Goal: Task Accomplishment & Management: Manage account settings

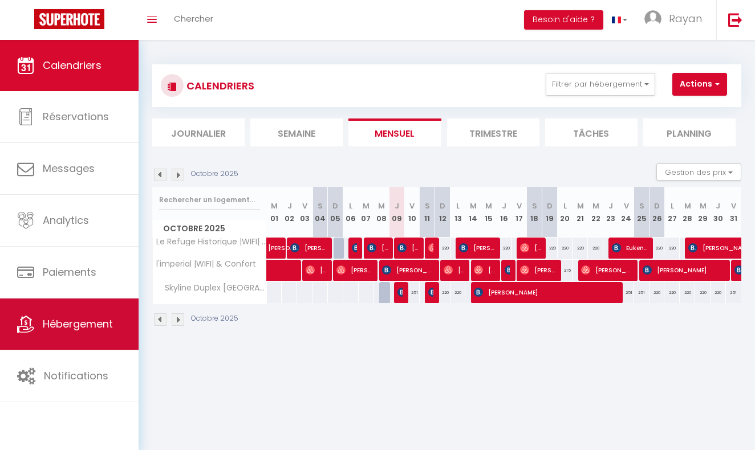
click at [70, 335] on link "Hébergement" at bounding box center [69, 324] width 139 height 51
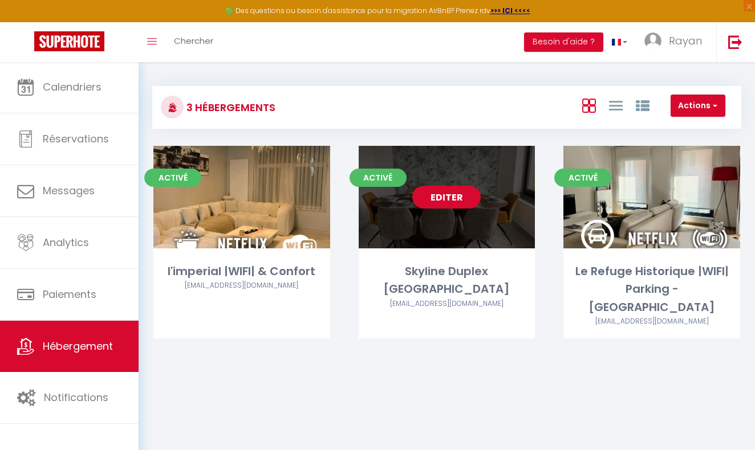
click at [439, 197] on link "Editer" at bounding box center [446, 197] width 68 height 23
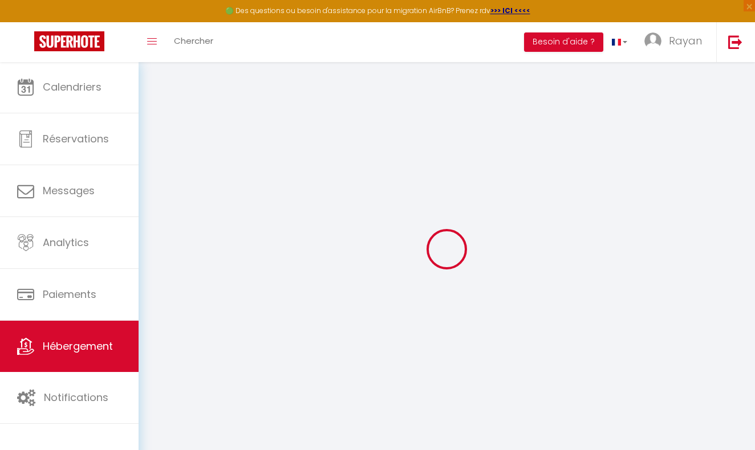
select select
checkbox input "false"
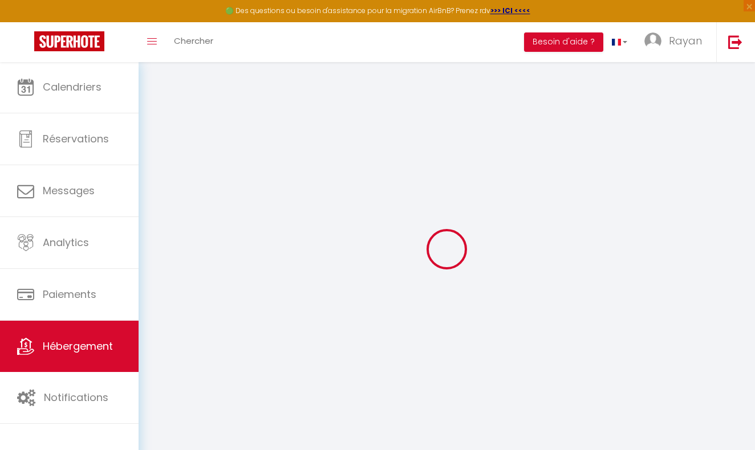
select select "15:00"
select select "00:00"
select select "11:00"
select select "30"
select select "120"
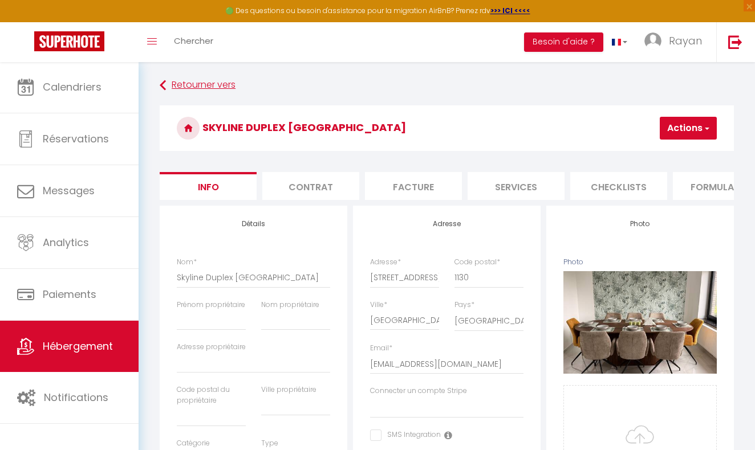
click at [164, 78] on icon at bounding box center [163, 85] width 6 height 21
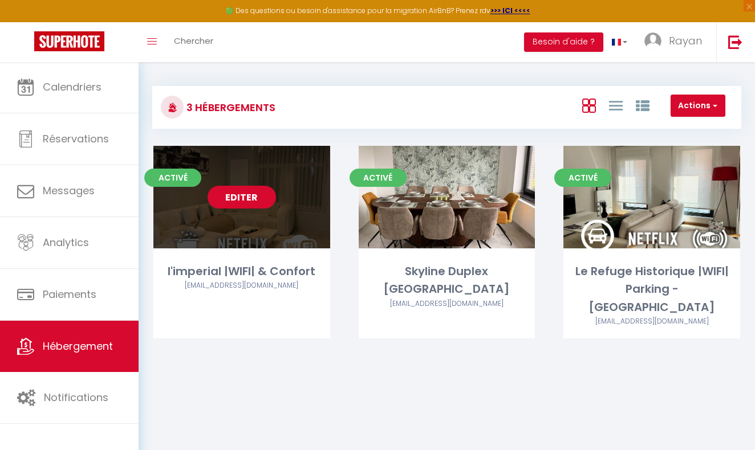
click at [250, 194] on link "Editer" at bounding box center [242, 197] width 68 height 23
click at [263, 195] on link "Editer" at bounding box center [242, 197] width 68 height 23
click at [254, 204] on link "Editer" at bounding box center [242, 197] width 68 height 23
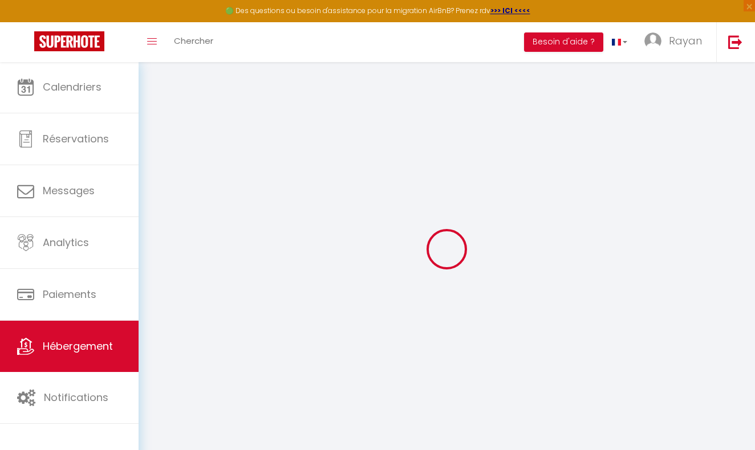
select select "+ 15 %"
select select "+ 16 %"
select select
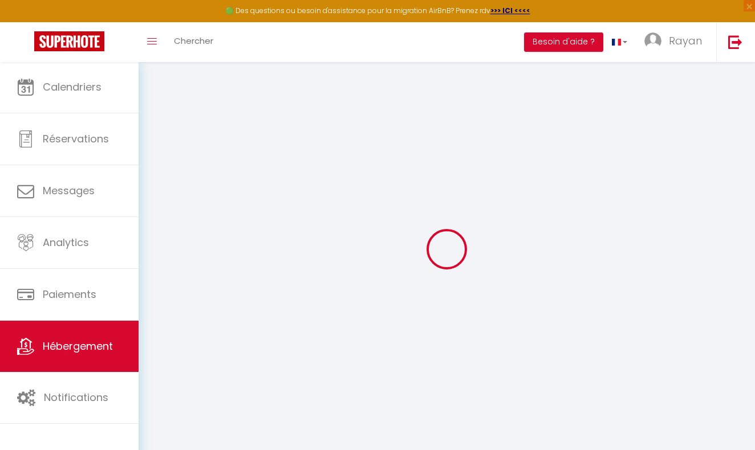
checkbox input "false"
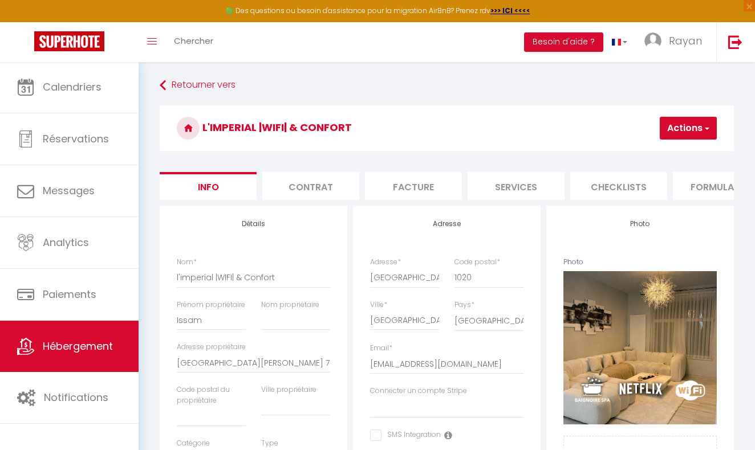
select select
checkbox input "false"
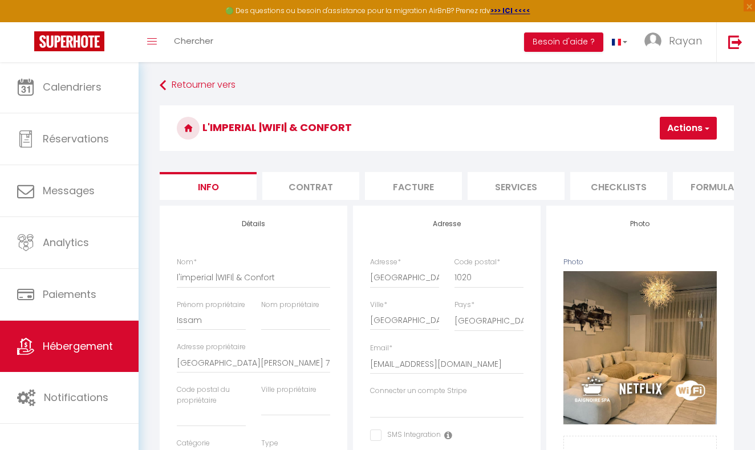
checkbox input "false"
select select "well_reviewed_guests"
select select "EUR"
select select
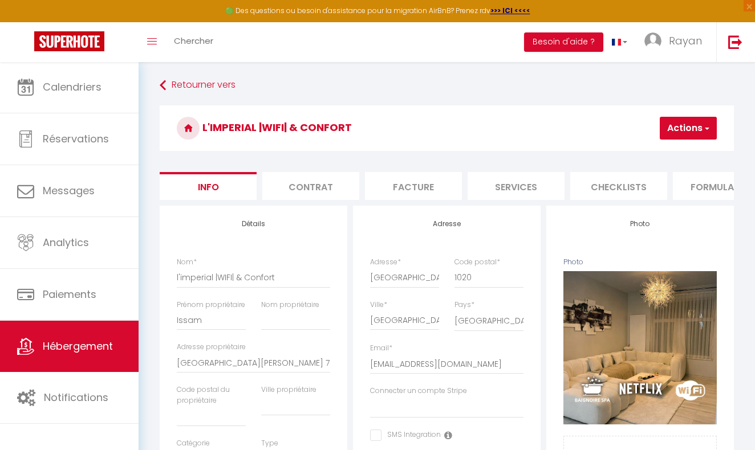
select select "7116-1351374303095930682"
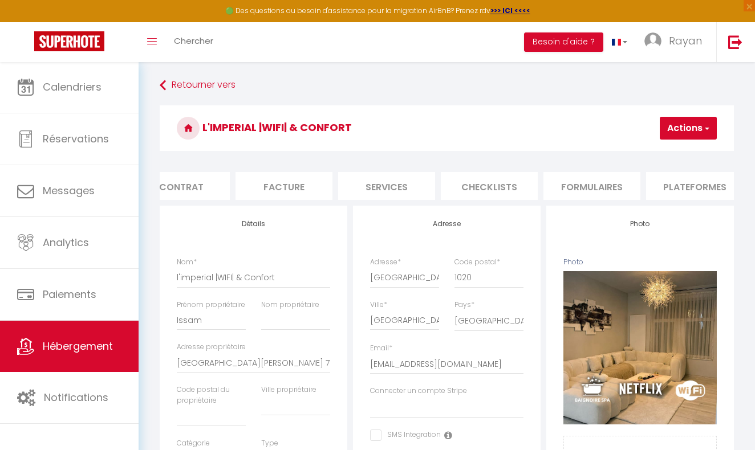
scroll to position [0, 154]
click at [647, 186] on li "Plateformes" at bounding box center [669, 186] width 97 height 28
select select
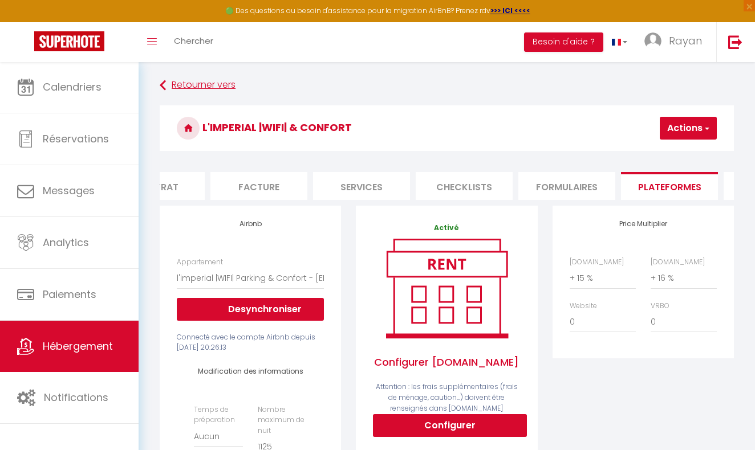
click at [206, 82] on link "Retourner vers" at bounding box center [447, 85] width 574 height 21
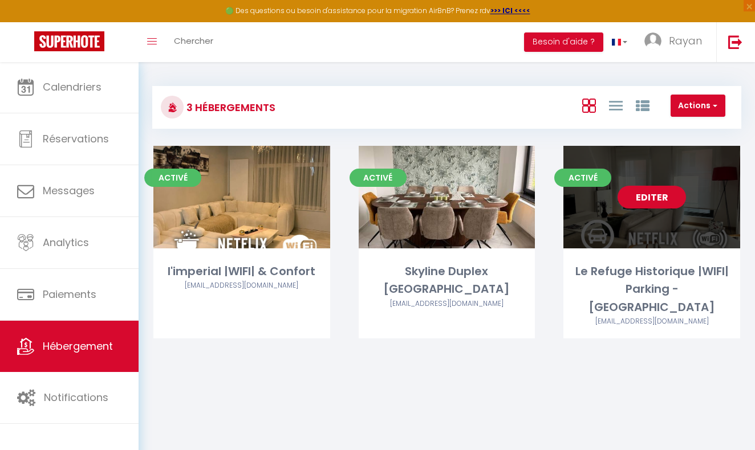
click at [645, 203] on link "Editer" at bounding box center [651, 197] width 68 height 23
select select "3"
select select "2"
select select "1"
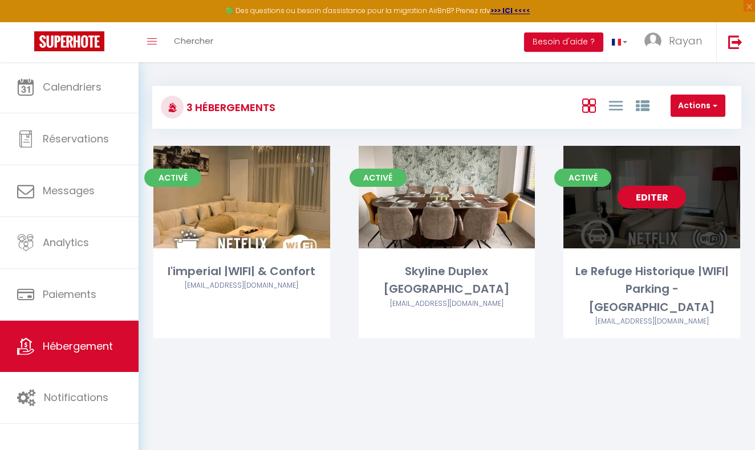
select select "28"
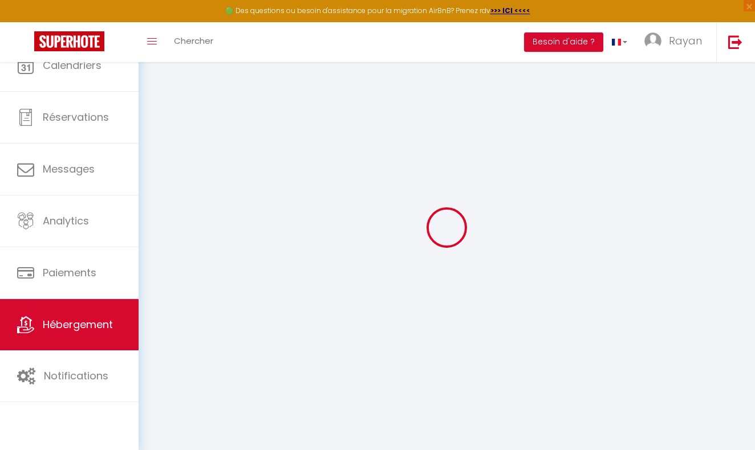
select select
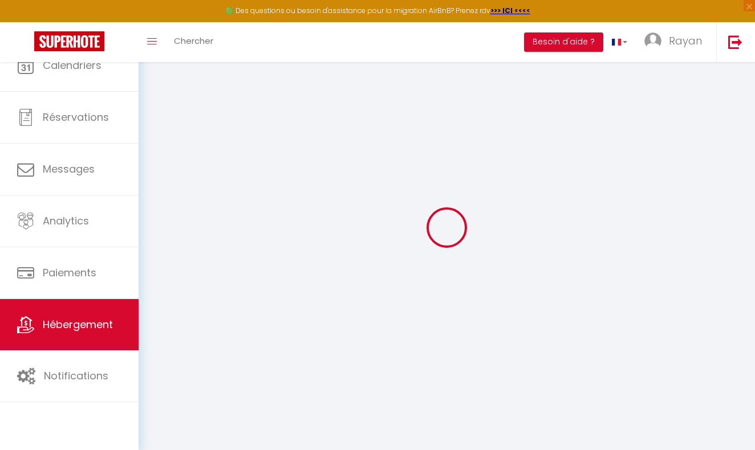
select select
checkbox input "false"
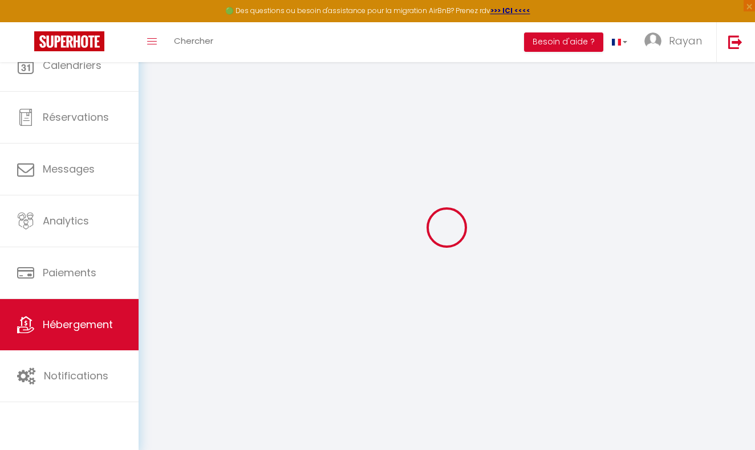
select select
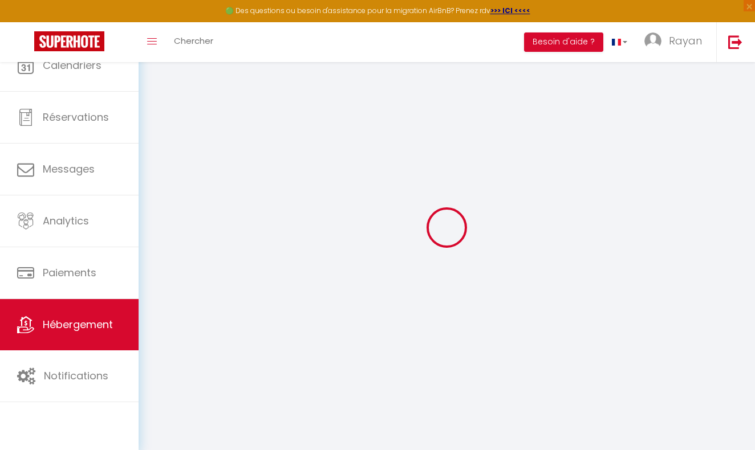
select select
checkbox input "false"
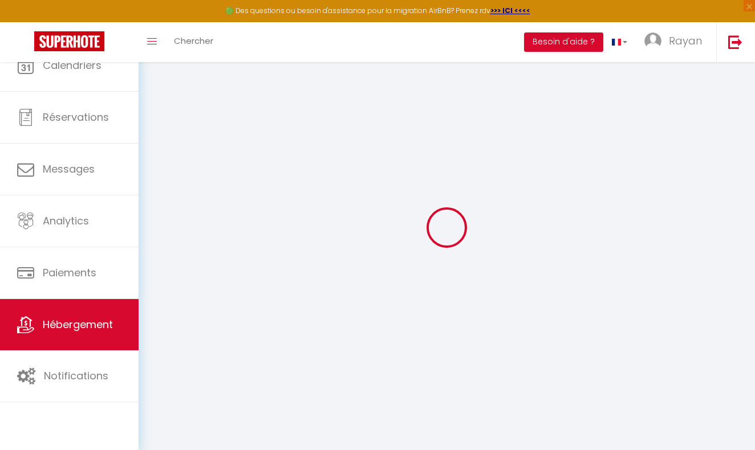
checkbox input "false"
select select
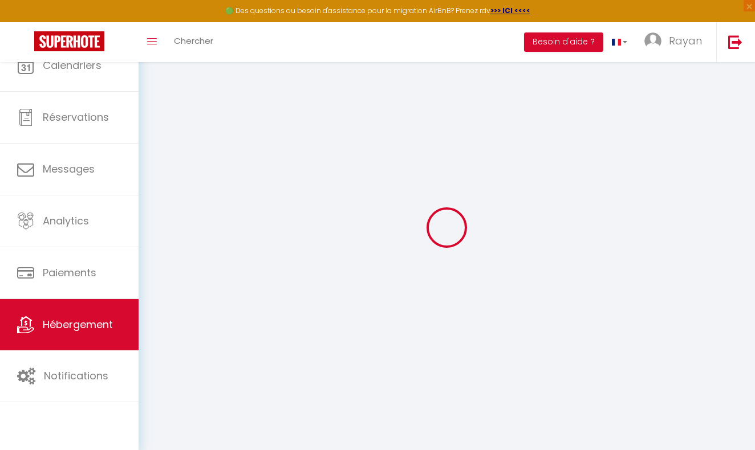
select select
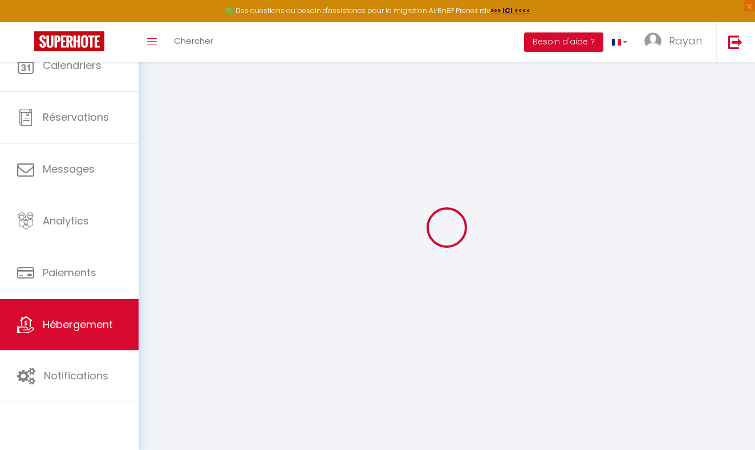
checkbox input "false"
select select
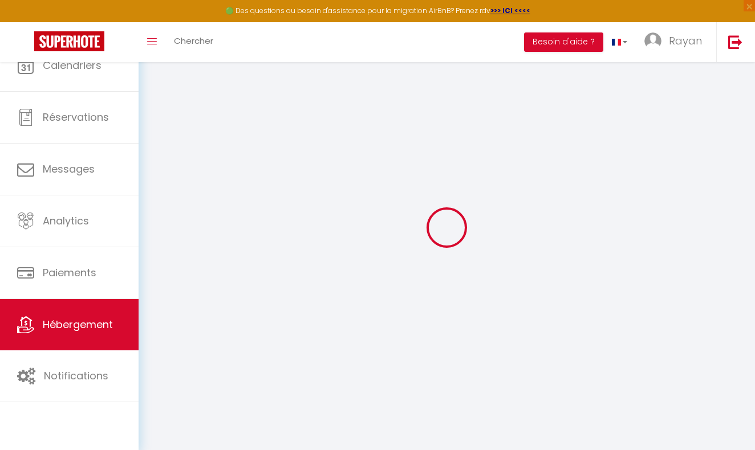
select select
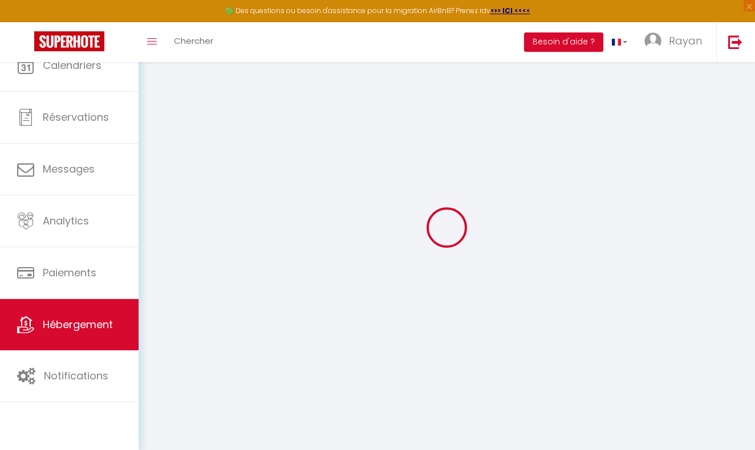
select select
checkbox input "false"
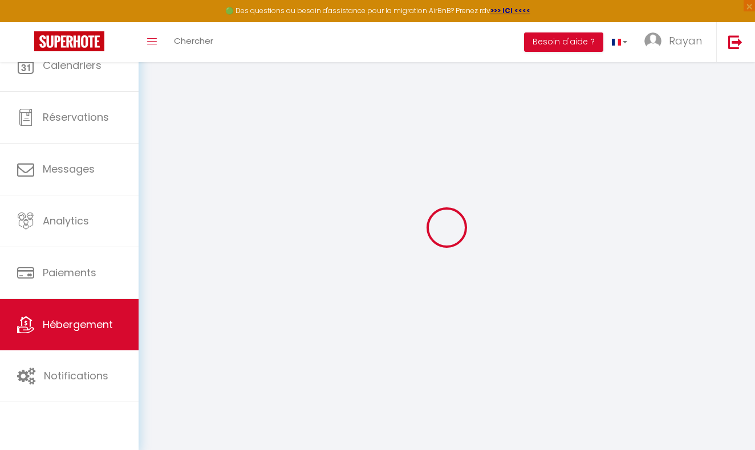
checkbox input "false"
select select
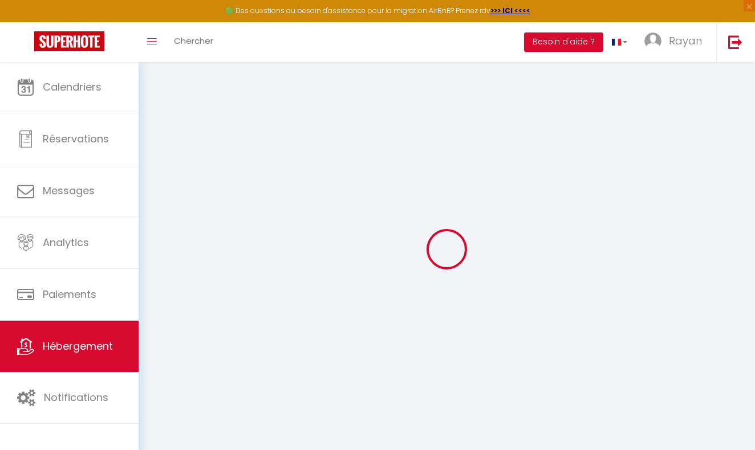
select select
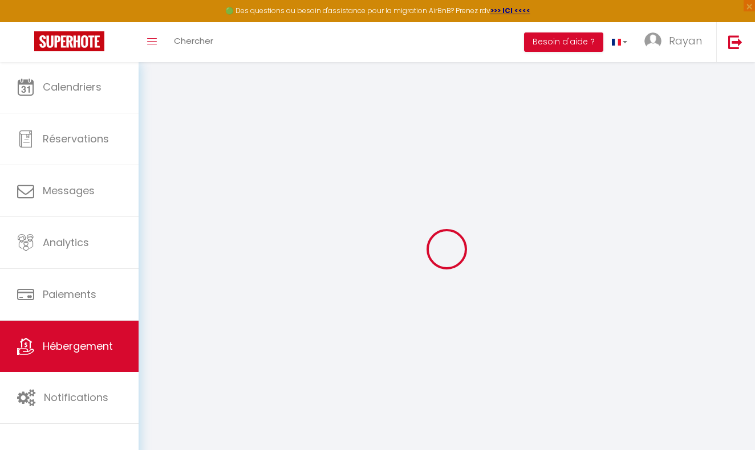
select select
checkbox input "false"
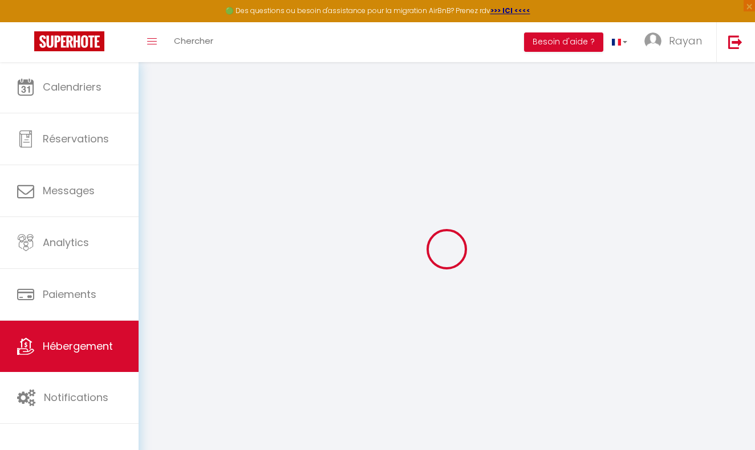
select select
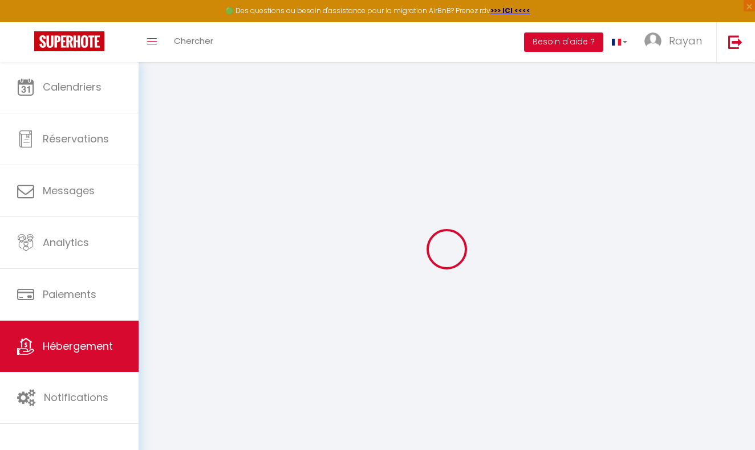
select select
checkbox input "false"
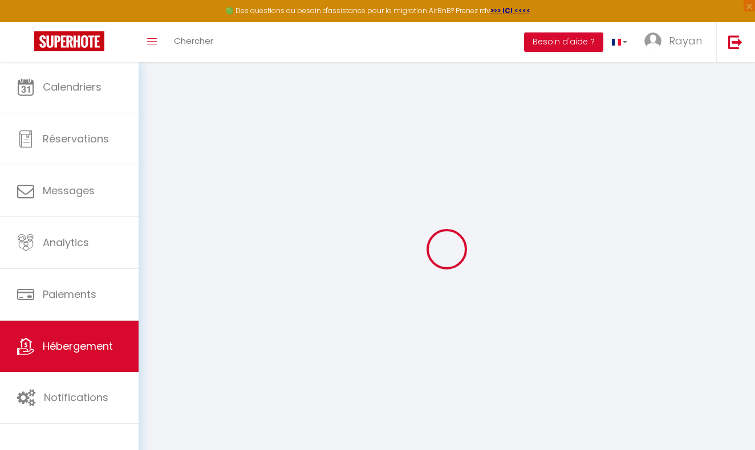
checkbox input "false"
select select
type input "Le Refuge Historique |WIFI| Parking - [GEOGRAPHIC_DATA]"
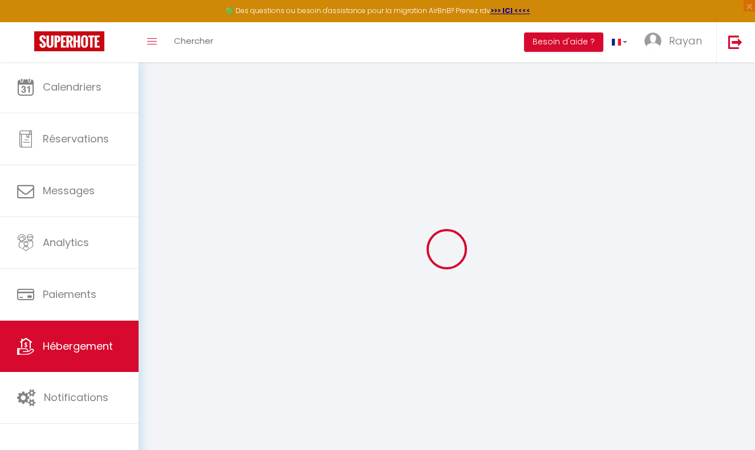
type input "Issam"
select select "5"
select select "2"
type input "220"
type input "10"
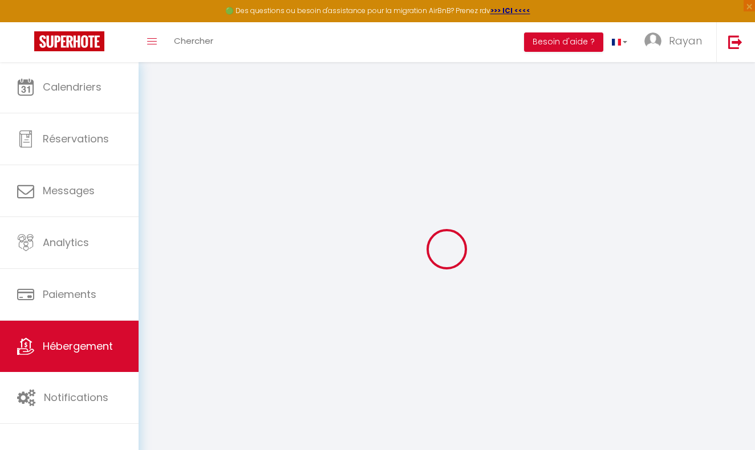
type input "60"
type input "4.00"
select select
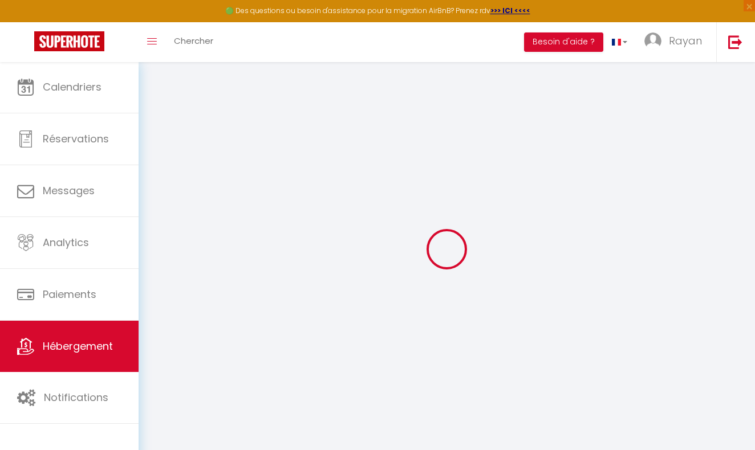
select select
type input "[STREET_ADDRESS]"
type input "1210"
type input "[GEOGRAPHIC_DATA]-ten-Noode"
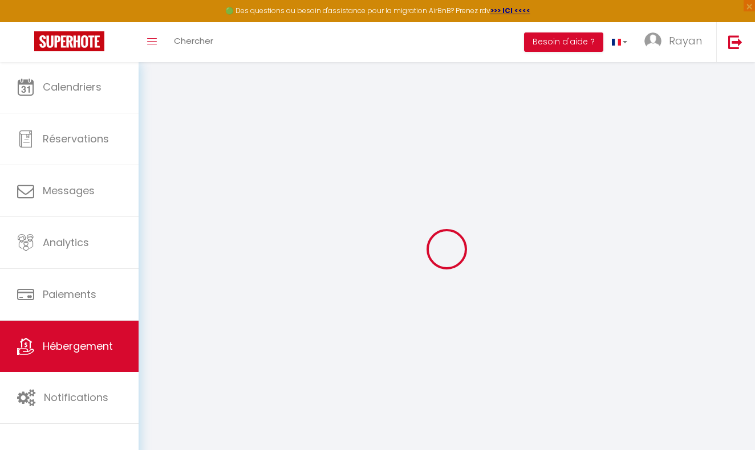
select select "23"
type input "[EMAIL_ADDRESS][DOMAIN_NAME]"
select select
checkbox input "false"
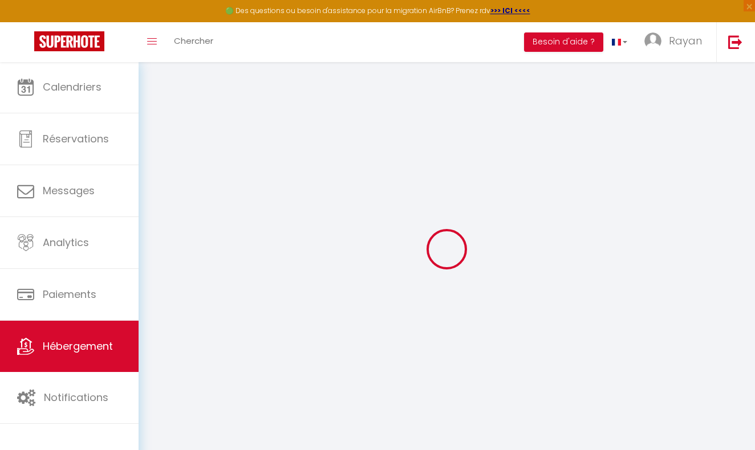
checkbox input "false"
select select
type input "0"
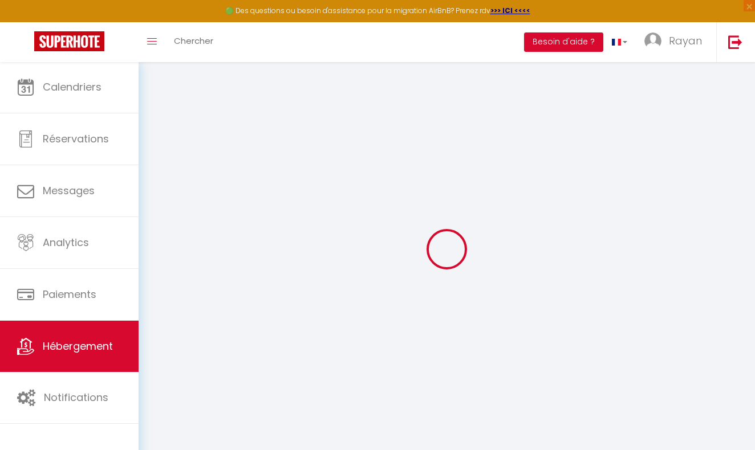
type input "0"
select select
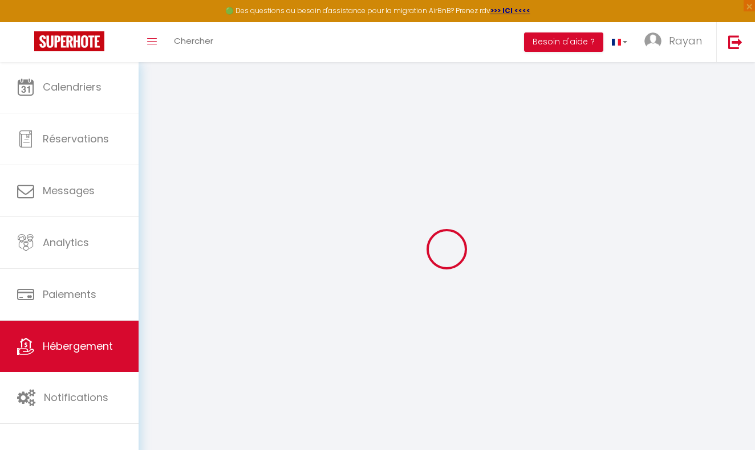
select select
checkbox input "false"
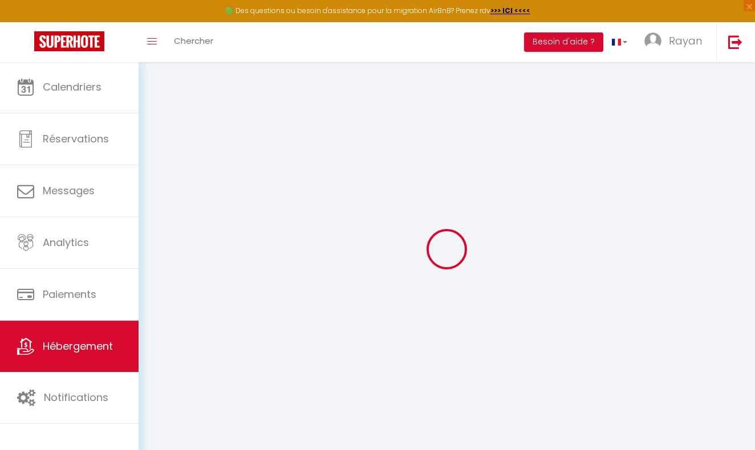
checkbox input "false"
select select
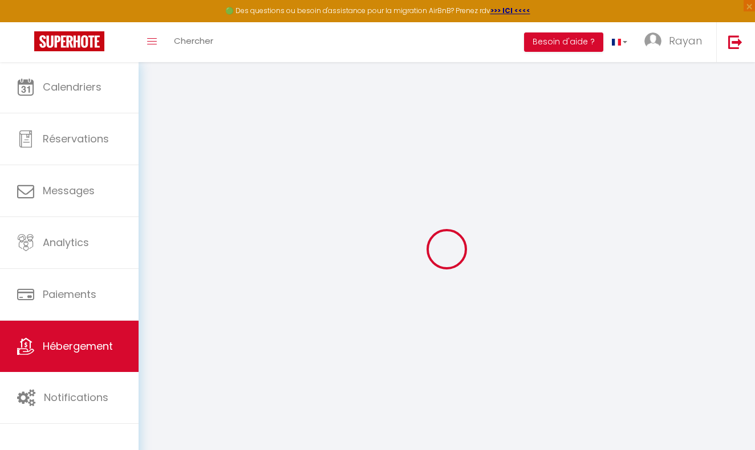
select select
checkbox input "false"
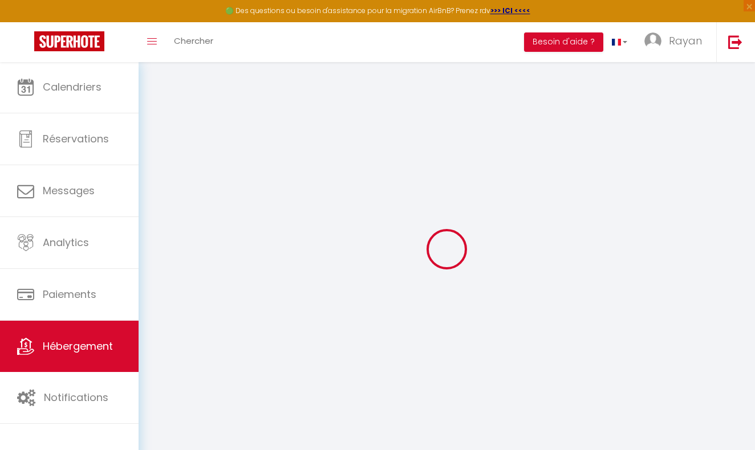
checkbox input "false"
select select
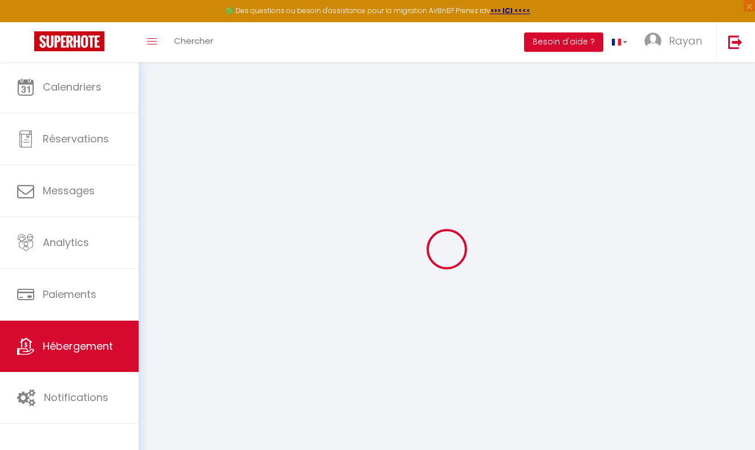
select select
checkbox input "false"
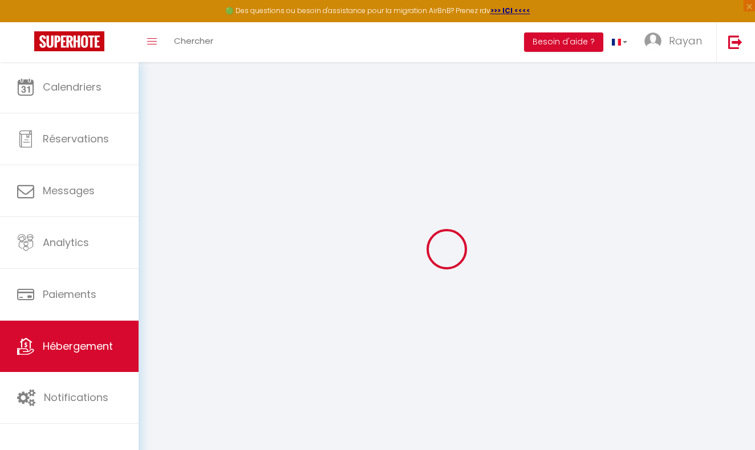
checkbox input "false"
select select "15:00"
select select
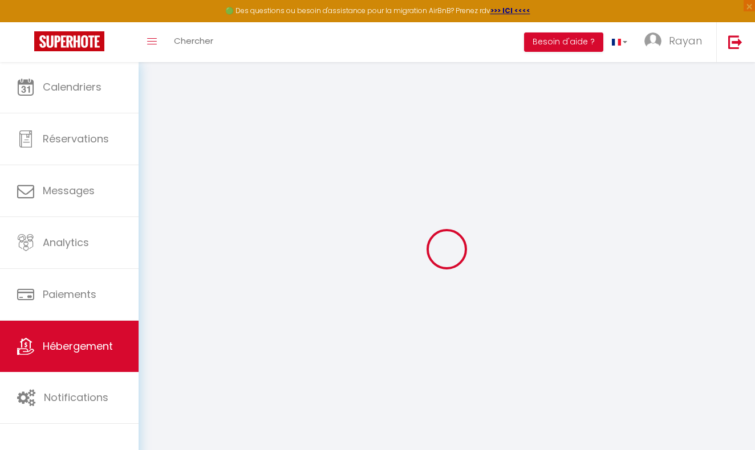
select select "11:00"
select select "30"
select select "120"
select select
checkbox input "false"
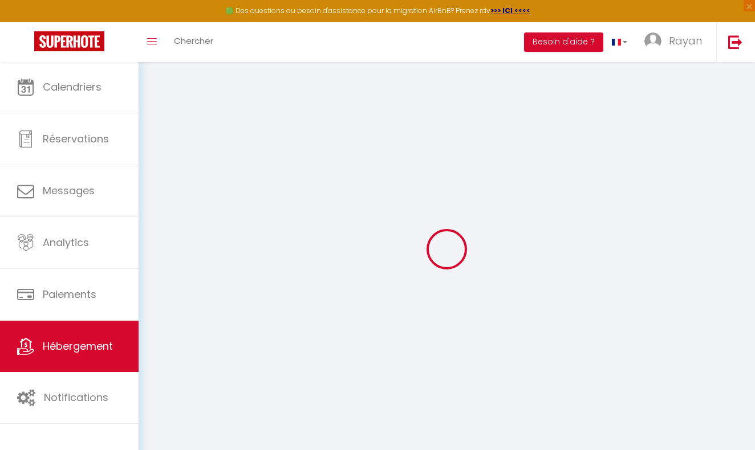
checkbox input "false"
select select
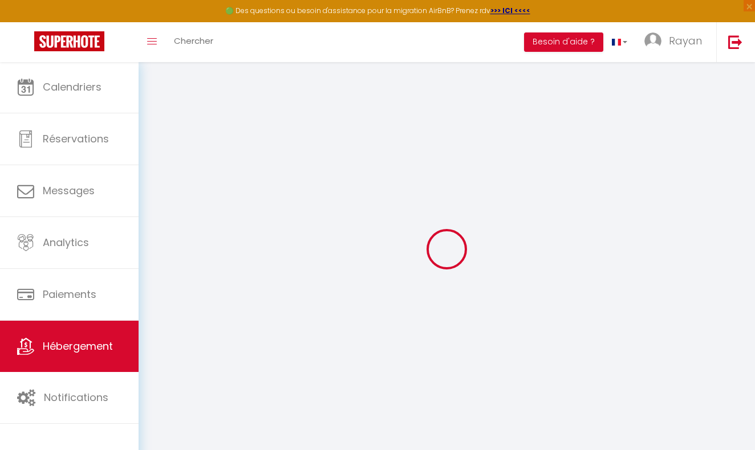
checkbox input "false"
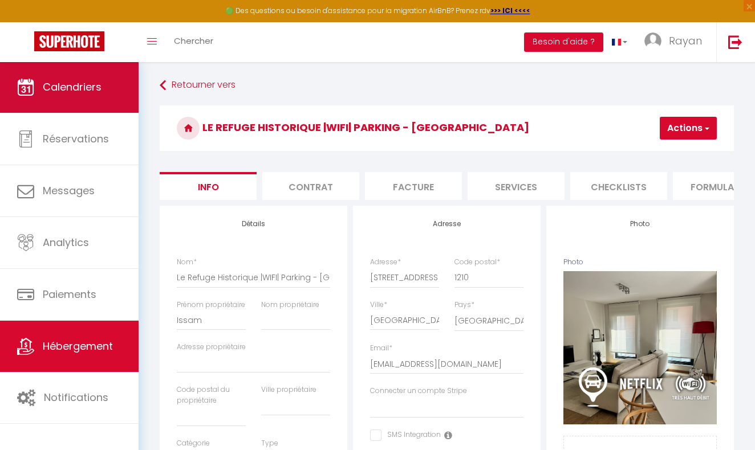
click at [52, 80] on span "Calendriers" at bounding box center [72, 87] width 59 height 14
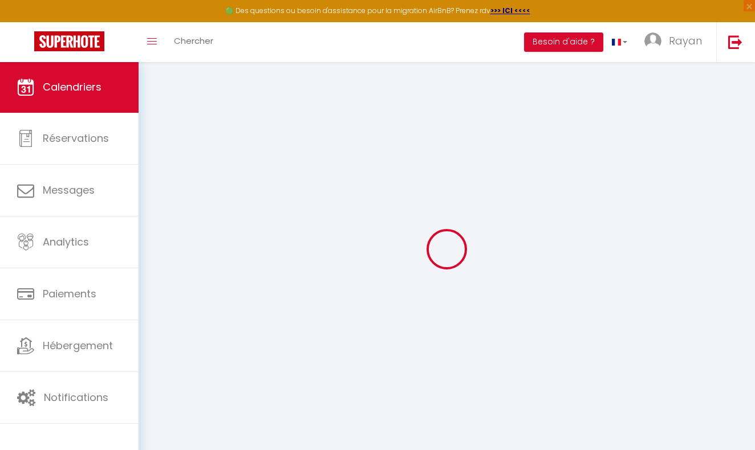
select select
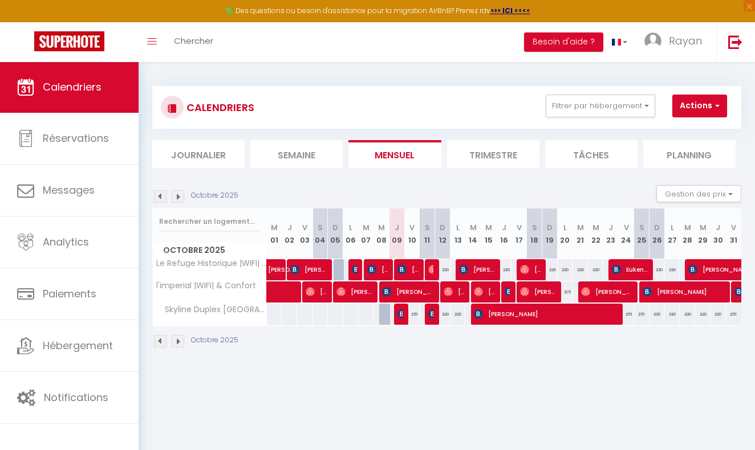
click at [523, 312] on span "[PERSON_NAME]" at bounding box center [546, 314] width 144 height 22
select select "OK"
select select "0"
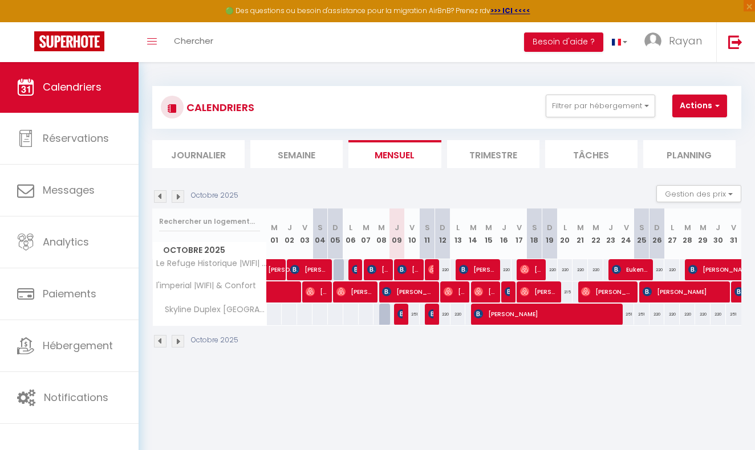
select select "1"
select select
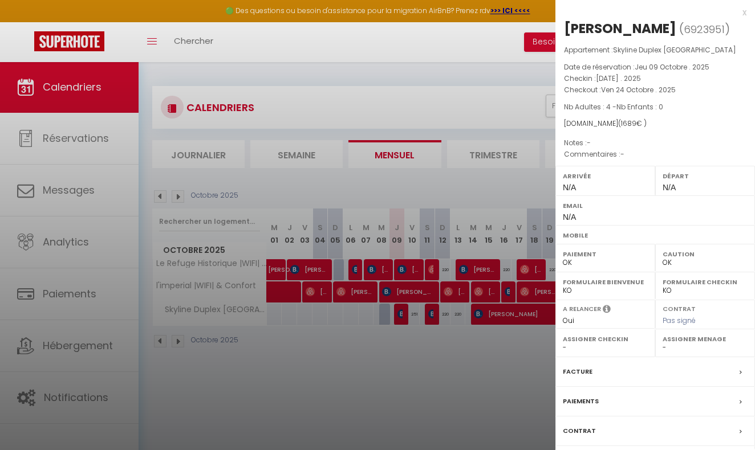
click at [555, 322] on div at bounding box center [377, 225] width 755 height 450
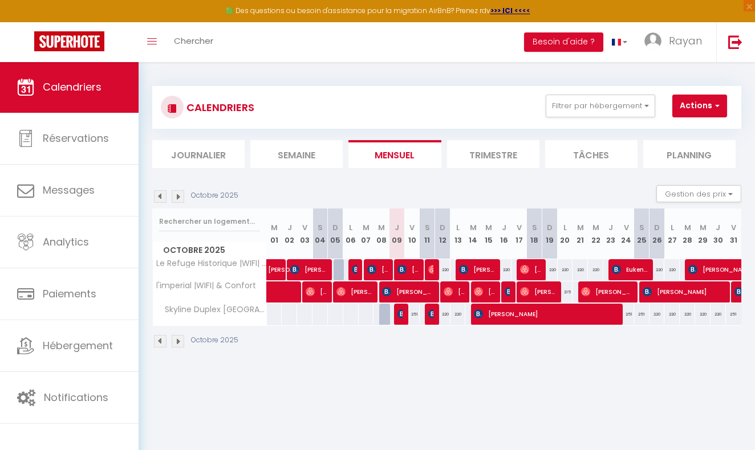
click at [585, 323] on span "[PERSON_NAME]" at bounding box center [546, 314] width 144 height 22
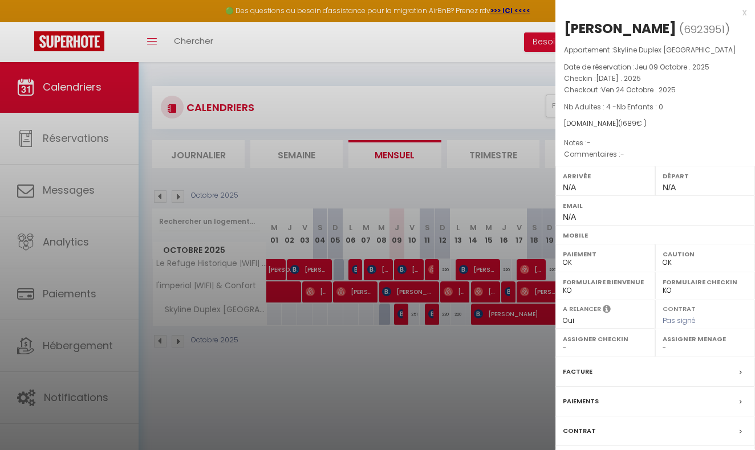
click at [520, 285] on div at bounding box center [377, 225] width 755 height 450
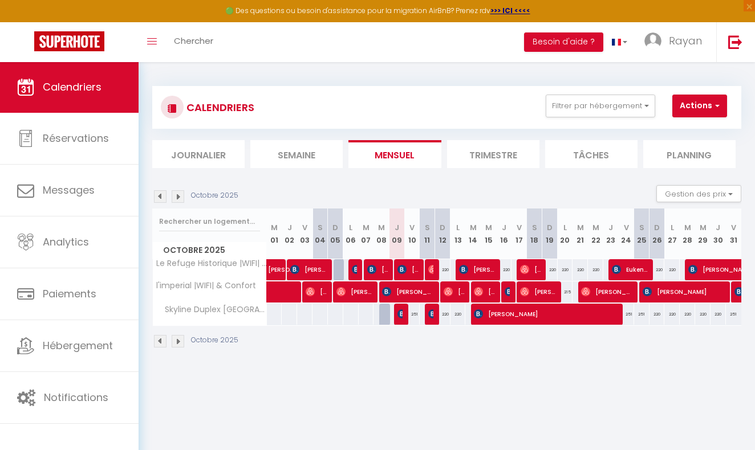
click at [510, 317] on span "[PERSON_NAME]" at bounding box center [546, 314] width 144 height 22
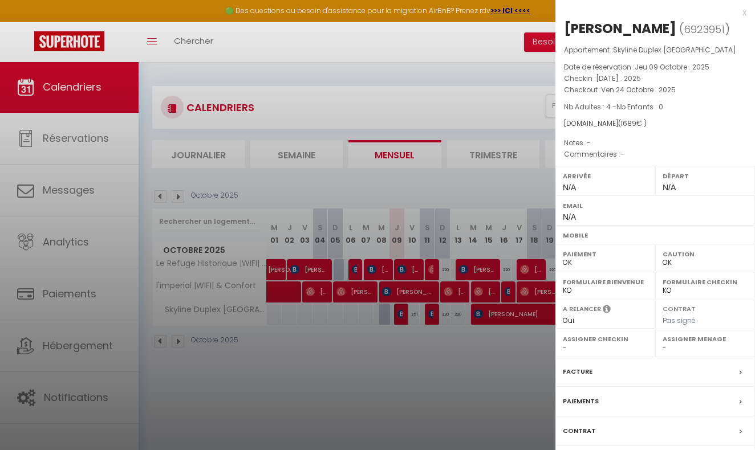
click at [417, 372] on div at bounding box center [377, 225] width 755 height 450
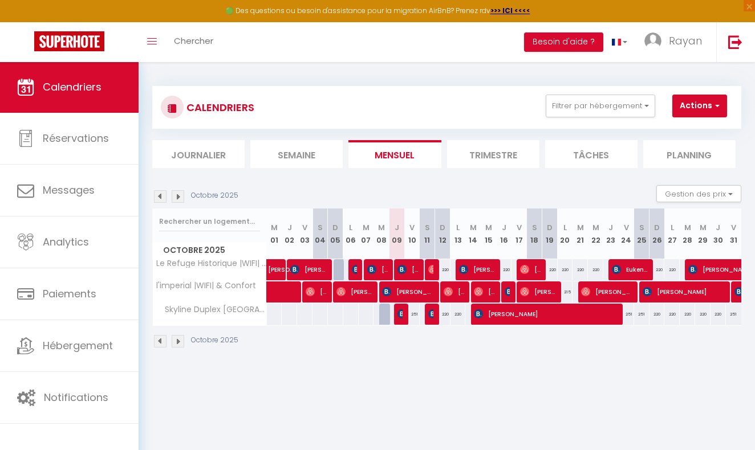
click at [433, 311] on img at bounding box center [432, 314] width 9 height 9
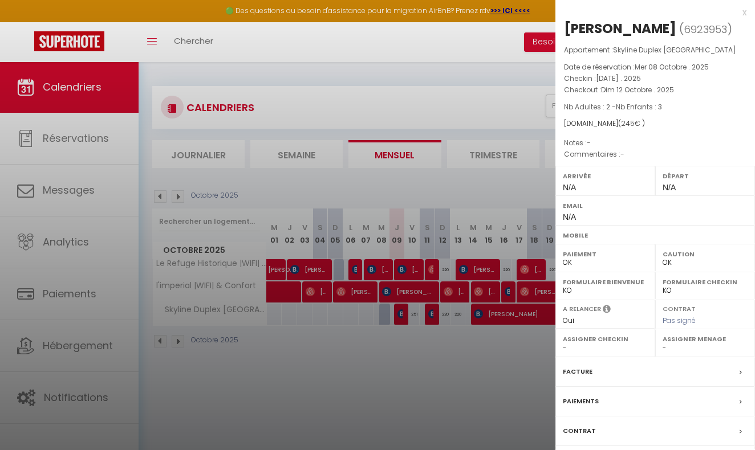
click at [522, 250] on div at bounding box center [377, 225] width 755 height 450
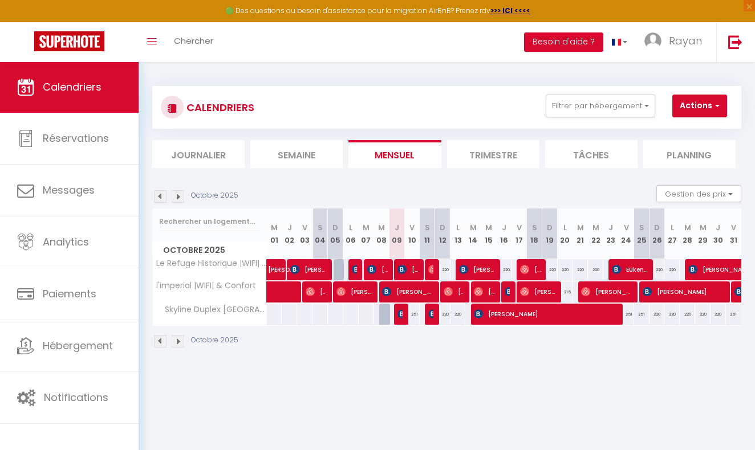
click at [401, 317] on img at bounding box center [401, 314] width 9 height 9
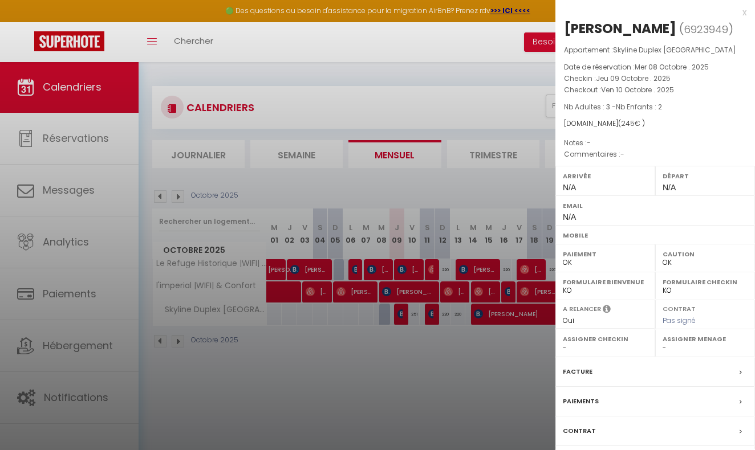
click at [494, 356] on div at bounding box center [377, 225] width 755 height 450
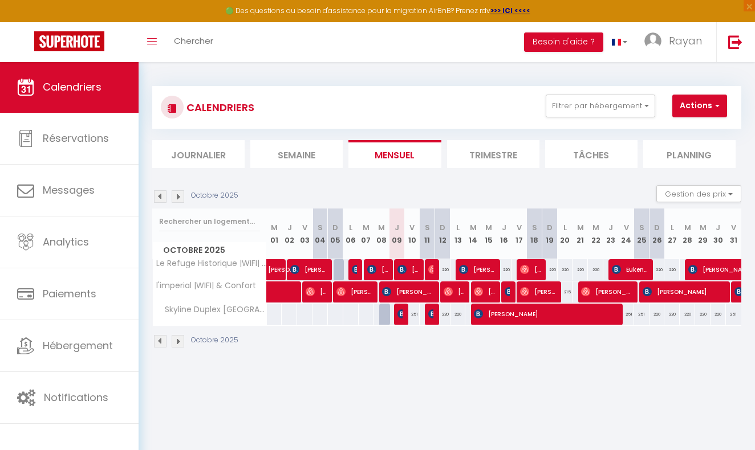
click at [401, 316] on img at bounding box center [401, 314] width 9 height 9
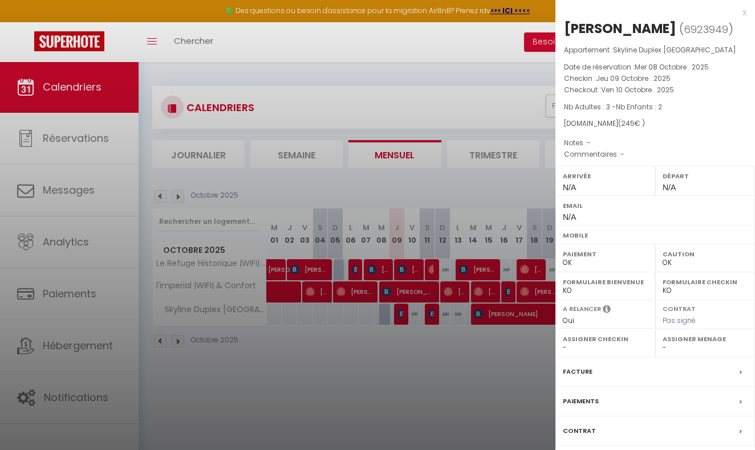
click at [537, 284] on div at bounding box center [377, 225] width 755 height 450
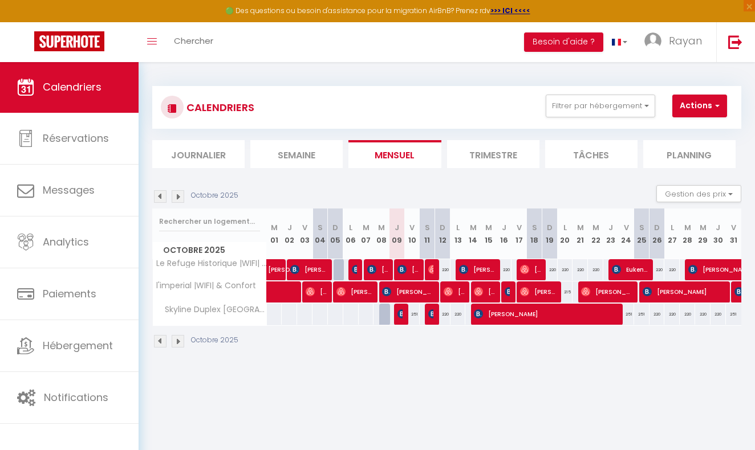
click at [430, 314] on img at bounding box center [432, 314] width 9 height 9
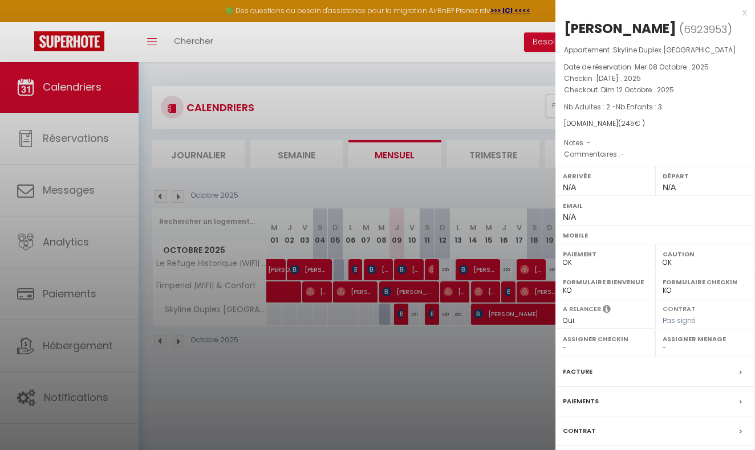
scroll to position [-1, 0]
click at [477, 315] on div at bounding box center [377, 225] width 755 height 450
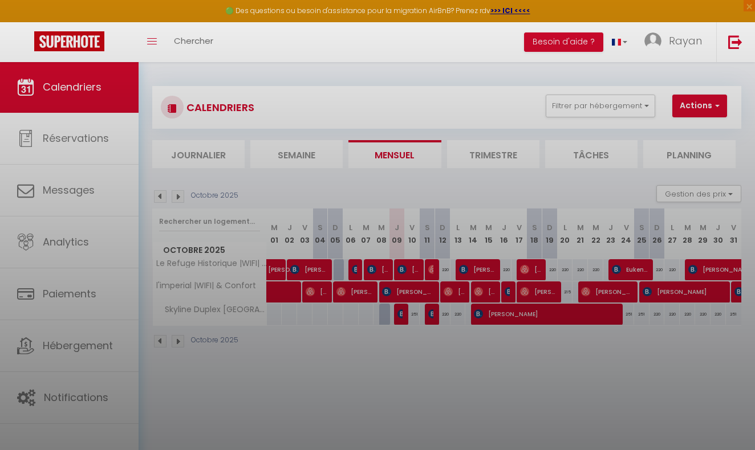
scroll to position [0, 0]
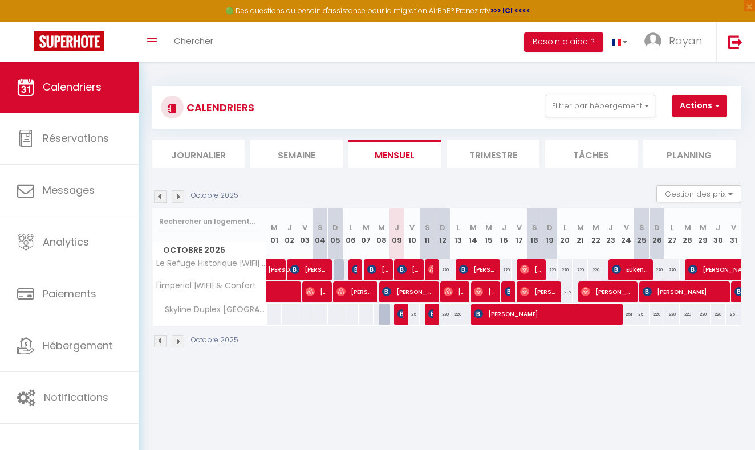
click at [404, 315] on div "251" at bounding box center [411, 314] width 15 height 21
type input "251"
type input "Ven 10 Octobre 2025"
type input "[DATE]"
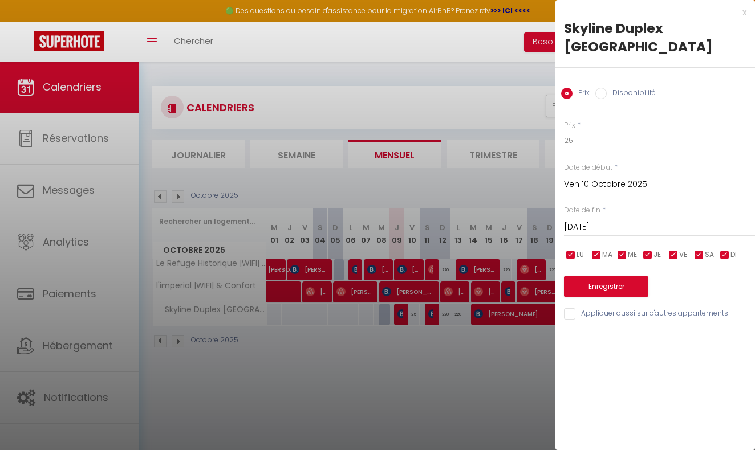
click at [412, 340] on div at bounding box center [377, 225] width 755 height 450
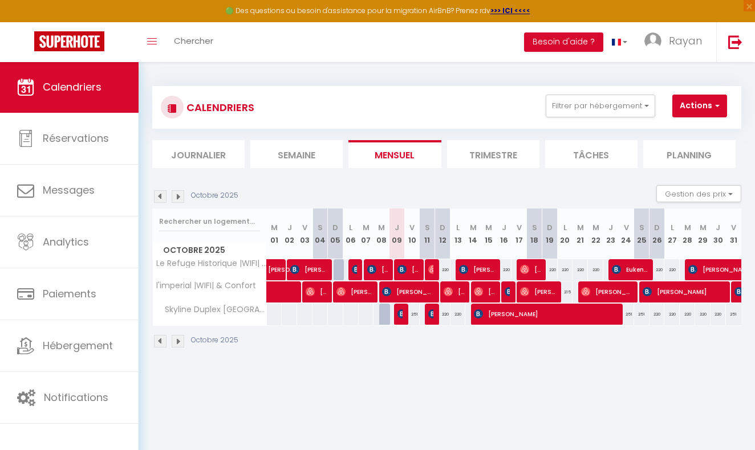
click at [401, 312] on img at bounding box center [401, 314] width 9 height 9
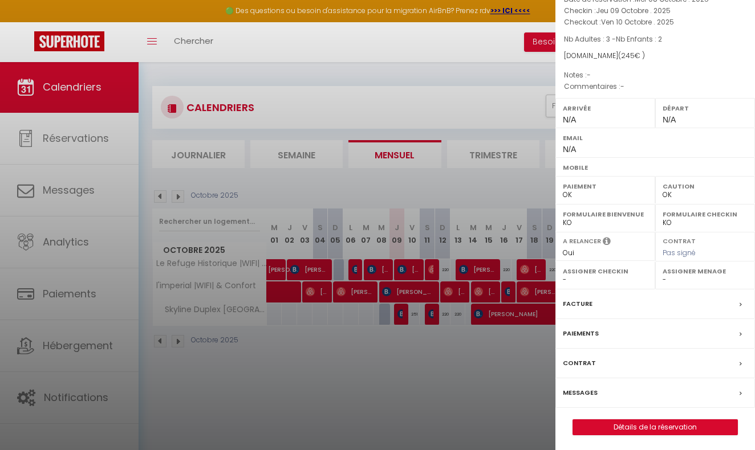
scroll to position [67, 0]
click at [610, 304] on div "Facture" at bounding box center [655, 305] width 200 height 30
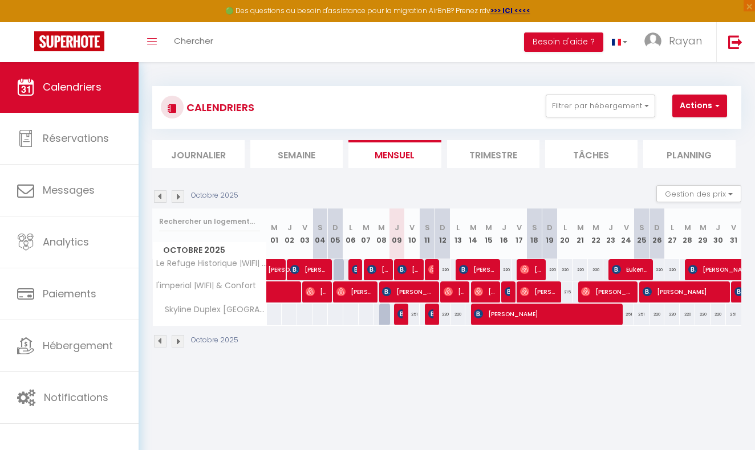
click at [399, 311] on img at bounding box center [401, 314] width 9 height 9
select select "OK"
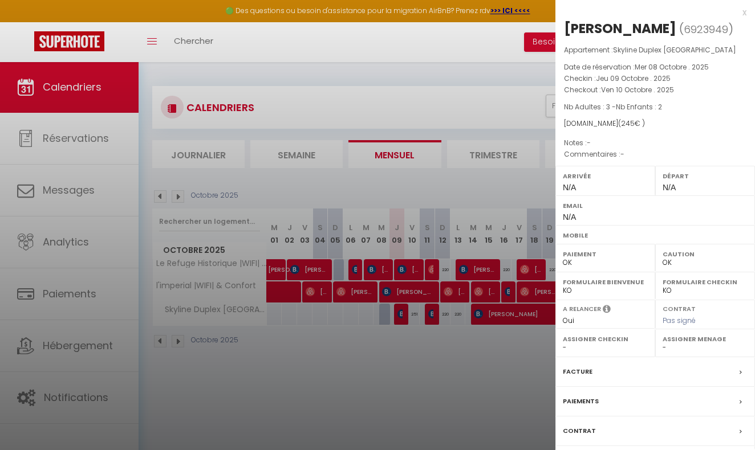
scroll to position [67, 0]
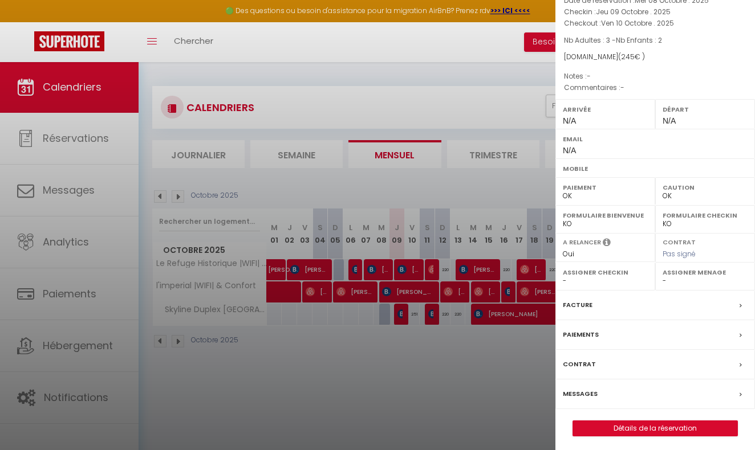
click at [583, 303] on label "Facture" at bounding box center [578, 305] width 30 height 12
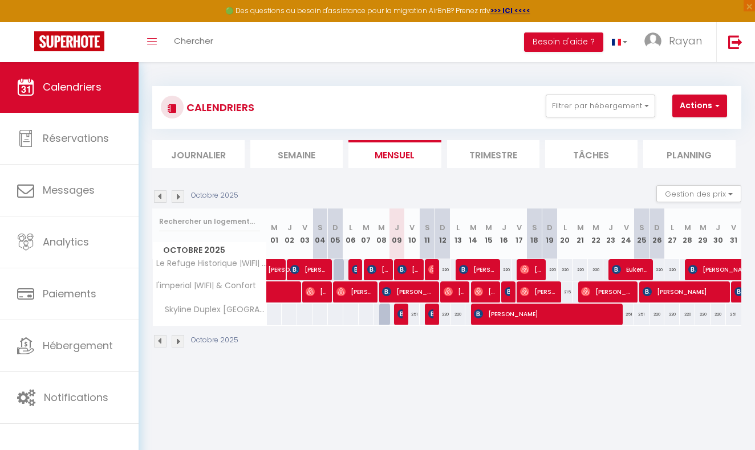
click at [178, 194] on img at bounding box center [178, 196] width 13 height 13
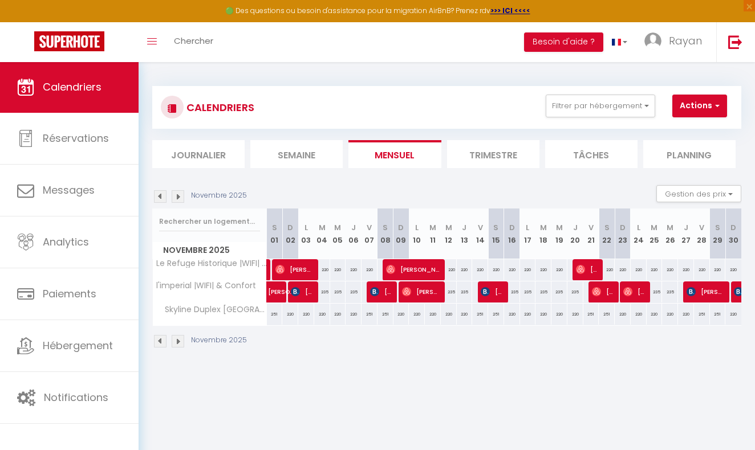
click at [178, 194] on img at bounding box center [178, 196] width 13 height 13
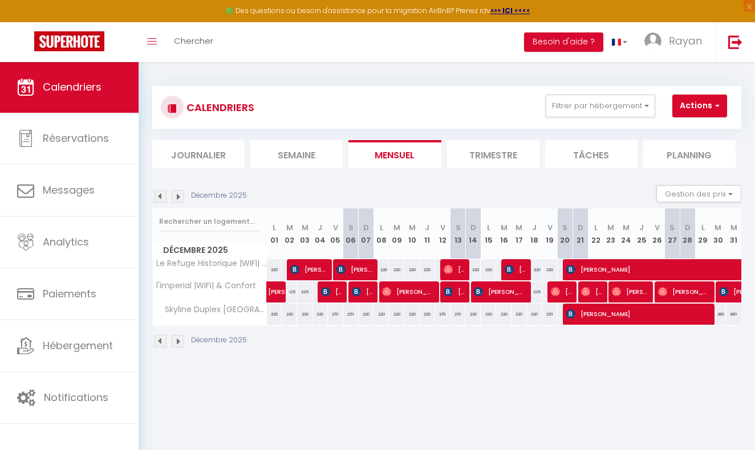
click at [271, 312] on div "220" at bounding box center [274, 314] width 15 height 21
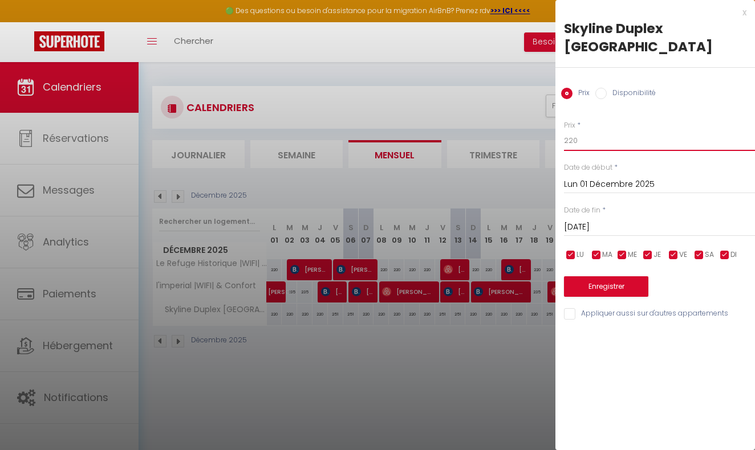
click at [596, 131] on input "220" at bounding box center [659, 141] width 191 height 21
click at [611, 220] on input "[DATE]" at bounding box center [659, 227] width 191 height 15
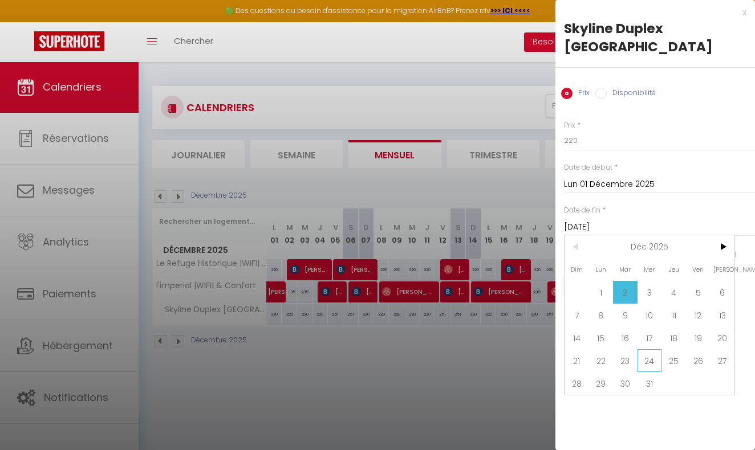
click at [647, 349] on span "24" at bounding box center [649, 360] width 25 height 23
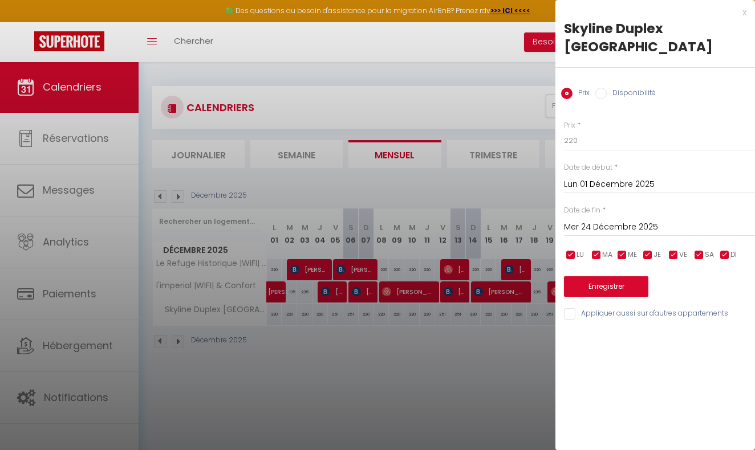
click at [608, 276] on button "Enregistrer" at bounding box center [606, 286] width 84 height 21
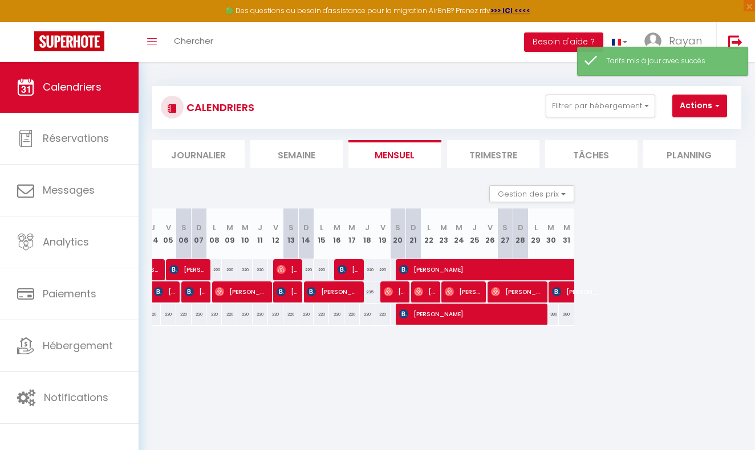
scroll to position [0, 182]
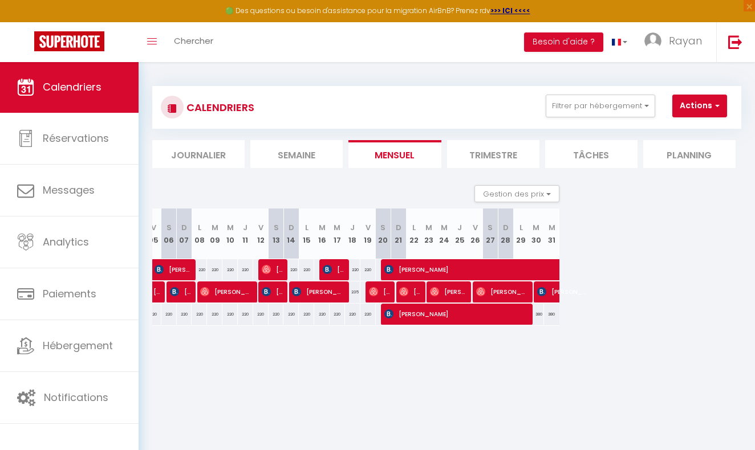
click at [458, 316] on span "[PERSON_NAME]" at bounding box center [456, 314] width 144 height 22
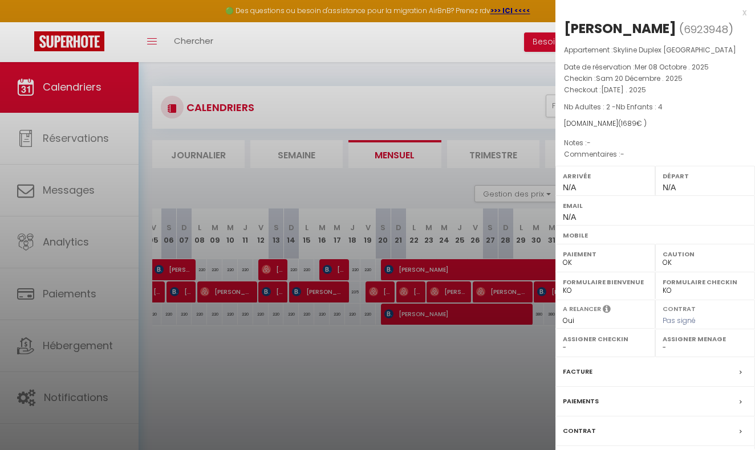
click at [369, 356] on div at bounding box center [377, 225] width 755 height 450
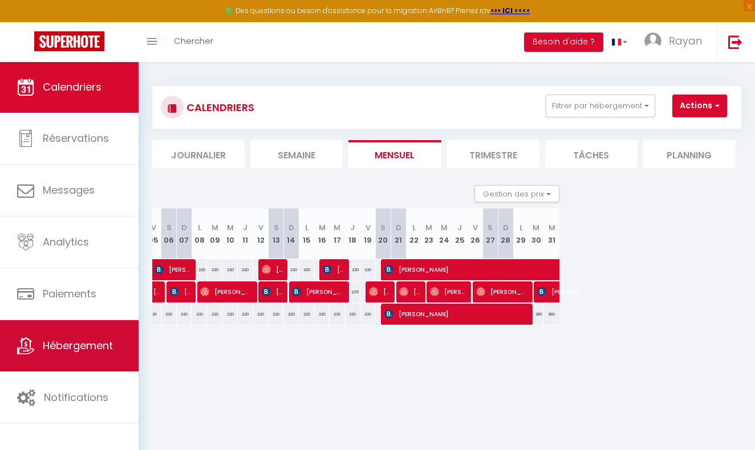
click at [89, 358] on link "Hébergement" at bounding box center [69, 345] width 139 height 51
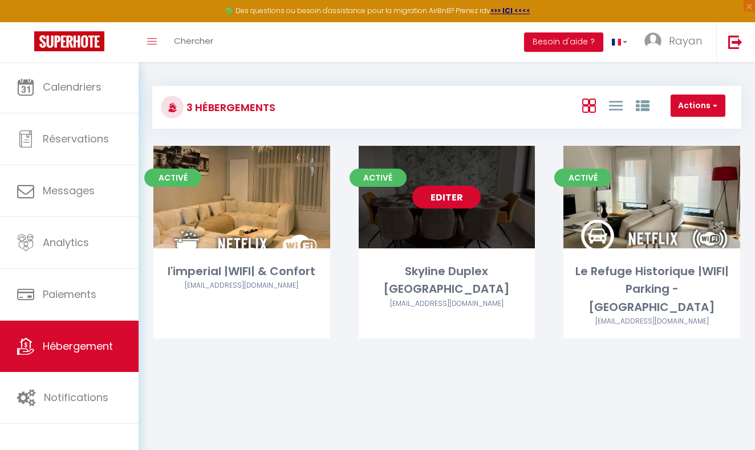
click at [449, 202] on link "Editer" at bounding box center [446, 197] width 68 height 23
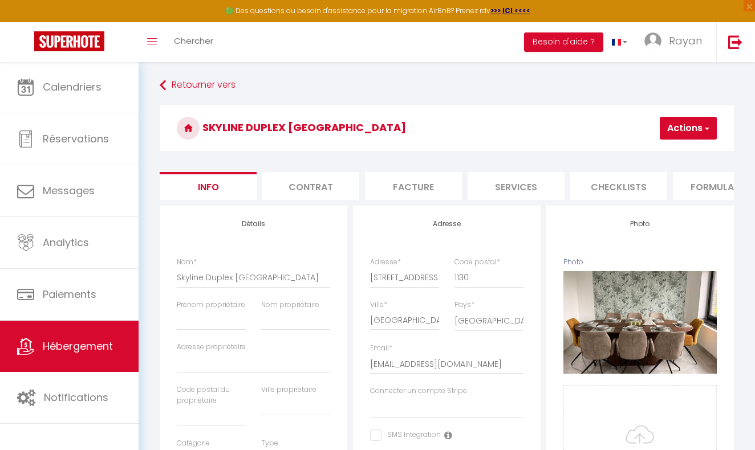
click at [638, 182] on li "Checklists" at bounding box center [618, 186] width 97 height 28
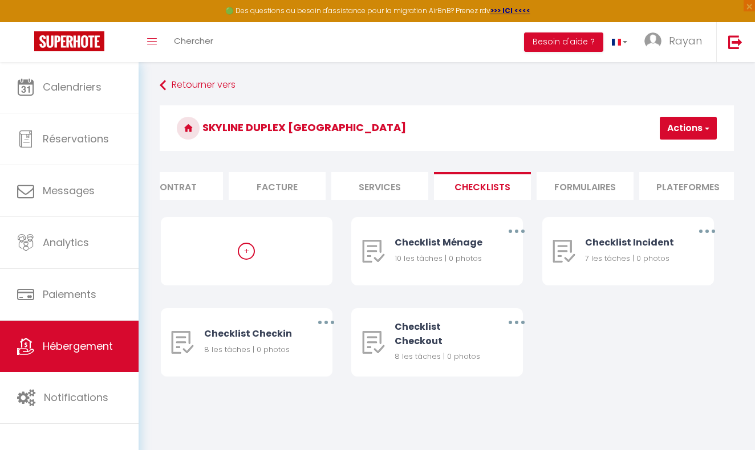
scroll to position [0, 135]
click at [592, 187] on li "Formulaires" at bounding box center [586, 186] width 97 height 28
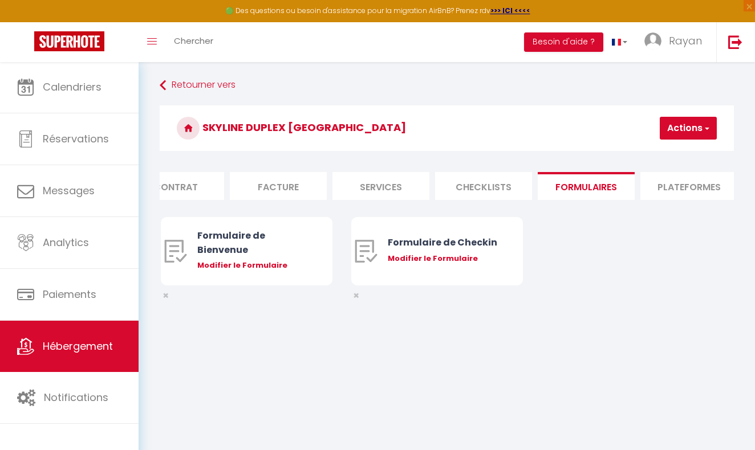
click at [682, 188] on li "Plateformes" at bounding box center [688, 186] width 97 height 28
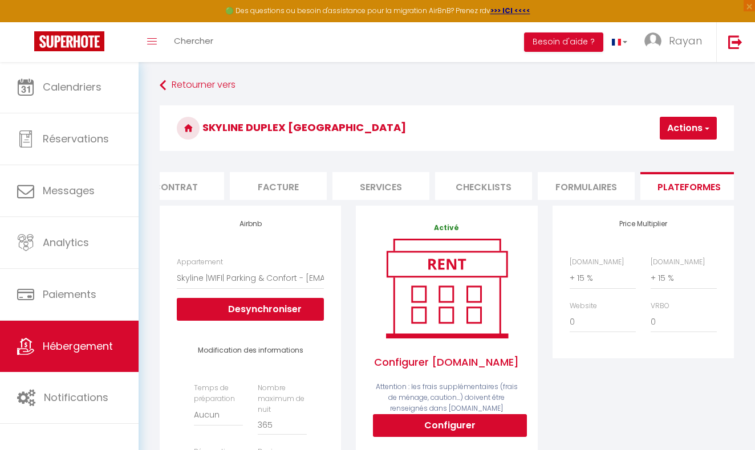
click at [670, 137] on button "Actions" at bounding box center [688, 128] width 57 height 23
click at [660, 154] on link "Enregistrer" at bounding box center [671, 153] width 90 height 15
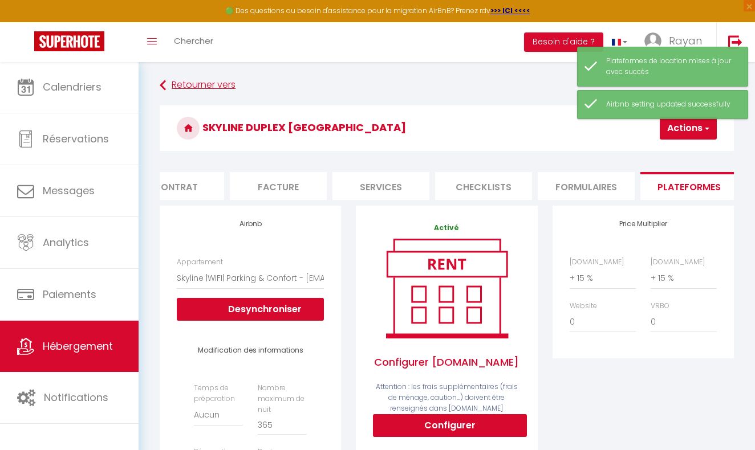
click at [184, 87] on link "Retourner vers" at bounding box center [447, 85] width 574 height 21
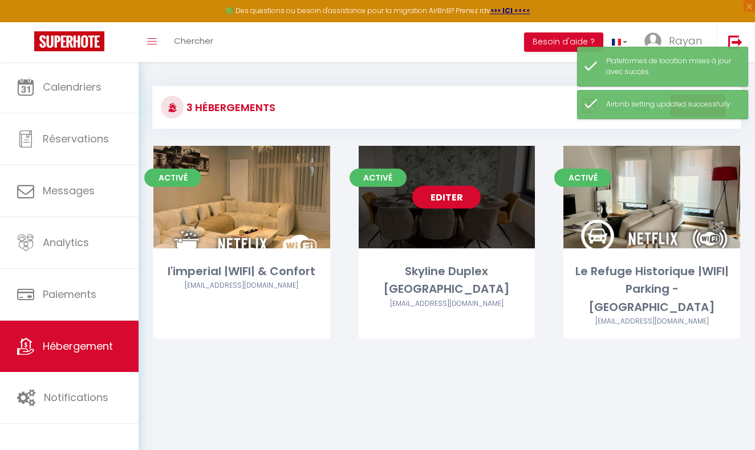
click at [436, 204] on link "Editer" at bounding box center [446, 197] width 68 height 23
click at [437, 198] on link "Editer" at bounding box center [446, 197] width 68 height 23
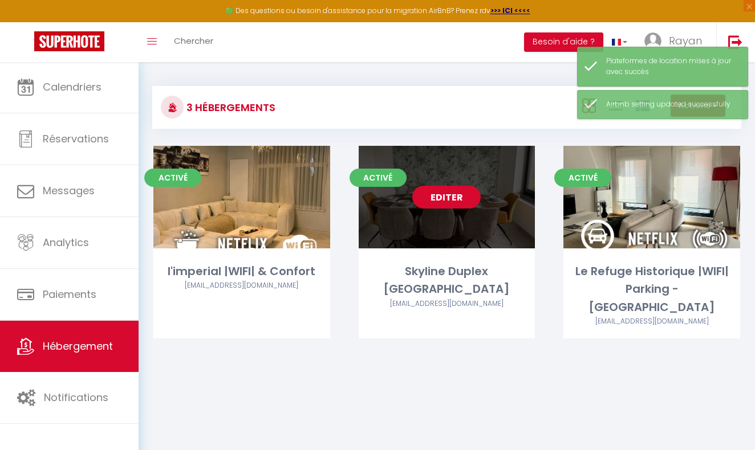
click at [435, 198] on link "Editer" at bounding box center [446, 197] width 68 height 23
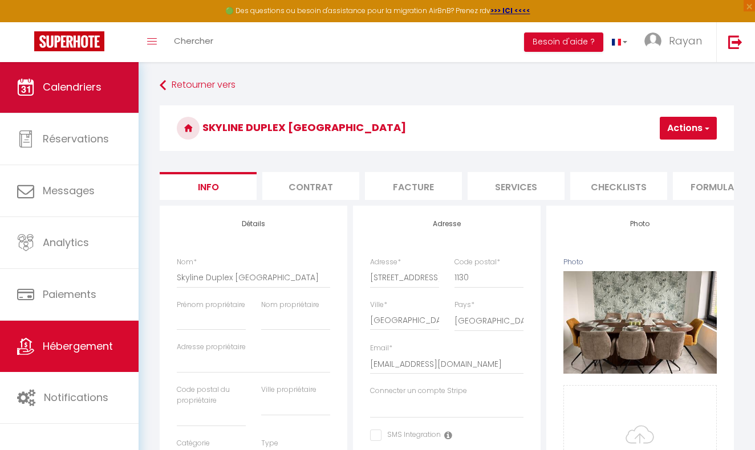
click at [67, 83] on span "Calendriers" at bounding box center [72, 87] width 59 height 14
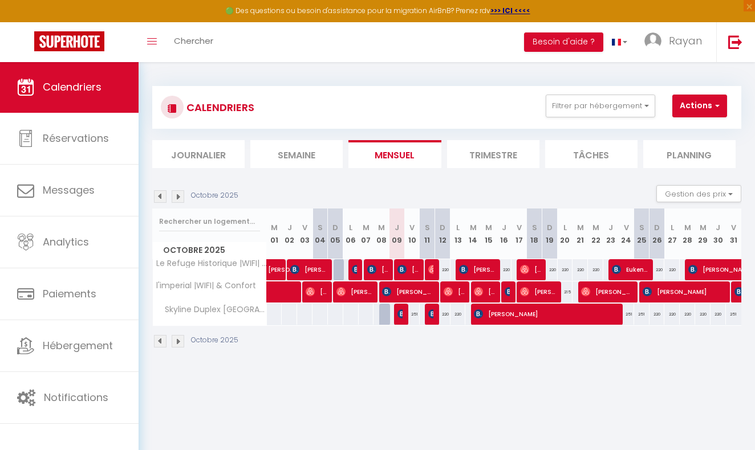
click at [178, 196] on img at bounding box center [178, 196] width 13 height 13
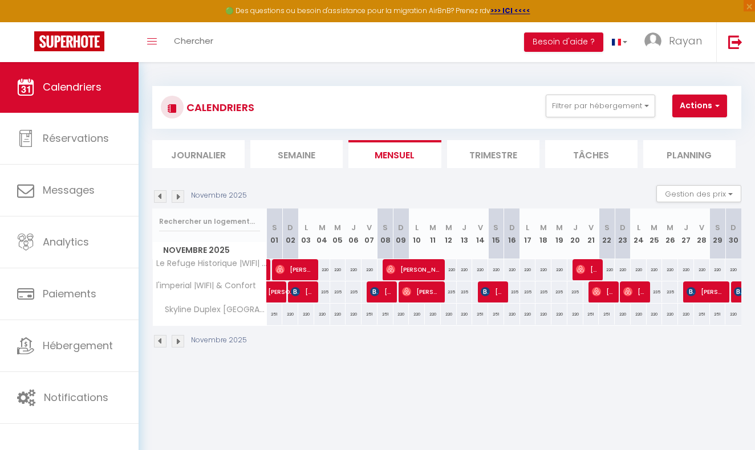
click at [178, 196] on img at bounding box center [178, 196] width 13 height 13
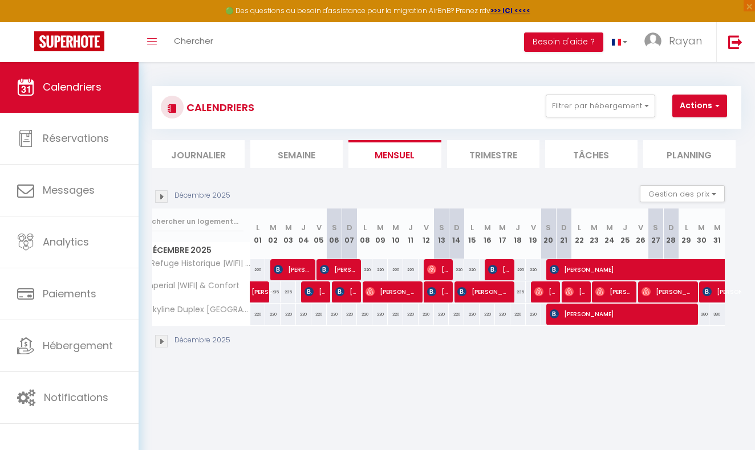
scroll to position [0, 14]
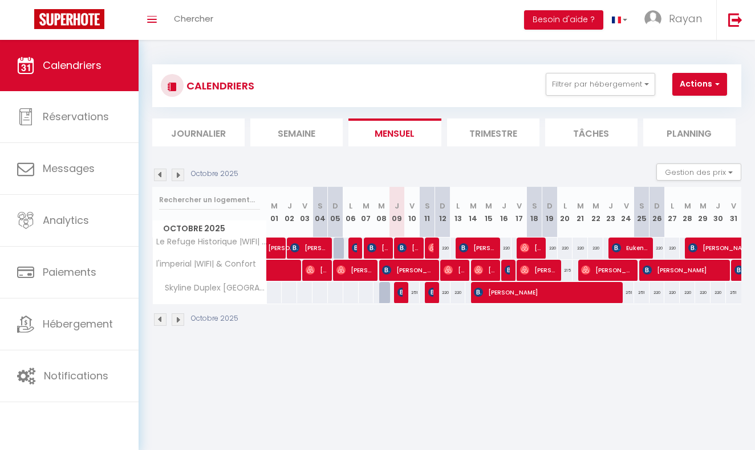
click at [173, 316] on img at bounding box center [178, 320] width 13 height 13
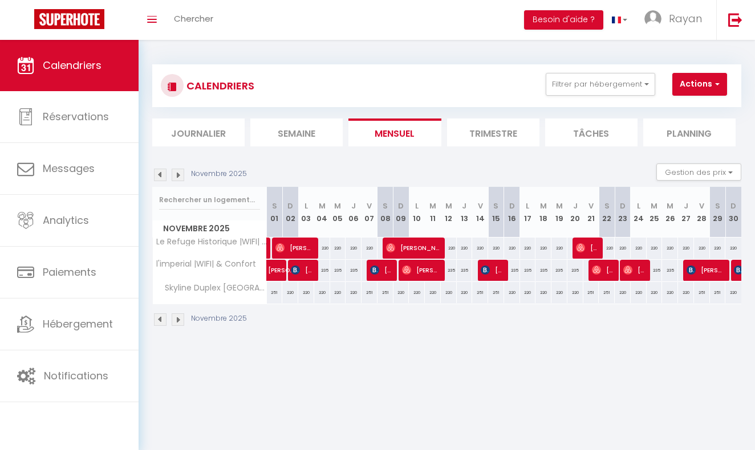
click at [173, 316] on img at bounding box center [178, 320] width 13 height 13
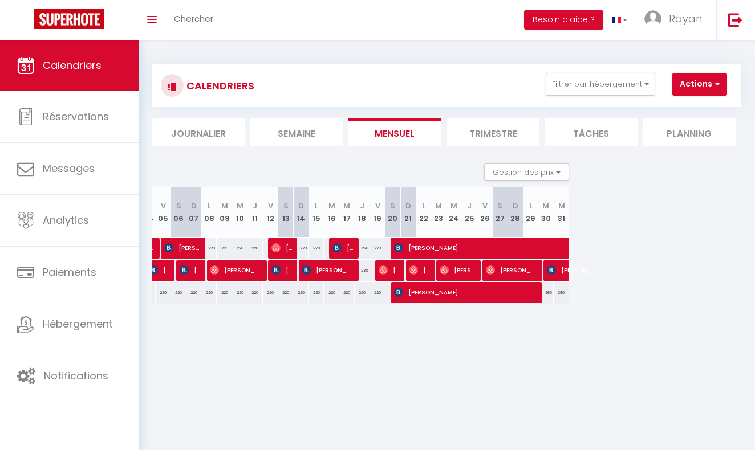
scroll to position [0, 9]
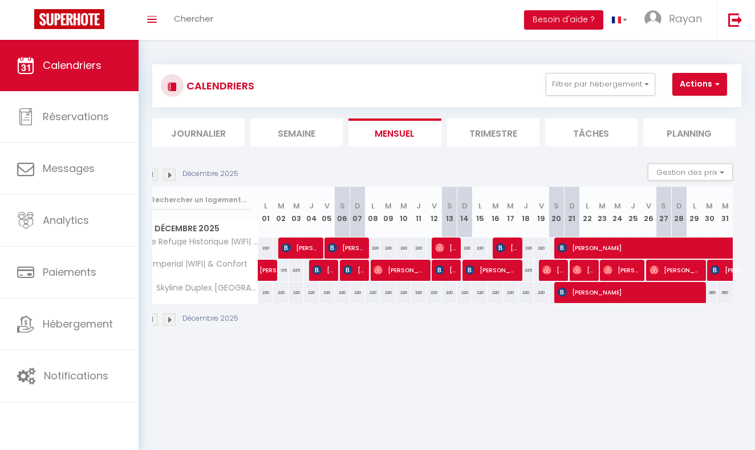
click at [155, 316] on img at bounding box center [151, 320] width 13 height 13
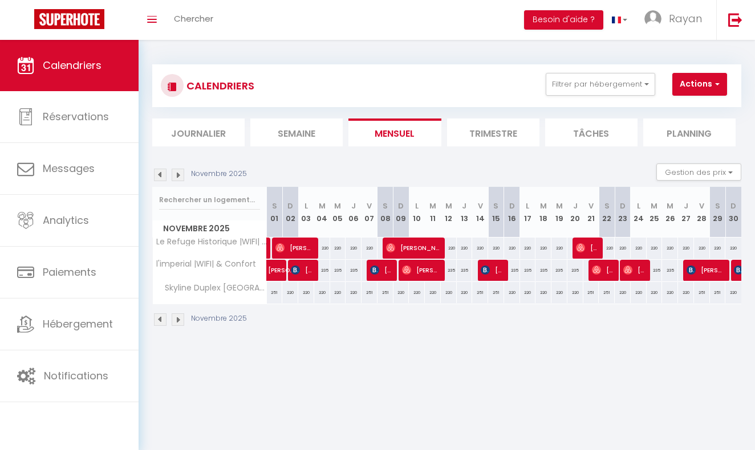
click at [478, 294] on div "251" at bounding box center [480, 292] width 16 height 21
type input "251"
type input "Ven 14 Novembre 2025"
type input "Sam 15 Novembre 2025"
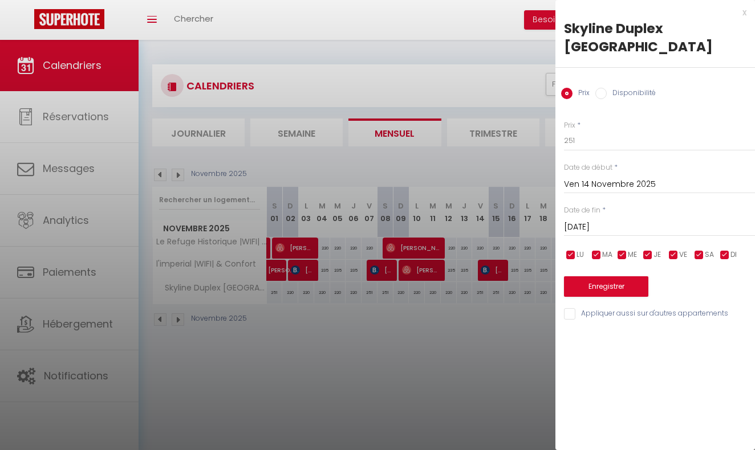
click at [487, 337] on div at bounding box center [377, 225] width 755 height 450
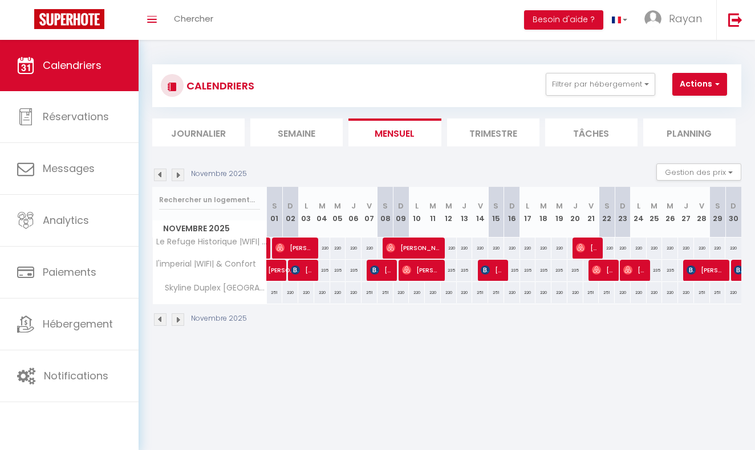
click at [319, 291] on div "220" at bounding box center [322, 292] width 16 height 21
type input "220"
type input "Mar 04 Novembre 2025"
type input "Mer 05 Novembre 2025"
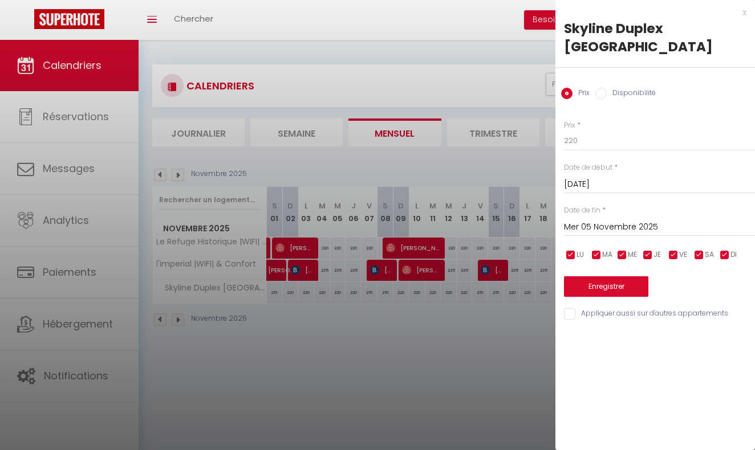
click at [372, 302] on div at bounding box center [377, 225] width 755 height 450
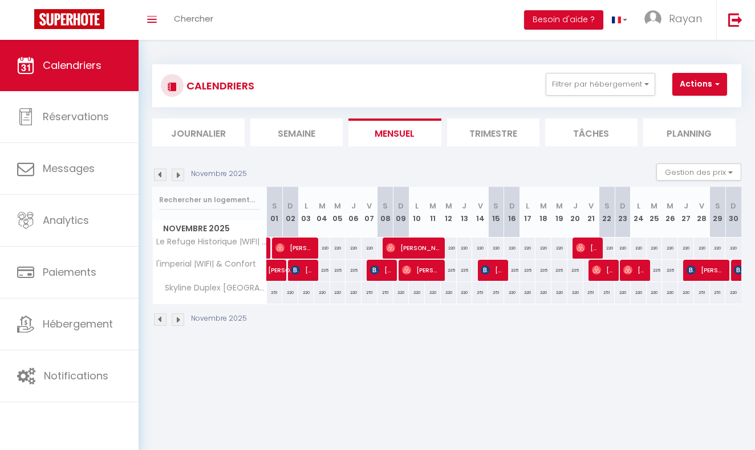
click at [194, 127] on li "Journalier" at bounding box center [198, 133] width 92 height 28
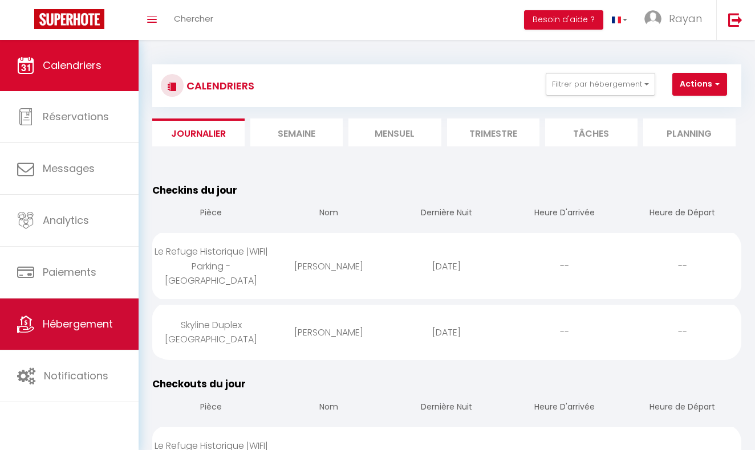
click at [76, 314] on link "Hébergement" at bounding box center [69, 324] width 139 height 51
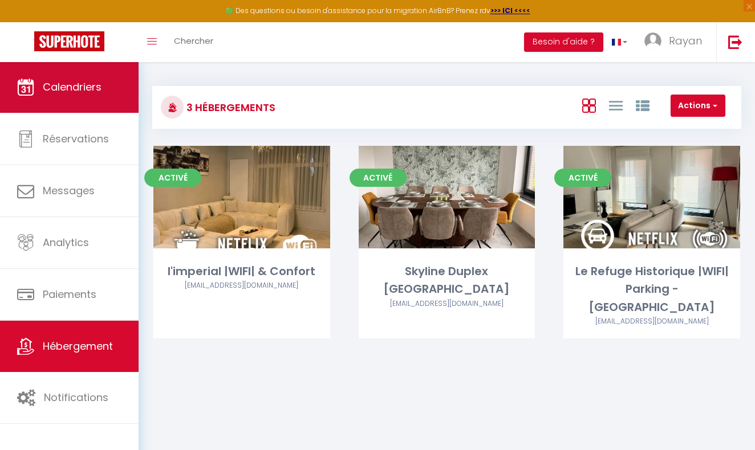
click at [109, 95] on link "Calendriers" at bounding box center [69, 87] width 139 height 51
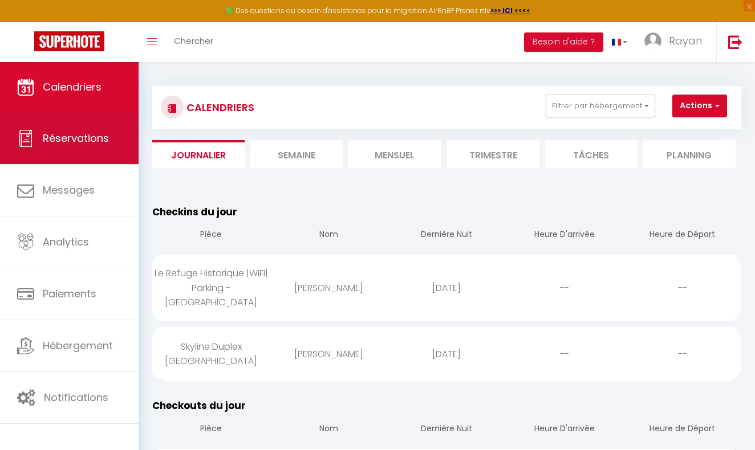
click at [48, 122] on link "Réservations" at bounding box center [69, 138] width 139 height 51
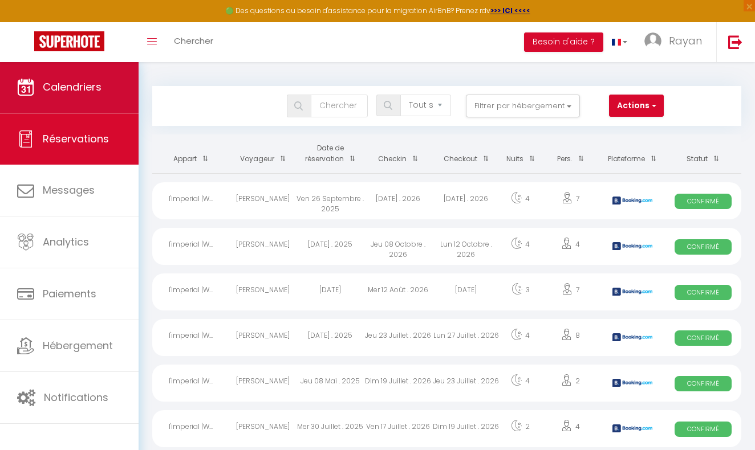
click at [81, 102] on link "Calendriers" at bounding box center [69, 87] width 139 height 51
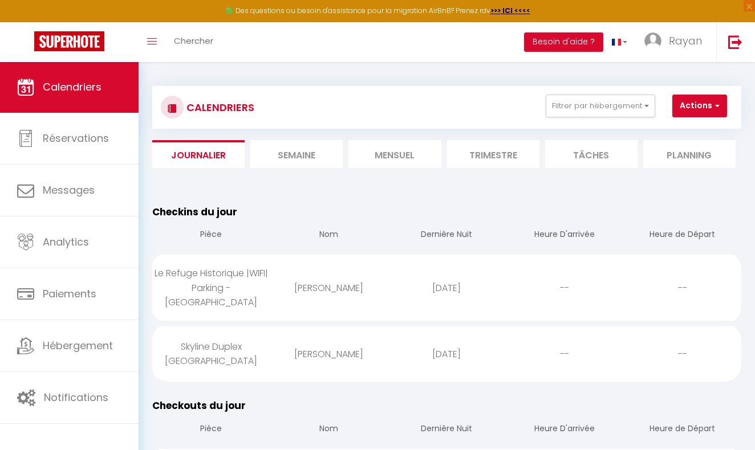
click at [291, 162] on li "Semaine" at bounding box center [296, 154] width 92 height 28
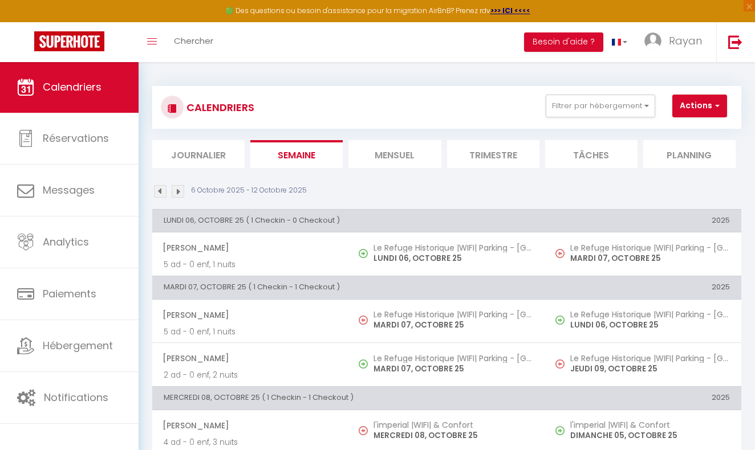
click at [397, 162] on li "Mensuel" at bounding box center [394, 154] width 92 height 28
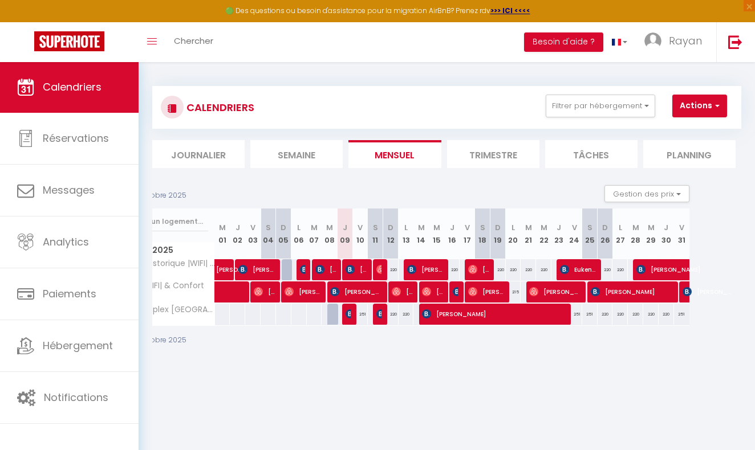
scroll to position [0, 52]
click at [503, 159] on li "Trimestre" at bounding box center [493, 154] width 92 height 28
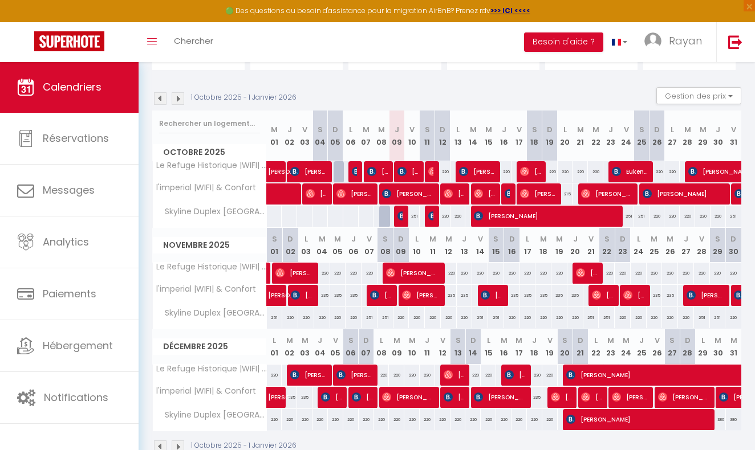
scroll to position [97, 0]
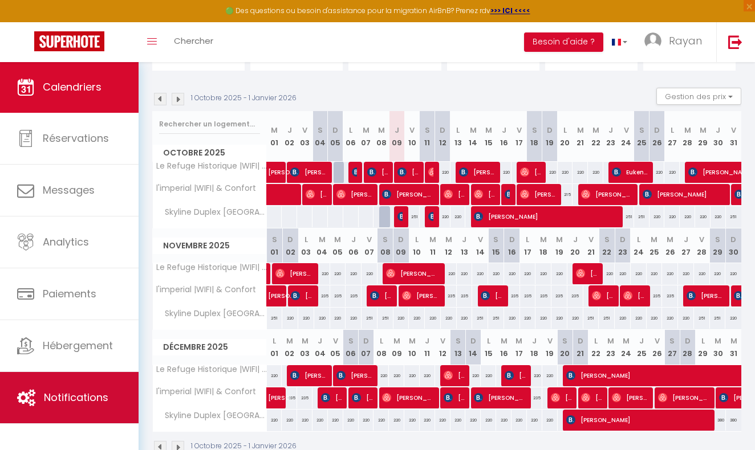
click at [95, 403] on span "Notifications" at bounding box center [76, 398] width 64 height 14
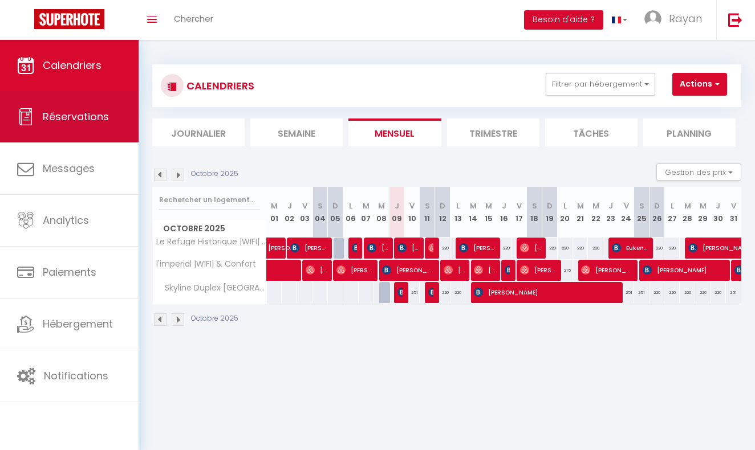
click at [55, 119] on span "Réservations" at bounding box center [76, 116] width 66 height 14
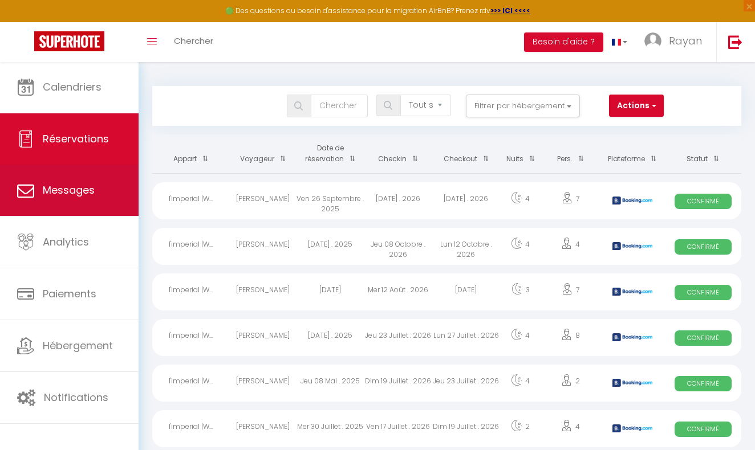
click at [67, 197] on span "Messages" at bounding box center [69, 190] width 52 height 14
select select "message"
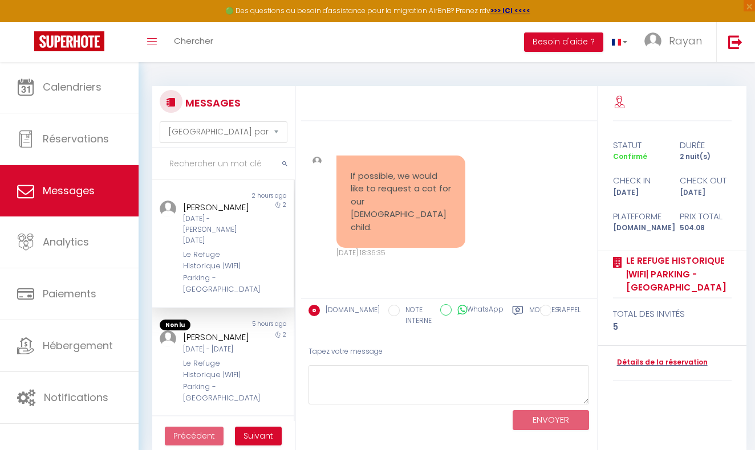
scroll to position [2673, 0]
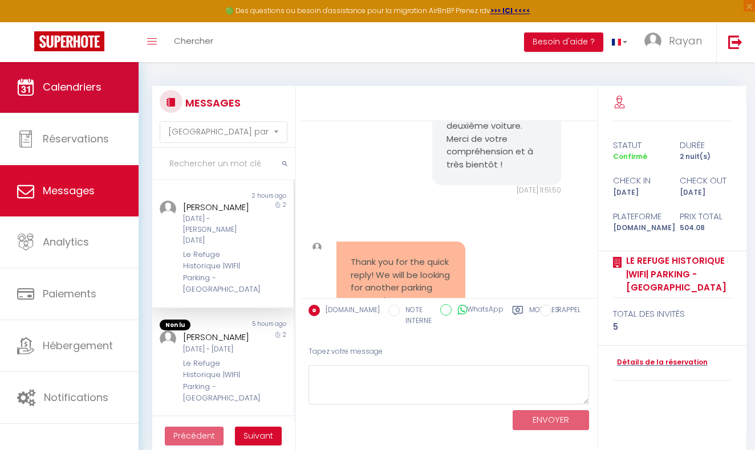
click at [64, 84] on span "Calendriers" at bounding box center [72, 87] width 59 height 14
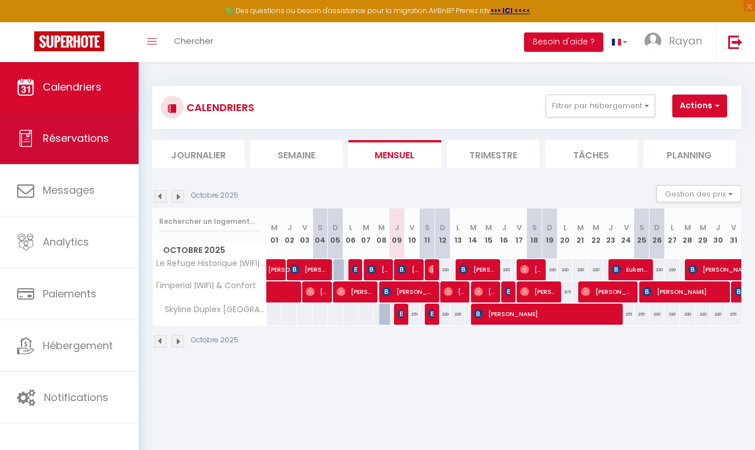
click at [85, 148] on link "Réservations" at bounding box center [69, 138] width 139 height 51
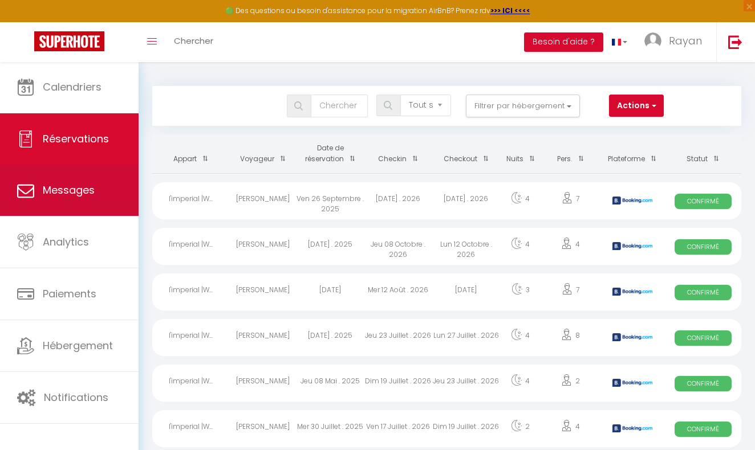
click at [123, 201] on link "Messages" at bounding box center [69, 190] width 139 height 51
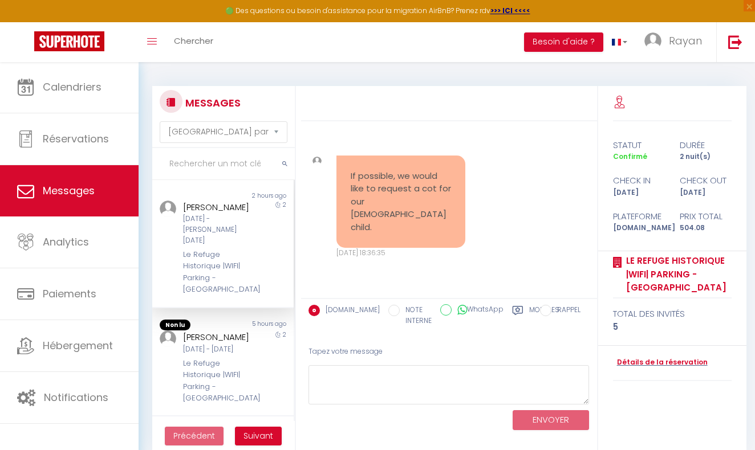
scroll to position [2673, 0]
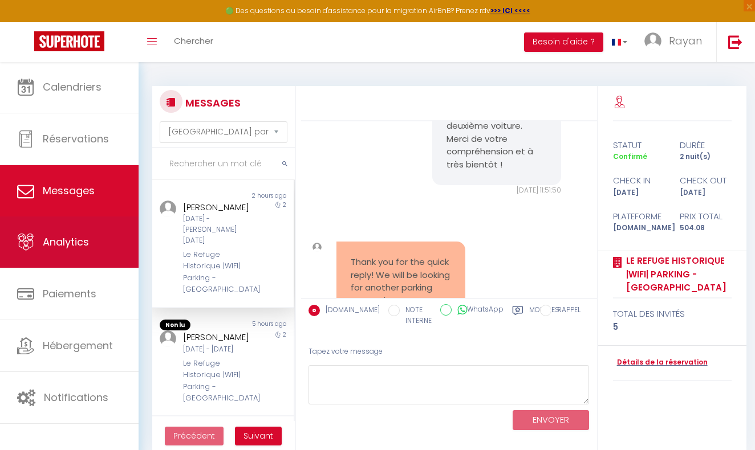
click at [38, 241] on link "Analytics" at bounding box center [69, 242] width 139 height 51
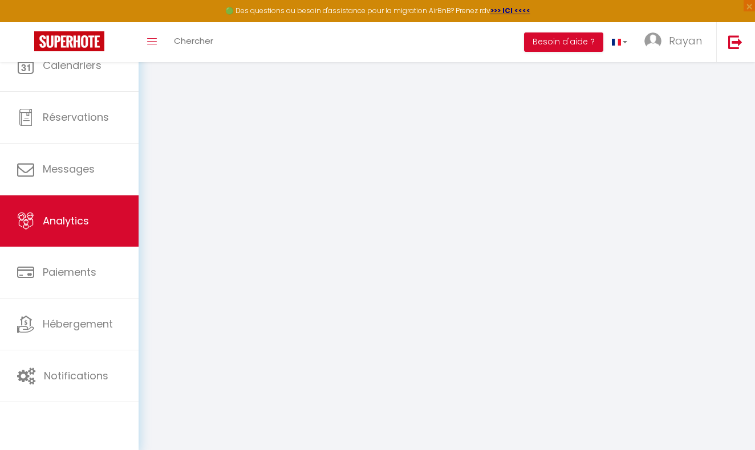
select select "2025"
select select "10"
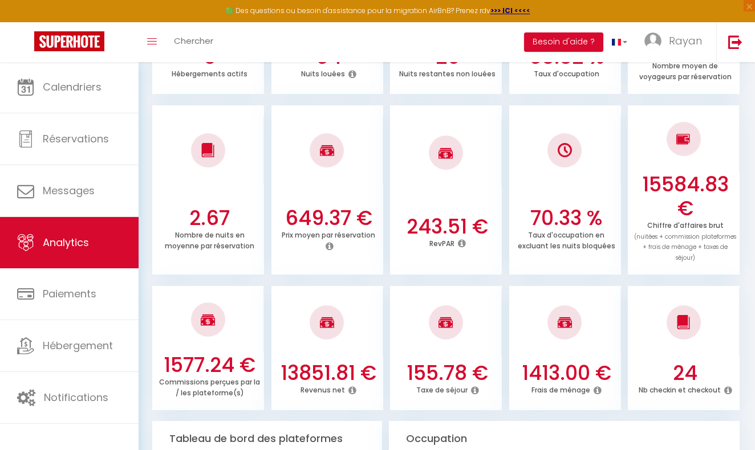
scroll to position [279, 0]
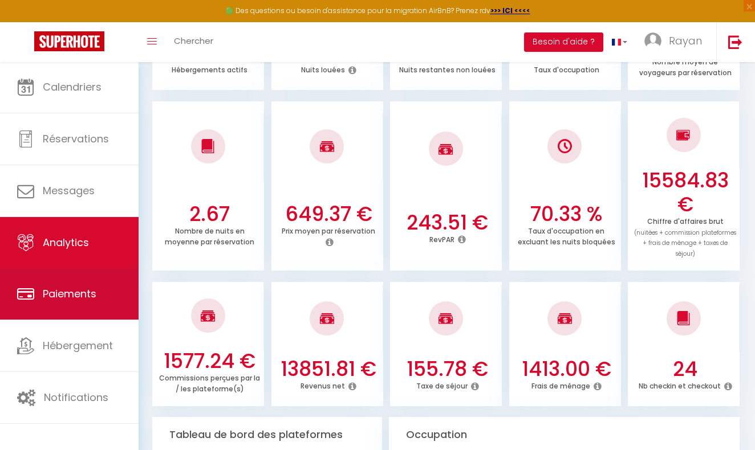
click at [67, 315] on link "Paiements" at bounding box center [69, 294] width 139 height 51
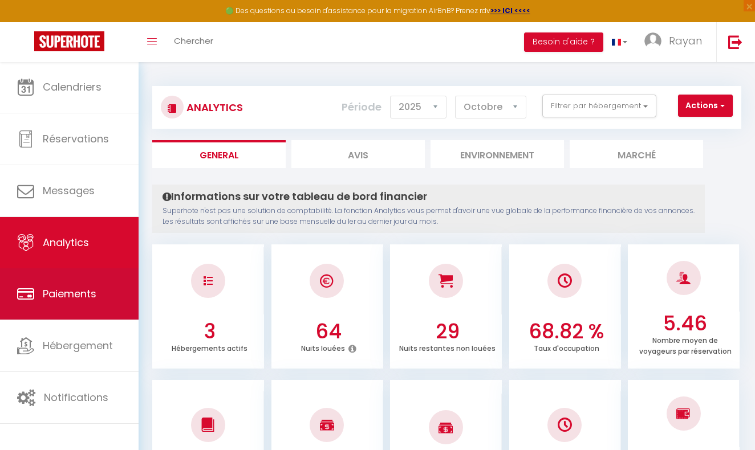
select select "2"
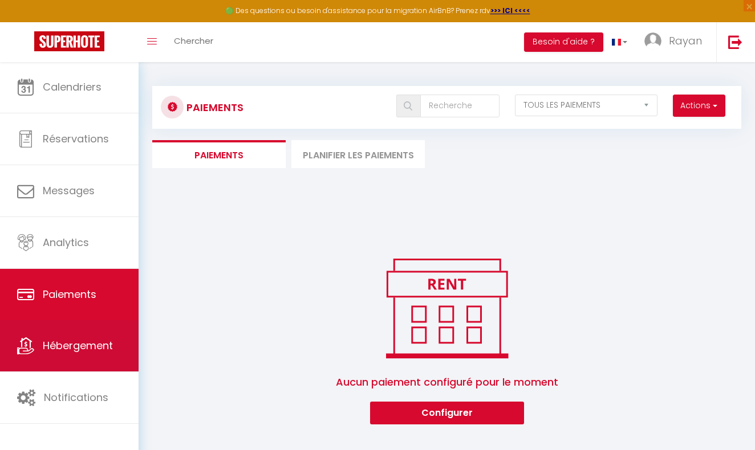
click at [71, 347] on span "Hébergement" at bounding box center [78, 346] width 70 height 14
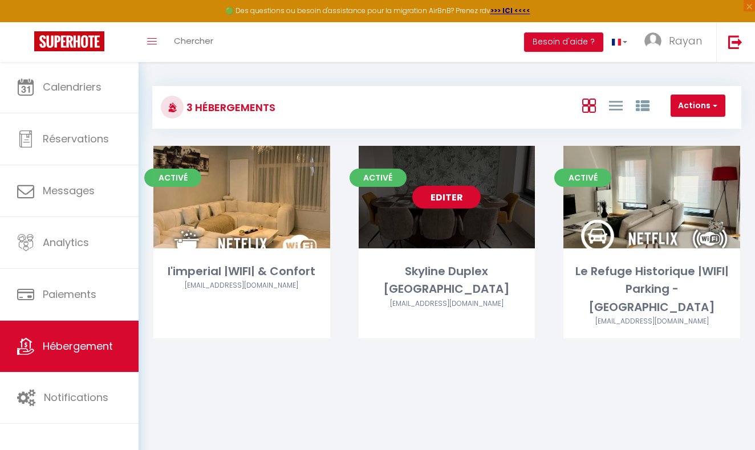
click at [448, 200] on link "Editer" at bounding box center [446, 197] width 68 height 23
select select "3"
select select "2"
select select "1"
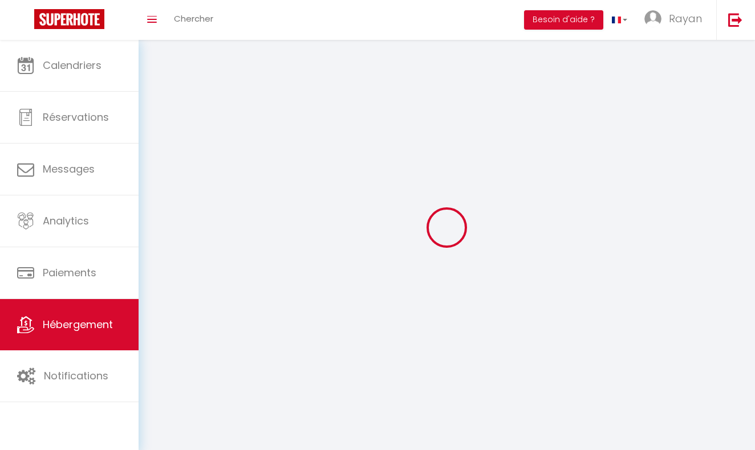
select select
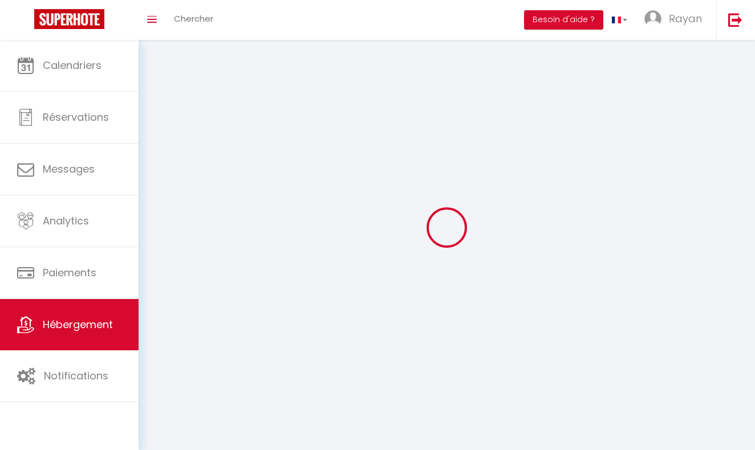
select select
checkbox input "false"
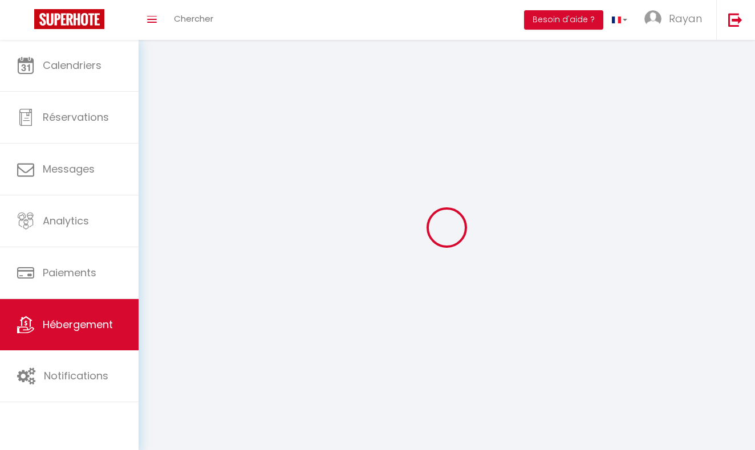
checkbox input "false"
select select
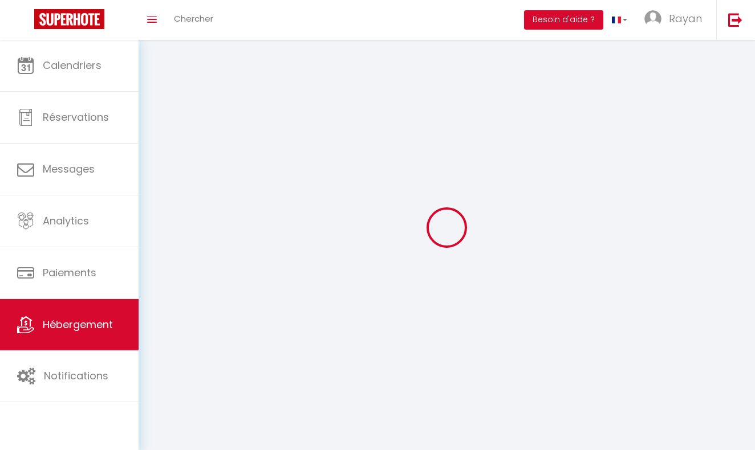
select select
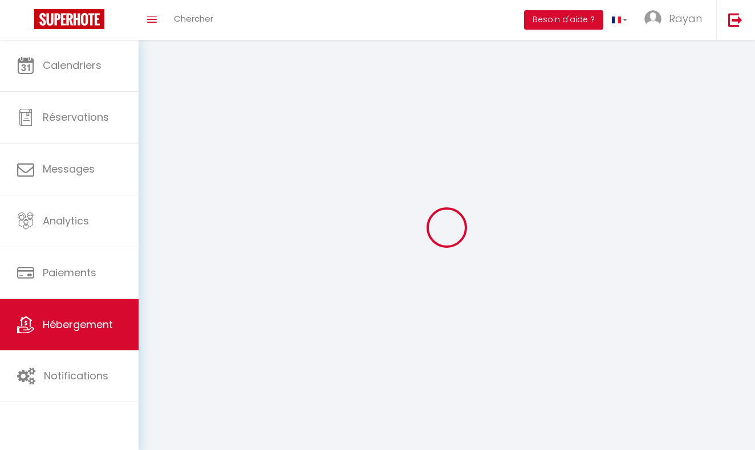
checkbox input "false"
select select
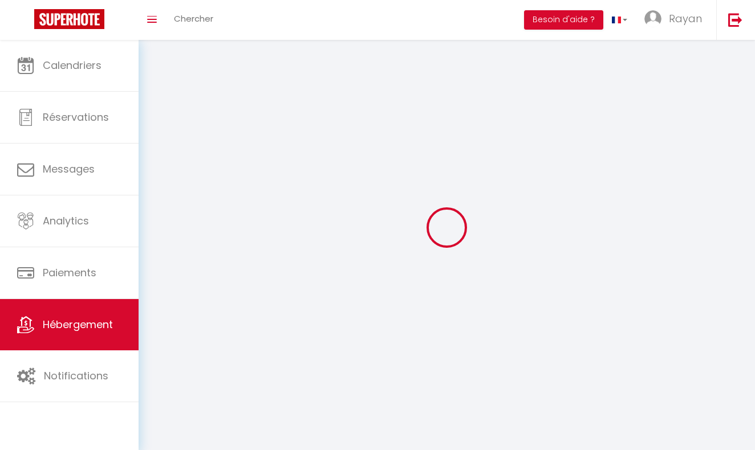
select select
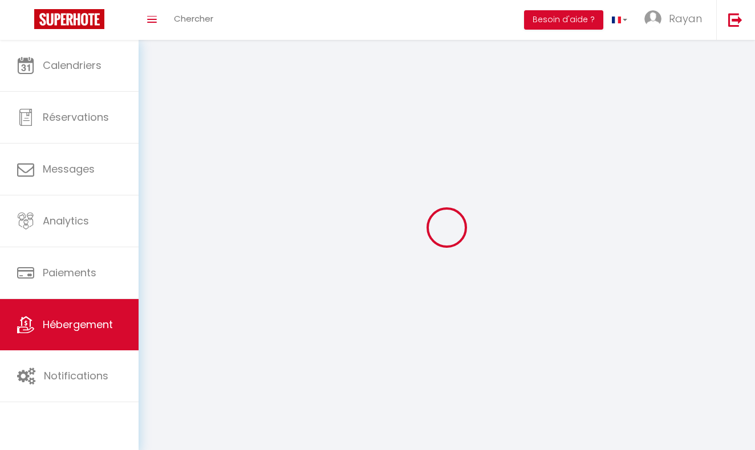
select select
checkbox input "false"
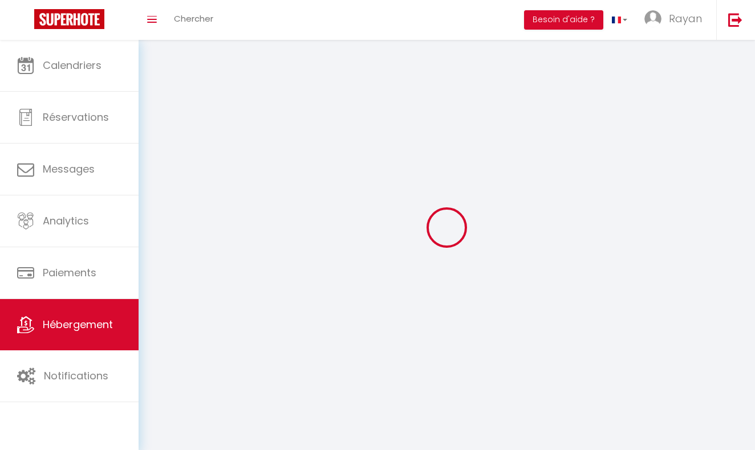
checkbox input "false"
select select
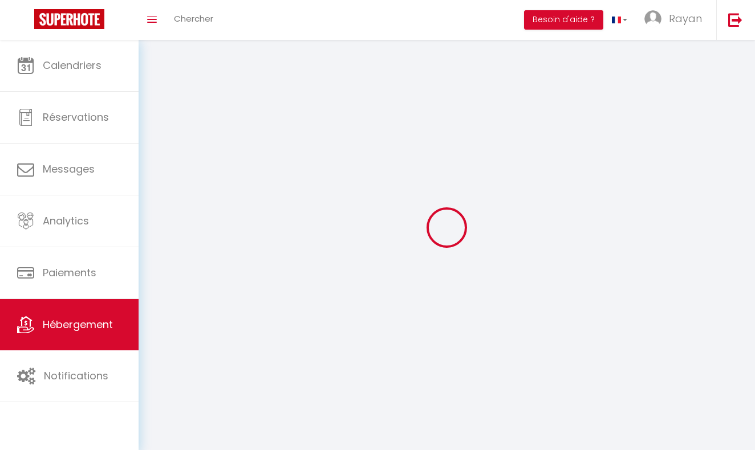
select select
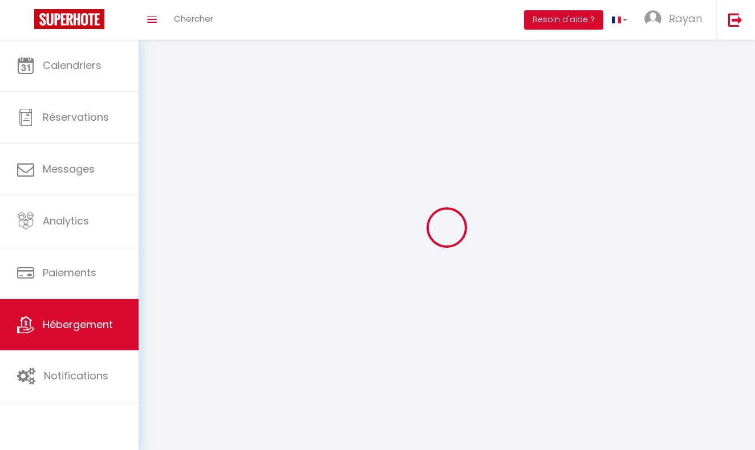
checkbox input "false"
select select
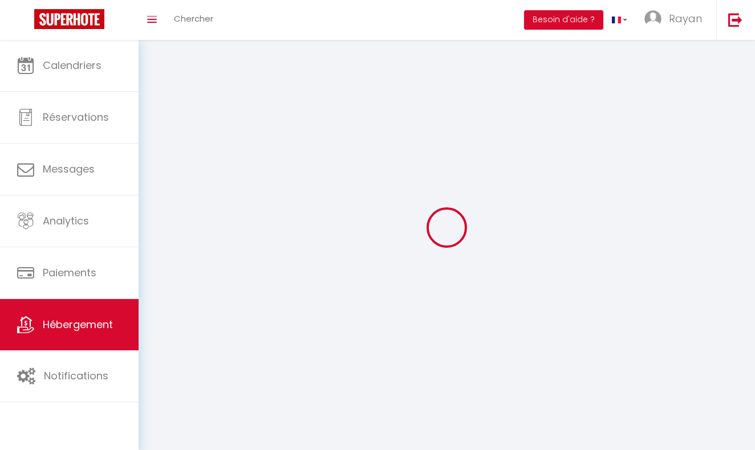
select select
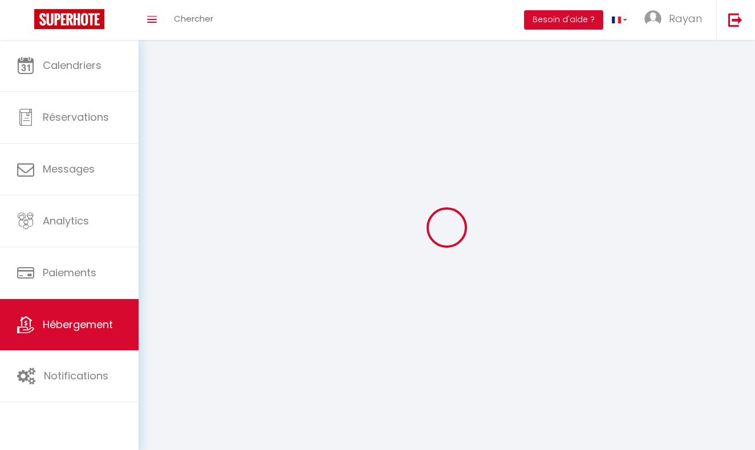
select select
checkbox input "false"
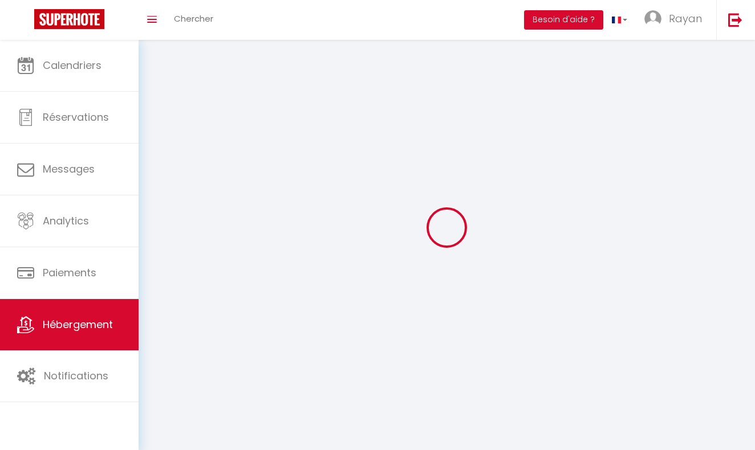
checkbox input "false"
select select
select select "28"
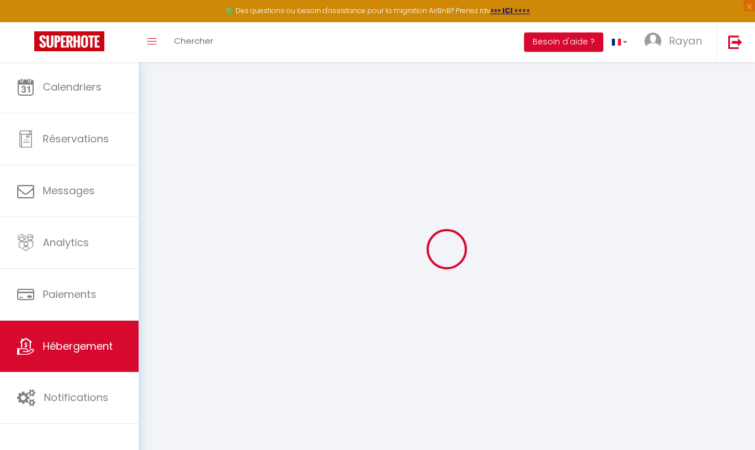
select select
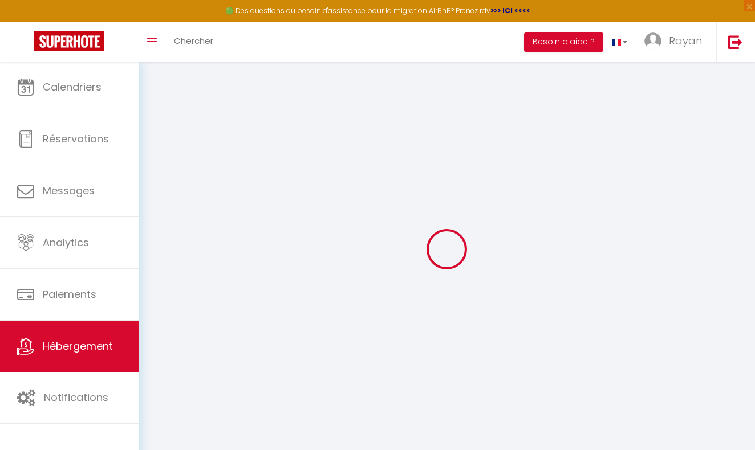
select select
checkbox input "false"
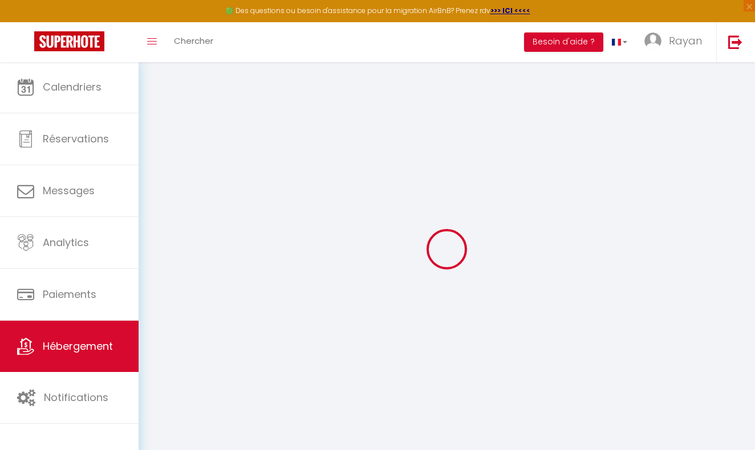
select select
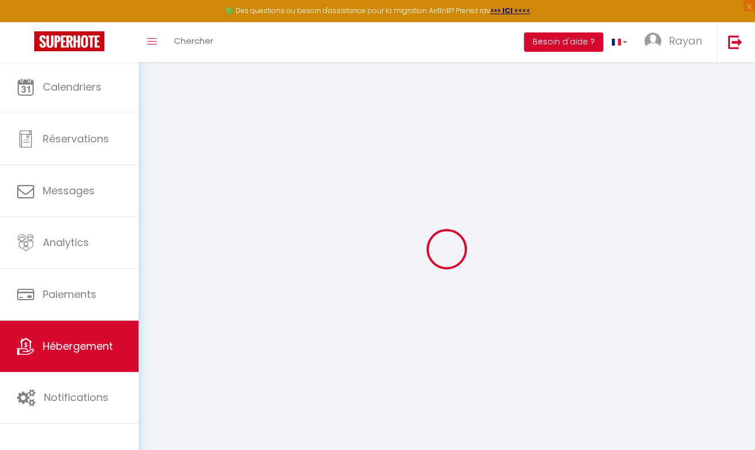
select select
checkbox input "false"
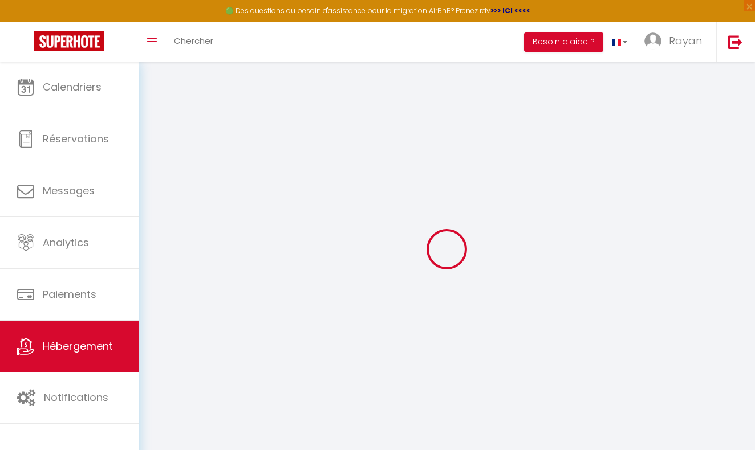
checkbox input "false"
select select
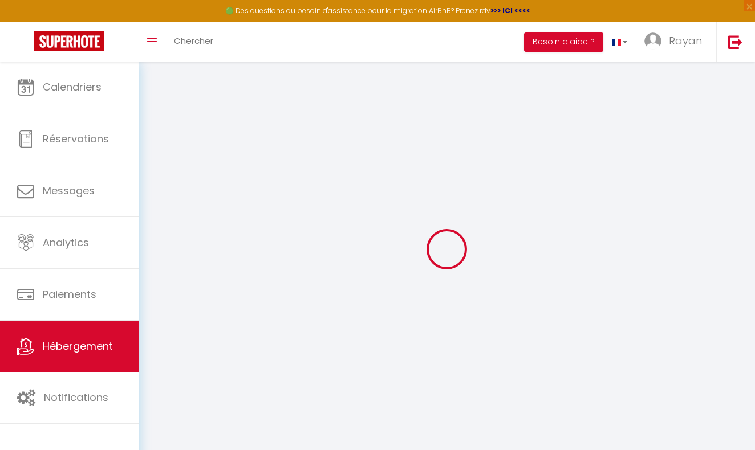
select select
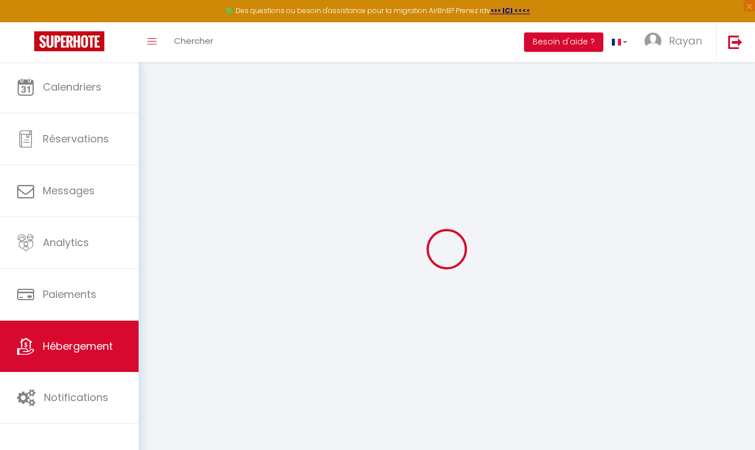
checkbox input "false"
select select
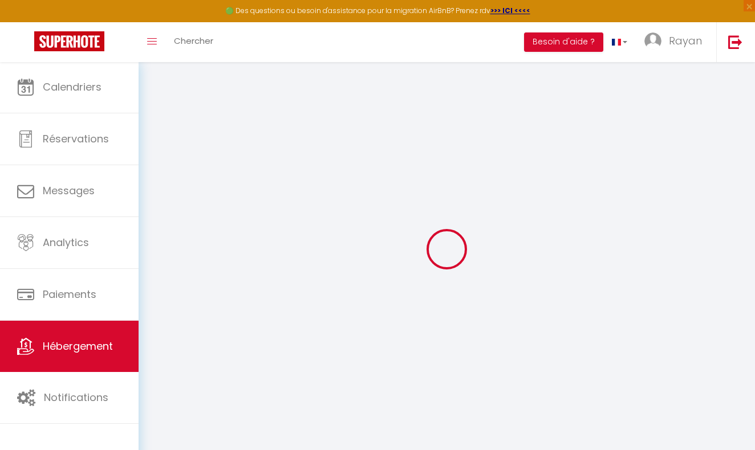
select select
type input "Skyline Duplex [GEOGRAPHIC_DATA]"
select select "8"
select select "3"
select select "2"
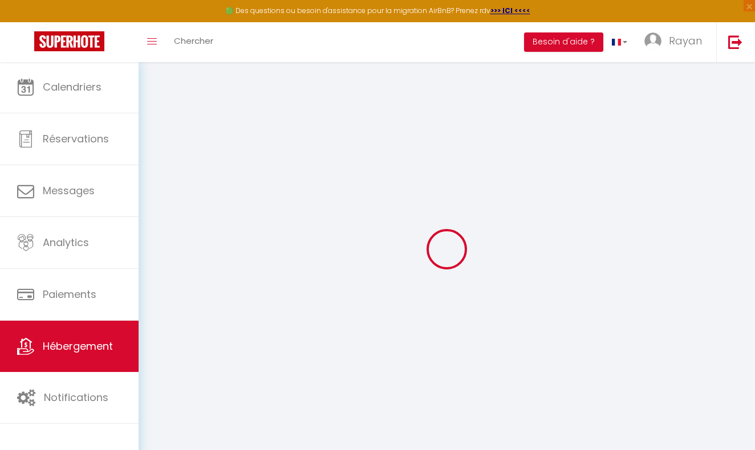
type input "220"
type input "10"
type input "70"
type input "4.00"
select select
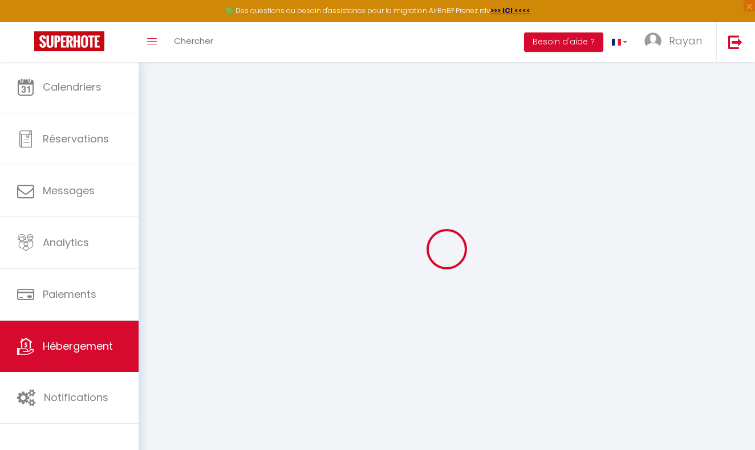
select select
type input "[STREET_ADDRESS]"
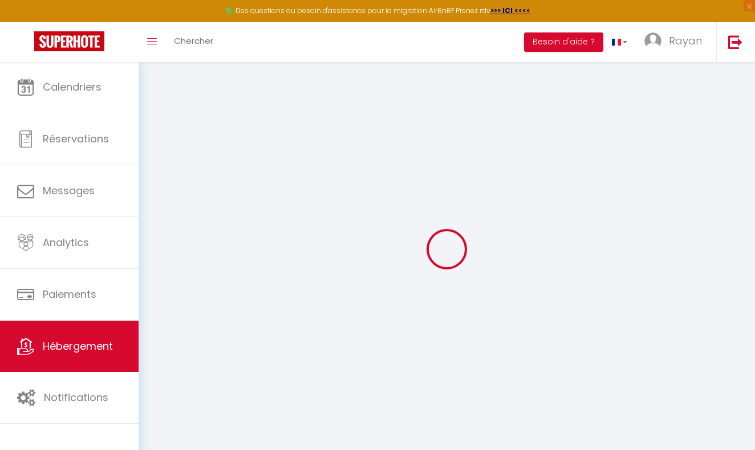
type input "1130"
type input "[GEOGRAPHIC_DATA]"
select select "23"
type input "[EMAIL_ADDRESS][DOMAIN_NAME]"
select select
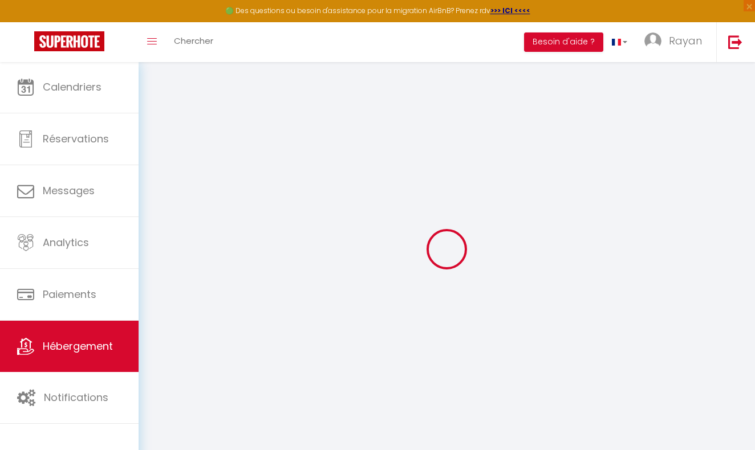
checkbox input "false"
select select
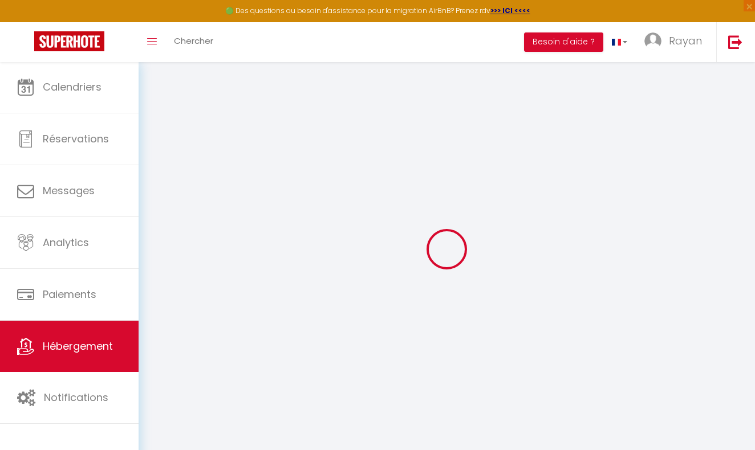
select select
type input "0"
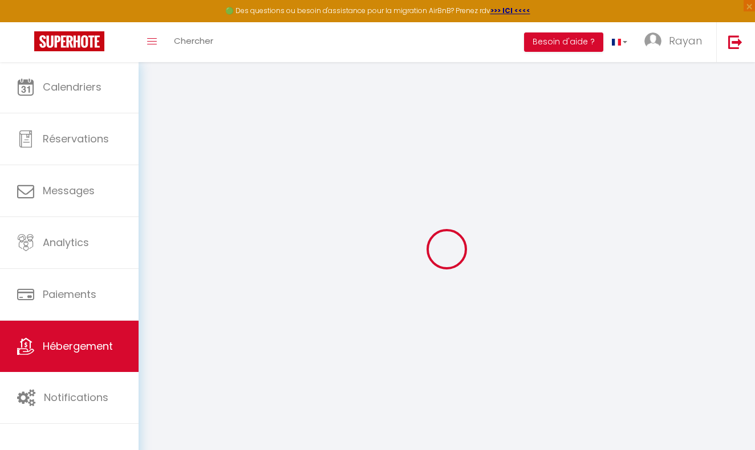
select select
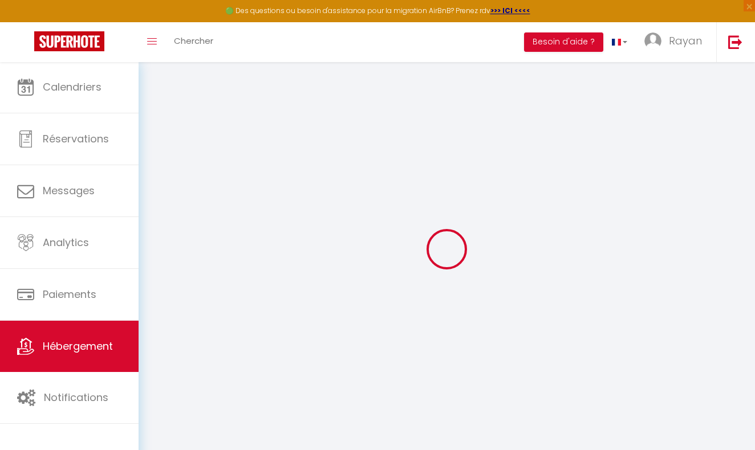
select select
checkbox input "false"
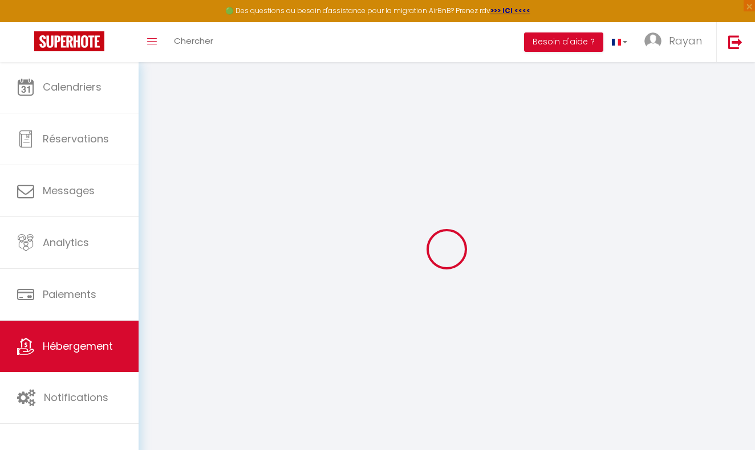
select select
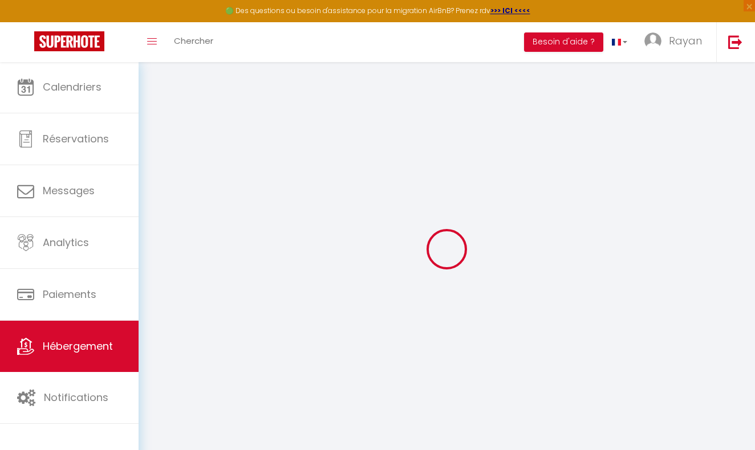
select select
checkbox input "false"
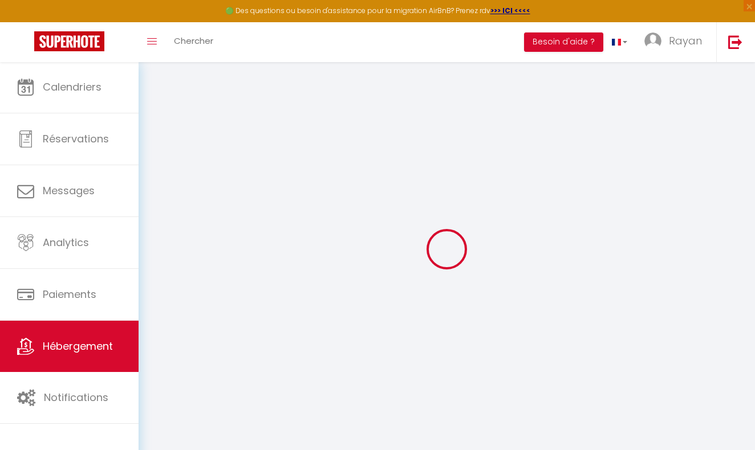
select select
checkbox input "false"
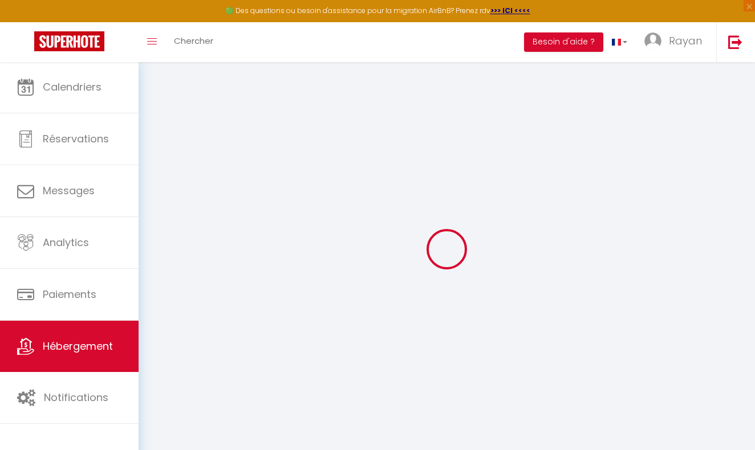
select select
checkbox input "false"
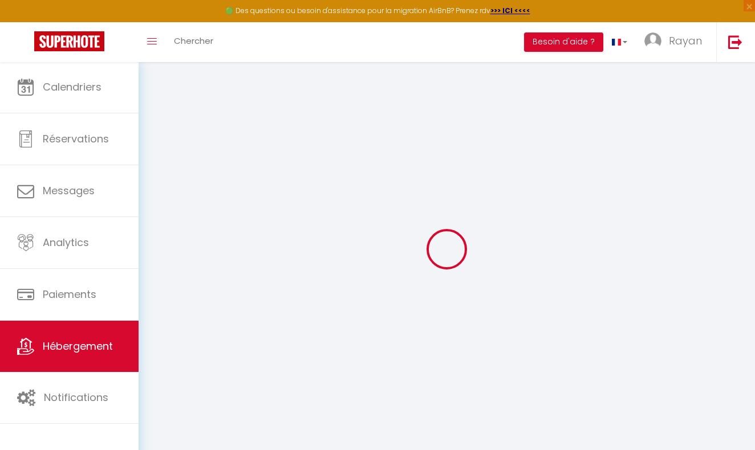
select select
checkbox input "false"
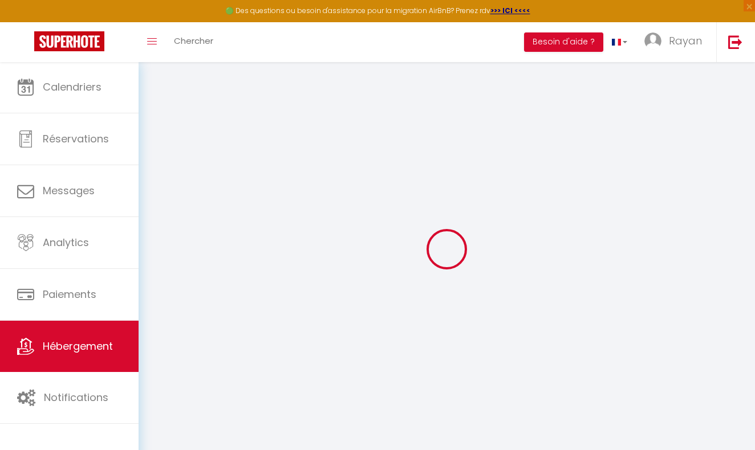
select select "15:00"
select select "00:00"
select select "11:00"
select select "30"
select select "120"
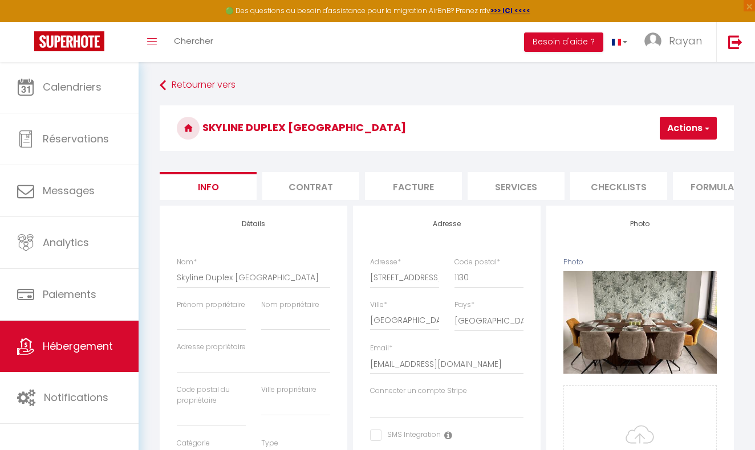
select select
checkbox input "false"
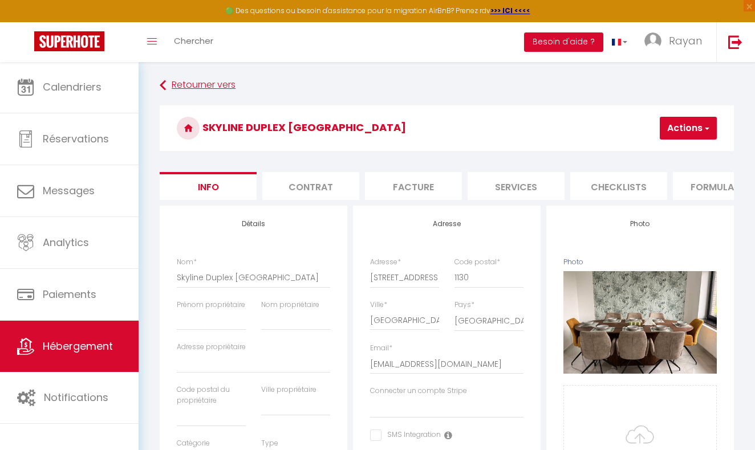
click at [184, 81] on link "Retourner vers" at bounding box center [447, 85] width 574 height 21
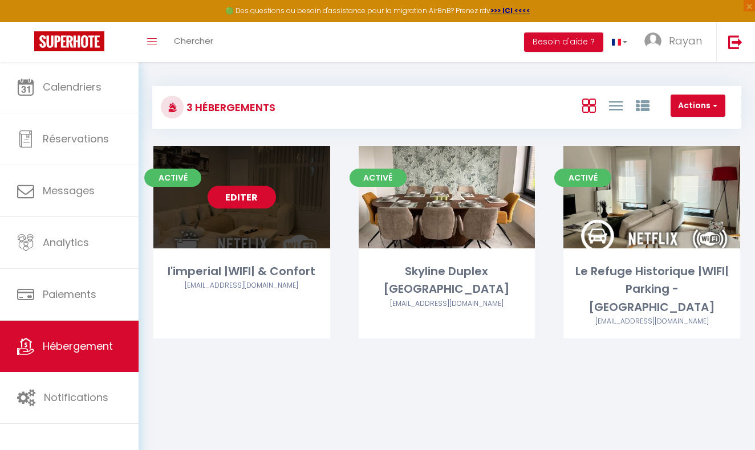
click at [238, 202] on link "Editer" at bounding box center [242, 197] width 68 height 23
select select "3"
select select "2"
select select "1"
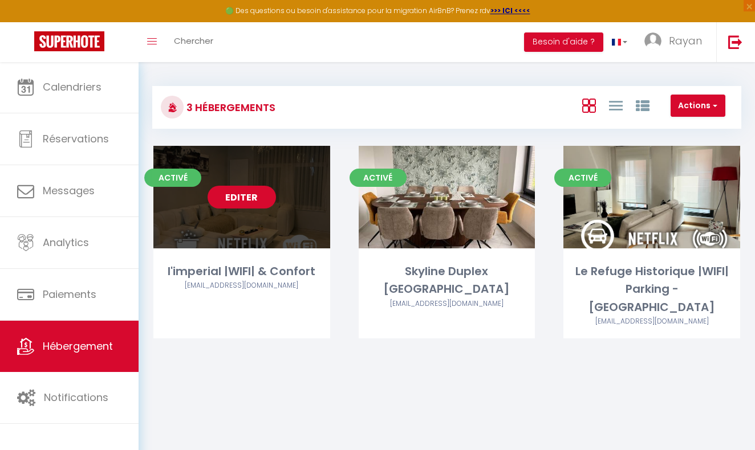
select select "28"
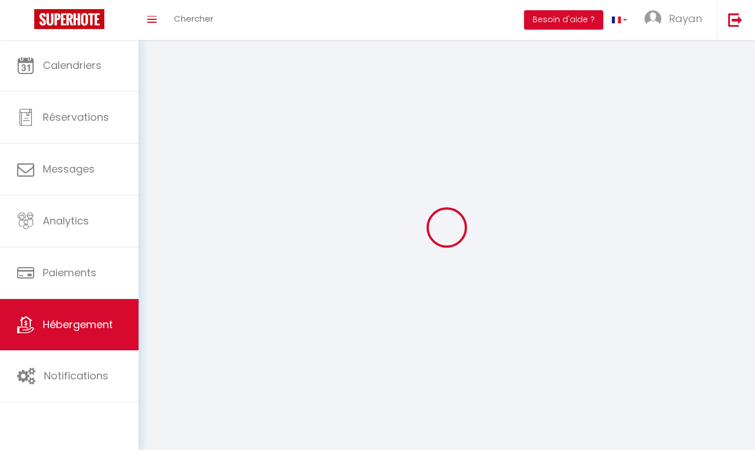
select select
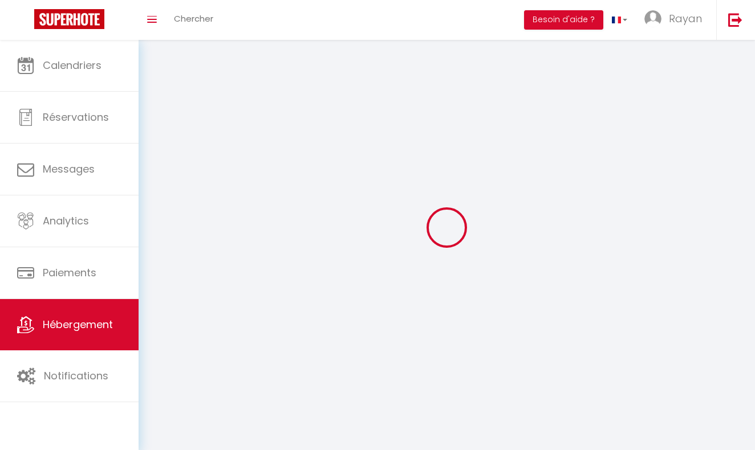
select select
checkbox input "false"
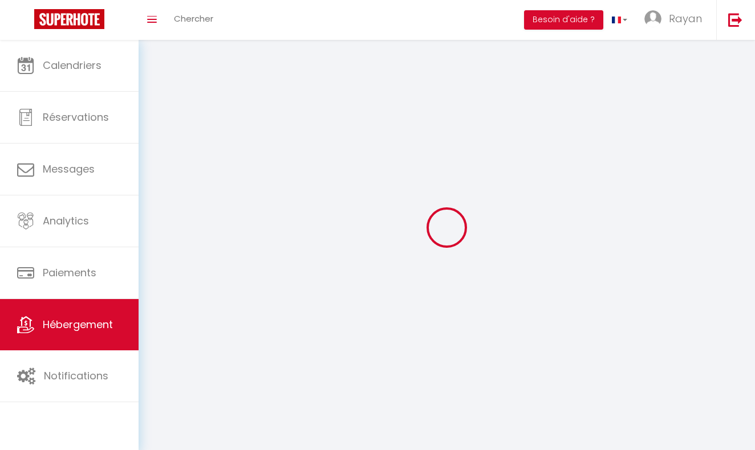
select select
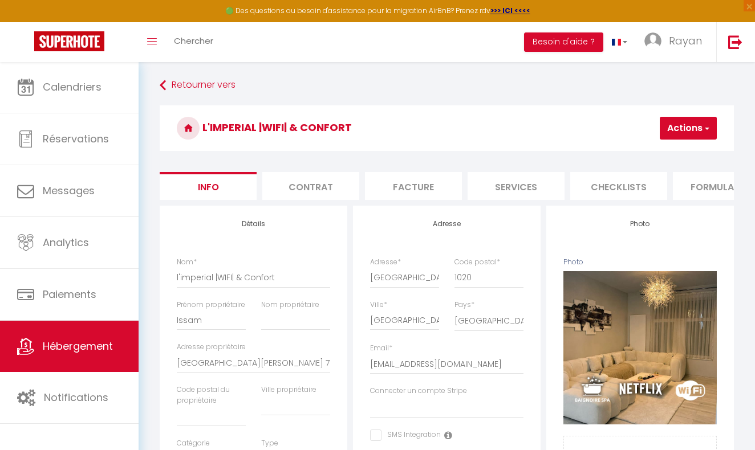
click at [324, 198] on li "Contrat" at bounding box center [310, 186] width 97 height 28
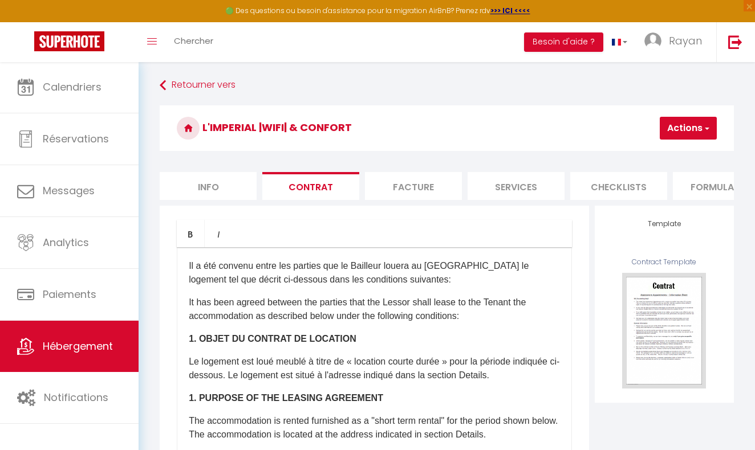
click at [423, 184] on li "Facture" at bounding box center [413, 186] width 97 height 28
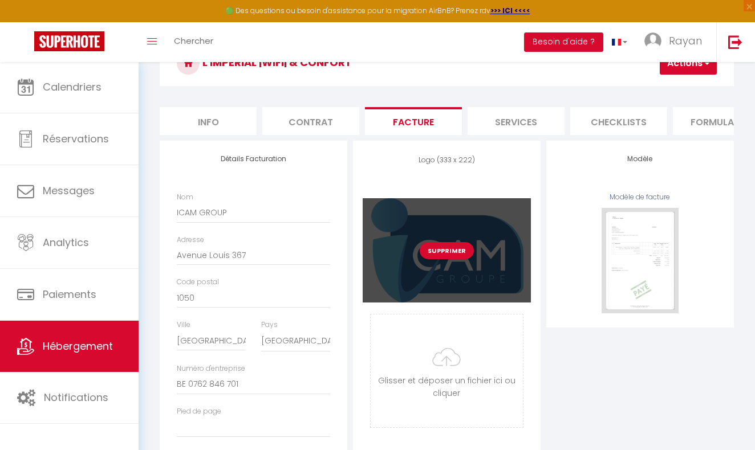
scroll to position [69, 0]
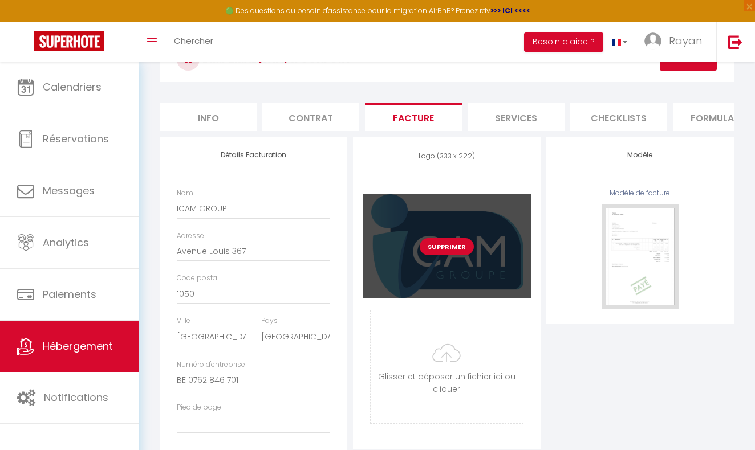
click at [490, 269] on div "Supprimer" at bounding box center [447, 246] width 168 height 104
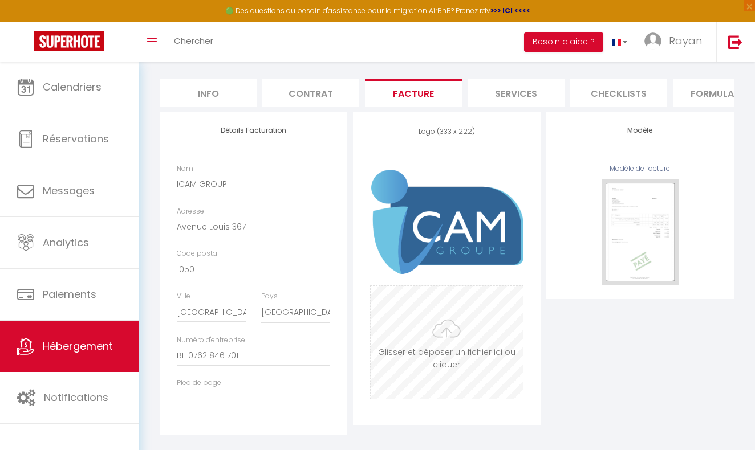
scroll to position [93, 0]
click at [522, 97] on li "Services" at bounding box center [515, 93] width 97 height 28
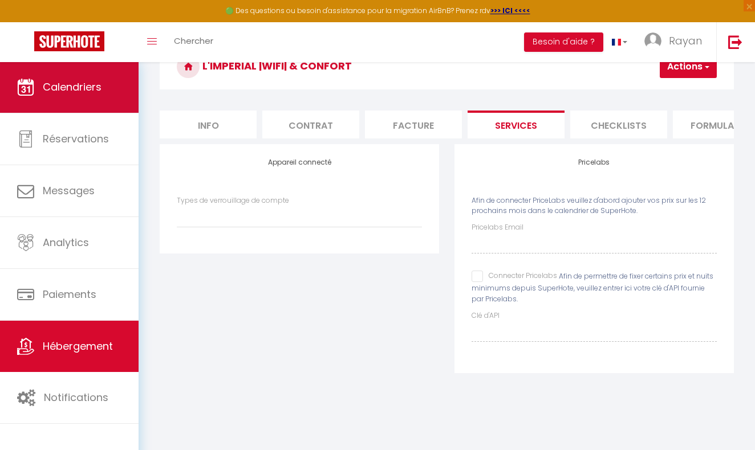
click at [47, 68] on link "Calendriers" at bounding box center [69, 87] width 139 height 51
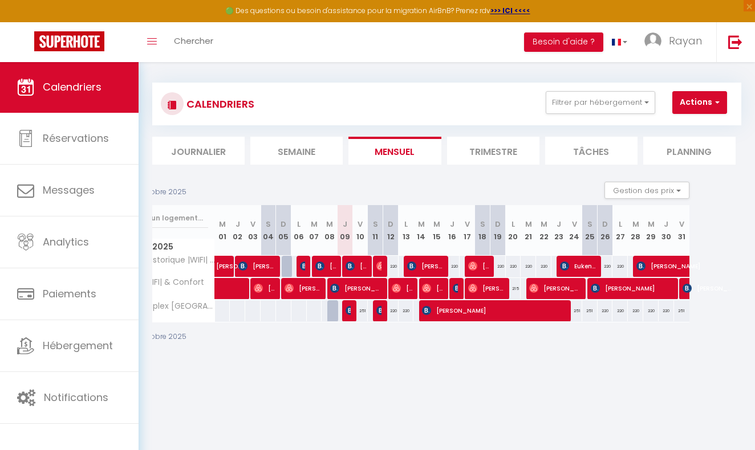
scroll to position [7, 0]
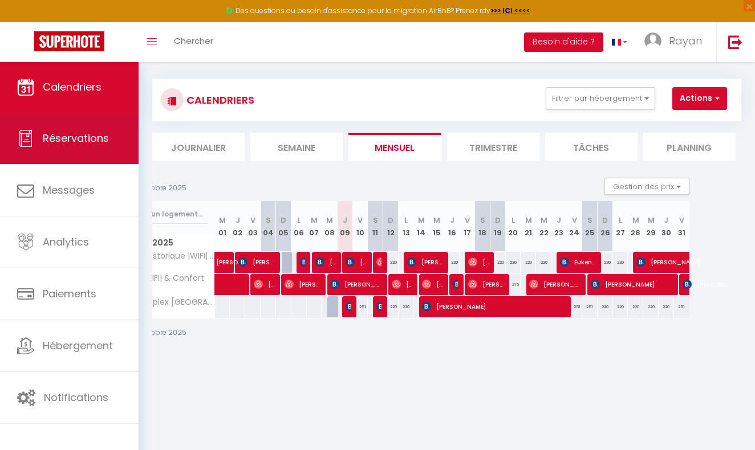
click at [101, 160] on link "Réservations" at bounding box center [69, 138] width 139 height 51
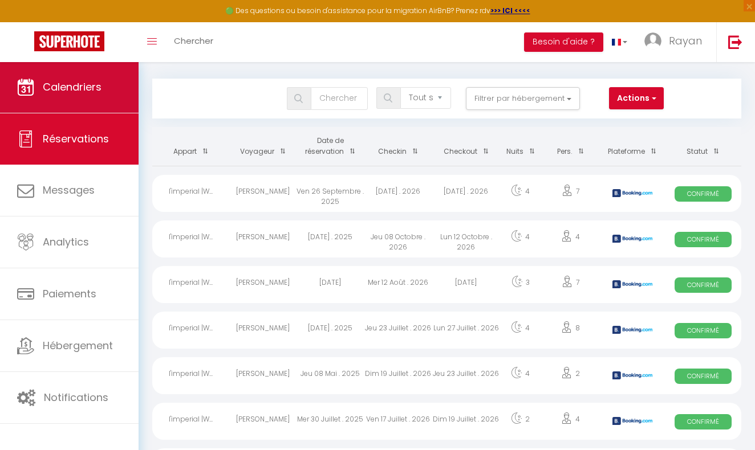
click at [62, 93] on span "Calendriers" at bounding box center [72, 87] width 59 height 14
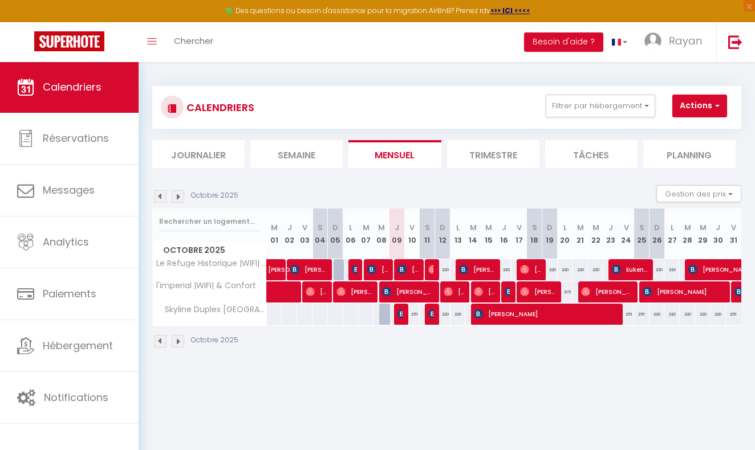
click at [400, 320] on span "[PERSON_NAME]" at bounding box center [399, 314] width 5 height 22
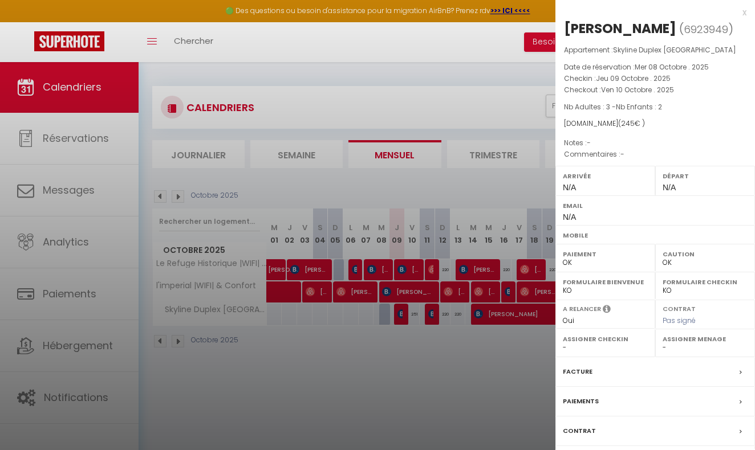
scroll to position [13, 0]
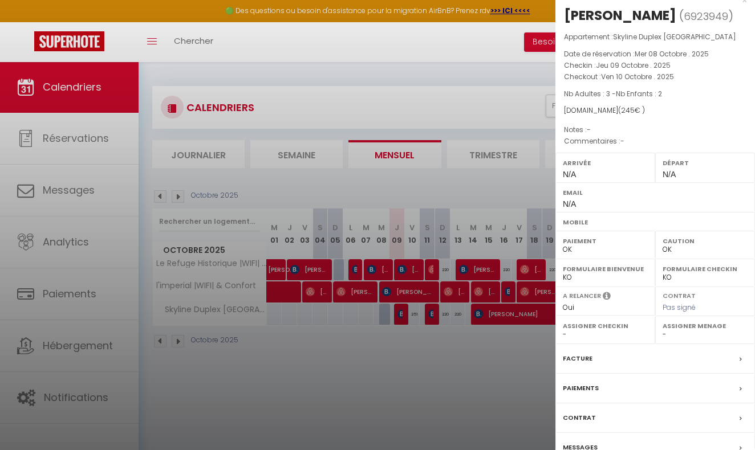
click at [535, 117] on div at bounding box center [377, 225] width 755 height 450
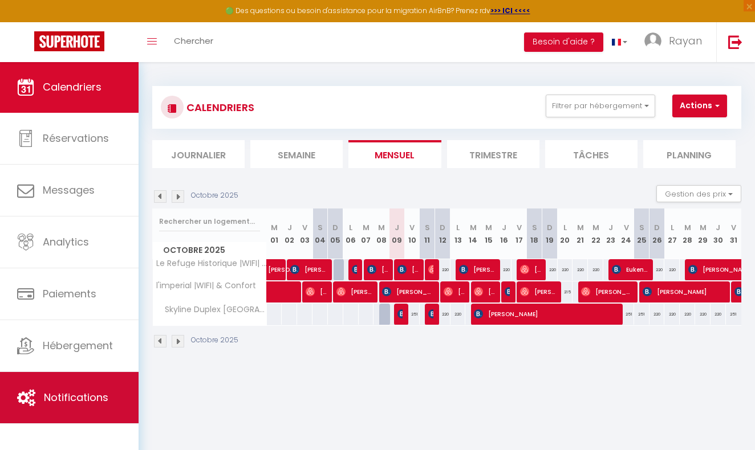
click at [78, 408] on link "Notifications" at bounding box center [69, 397] width 139 height 51
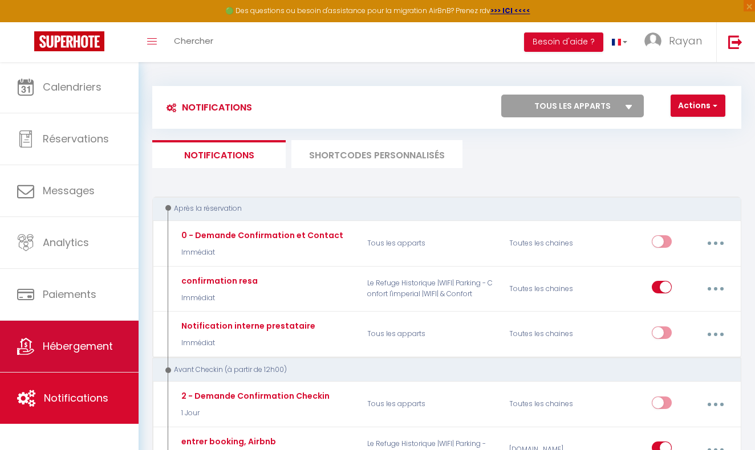
click at [81, 330] on link "Hébergement" at bounding box center [69, 346] width 139 height 51
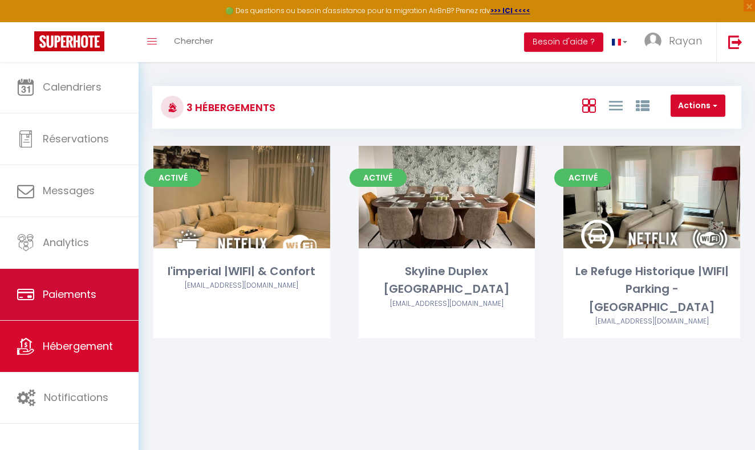
click at [97, 300] on link "Paiements" at bounding box center [69, 294] width 139 height 51
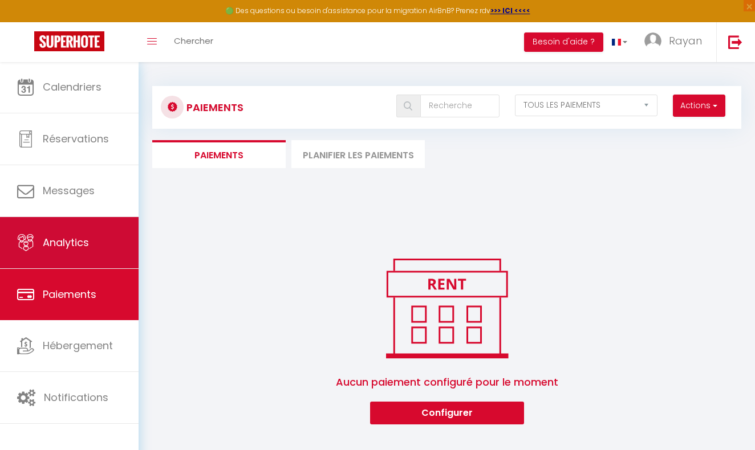
click at [70, 233] on link "Analytics" at bounding box center [69, 242] width 139 height 51
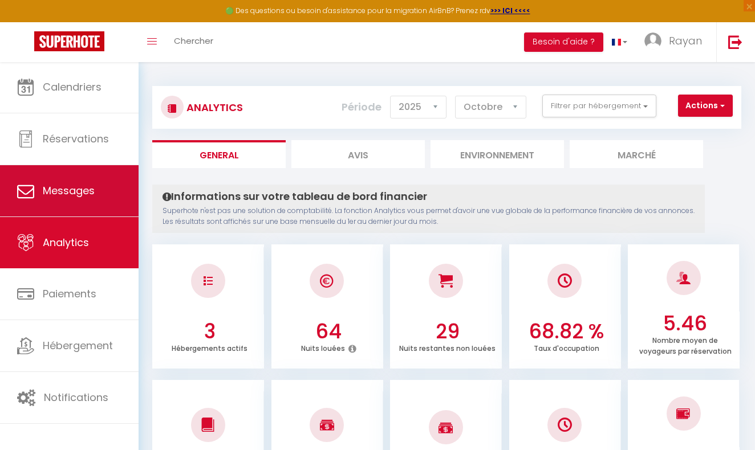
click at [33, 205] on link "Messages" at bounding box center [69, 190] width 139 height 51
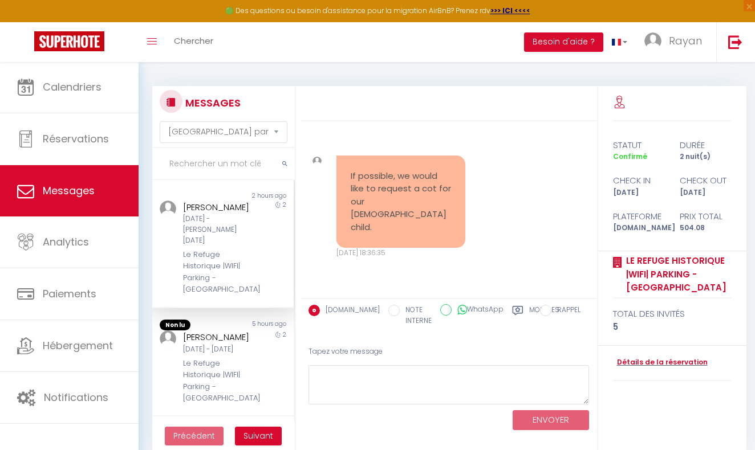
scroll to position [2673, 0]
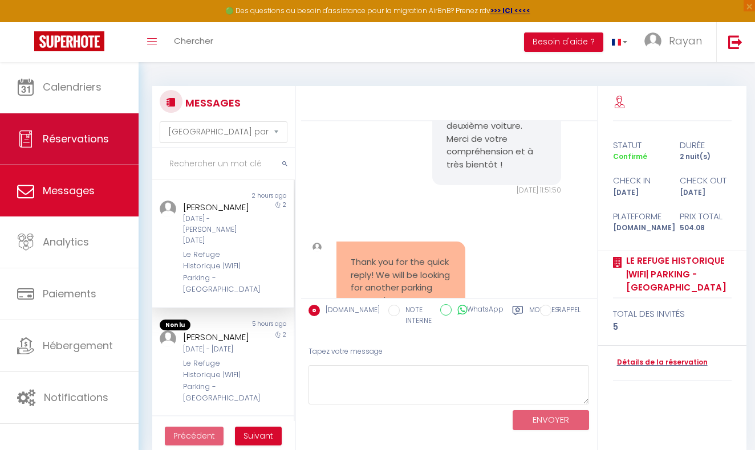
click at [95, 151] on link "Réservations" at bounding box center [69, 138] width 139 height 51
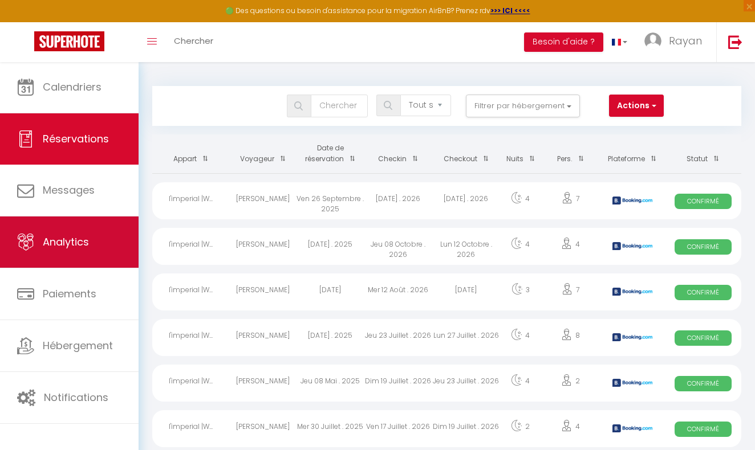
click at [83, 243] on span "Analytics" at bounding box center [66, 242] width 46 height 14
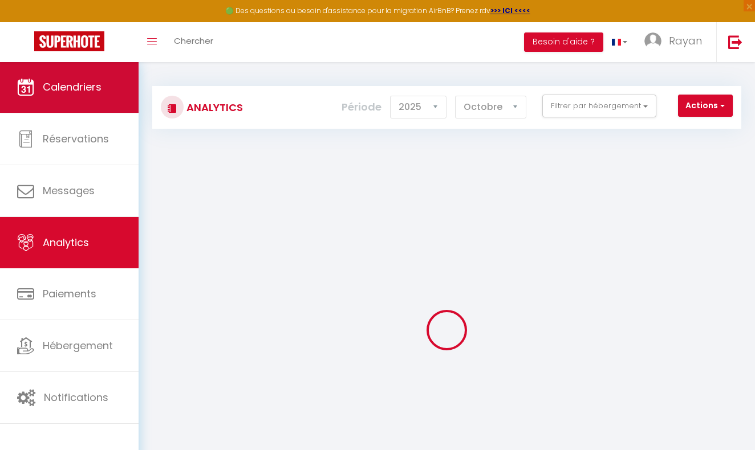
click at [92, 93] on span "Calendriers" at bounding box center [72, 87] width 59 height 14
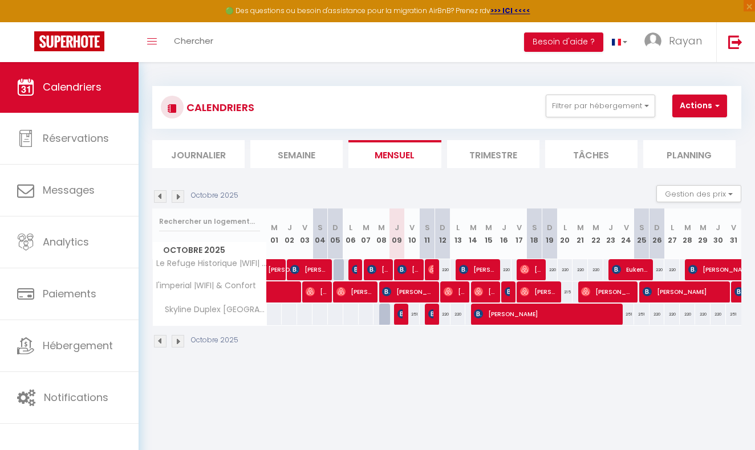
click at [178, 345] on img at bounding box center [178, 341] width 13 height 13
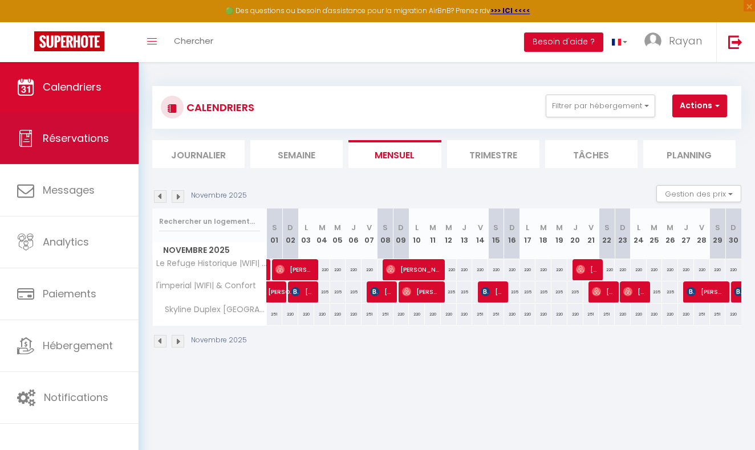
click at [76, 143] on span "Réservations" at bounding box center [76, 138] width 66 height 14
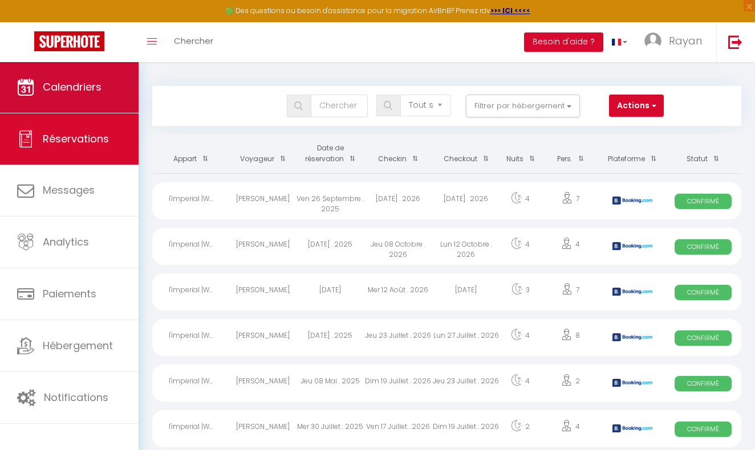
click at [77, 87] on span "Calendriers" at bounding box center [72, 87] width 59 height 14
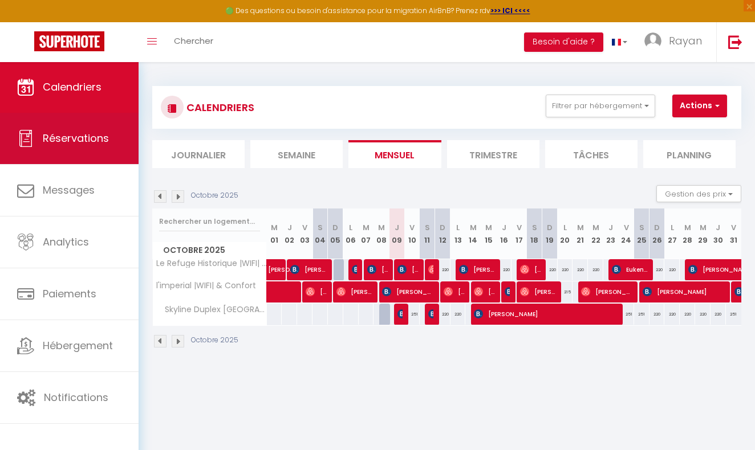
click at [58, 127] on link "Réservations" at bounding box center [69, 138] width 139 height 51
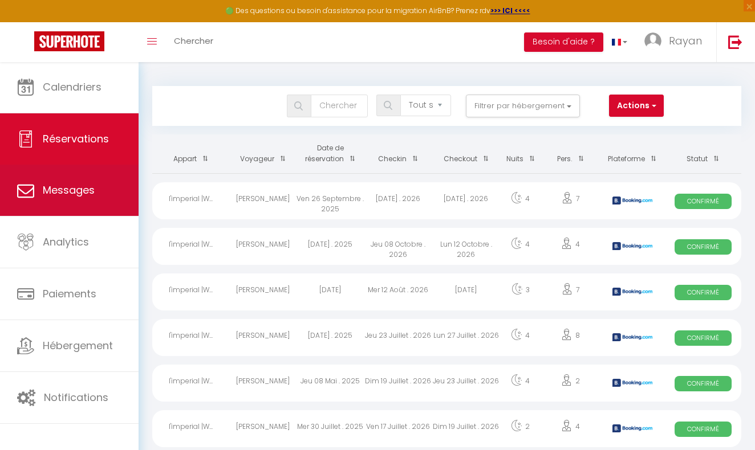
click at [75, 182] on link "Messages" at bounding box center [69, 190] width 139 height 51
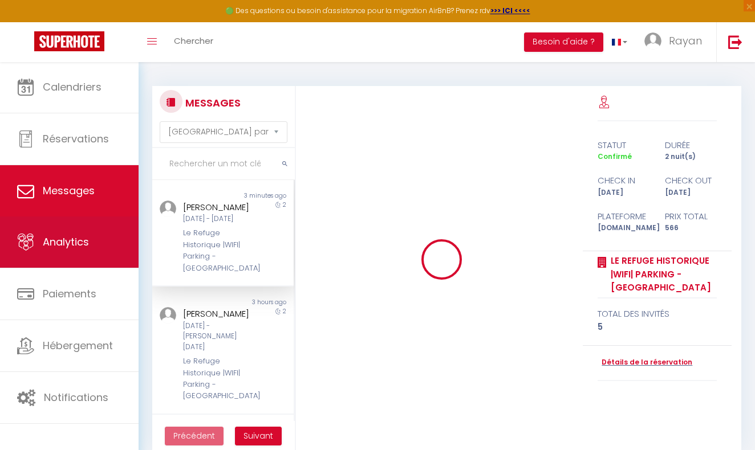
scroll to position [319, 0]
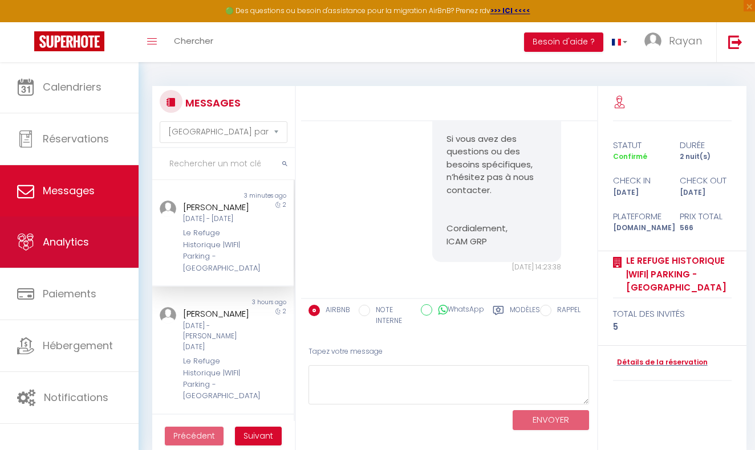
click at [79, 231] on link "Analytics" at bounding box center [69, 242] width 139 height 51
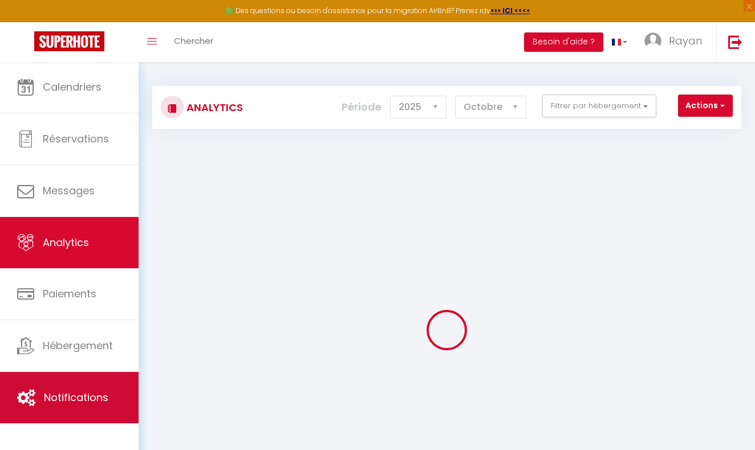
click at [81, 393] on span "Notifications" at bounding box center [76, 398] width 64 height 14
